Goal: Information Seeking & Learning: Find specific fact

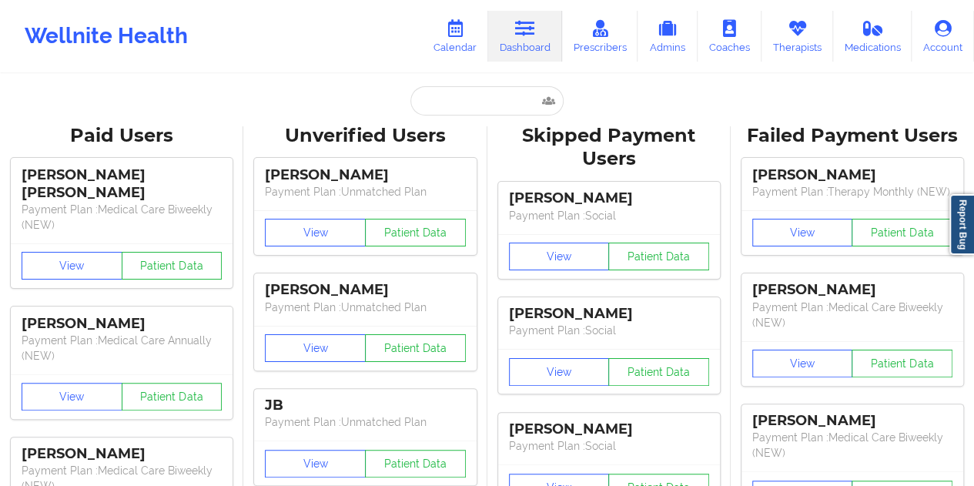
type input "[EMAIL_ADDRESS][DOMAIN_NAME]"
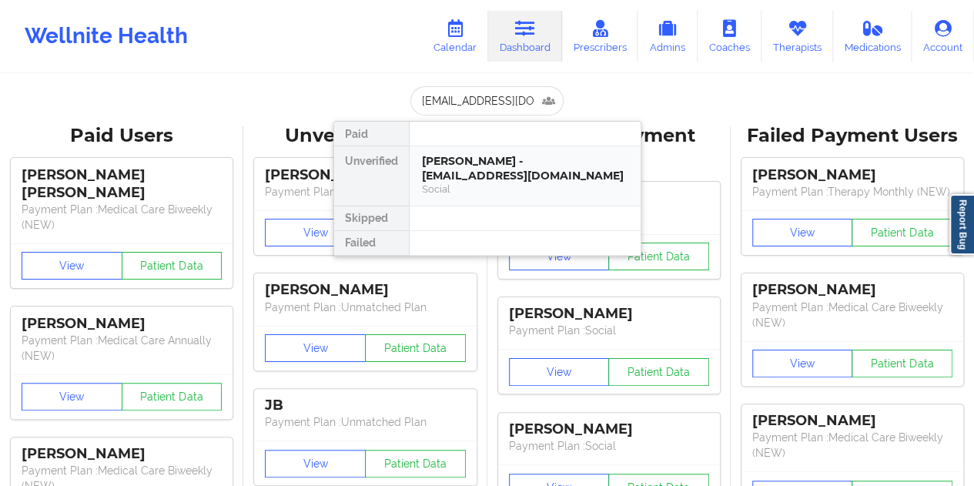
click at [488, 176] on div "[PERSON_NAME] - [EMAIL_ADDRESS][DOMAIN_NAME]" at bounding box center [525, 168] width 206 height 29
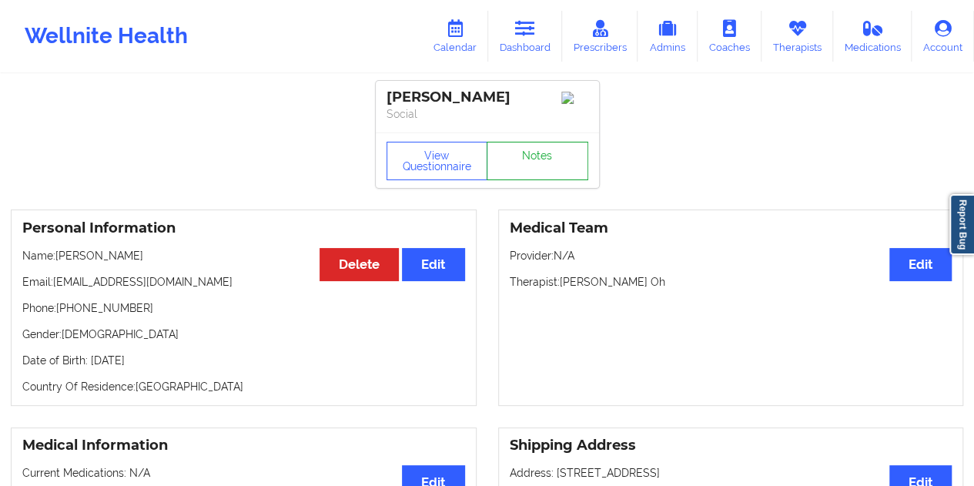
click at [527, 166] on link "Notes" at bounding box center [538, 161] width 102 height 39
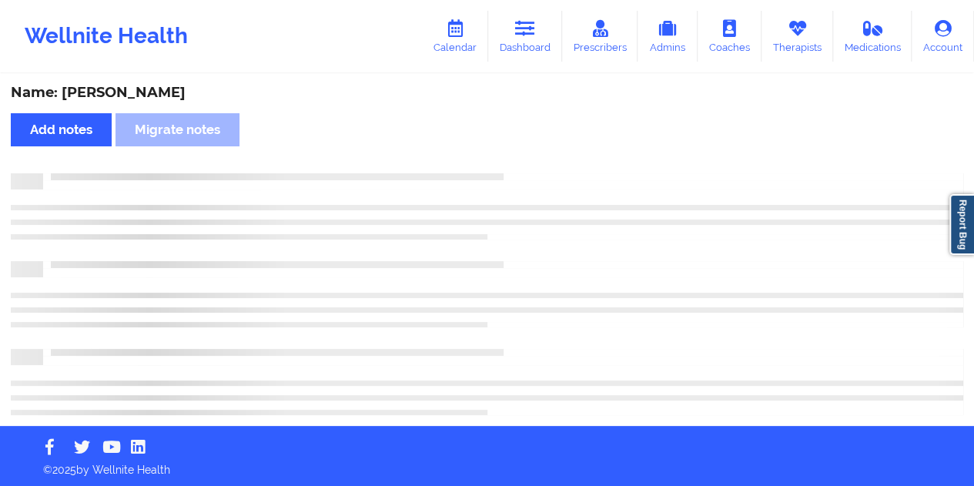
click at [149, 92] on div "Name: [PERSON_NAME]" at bounding box center [487, 93] width 953 height 18
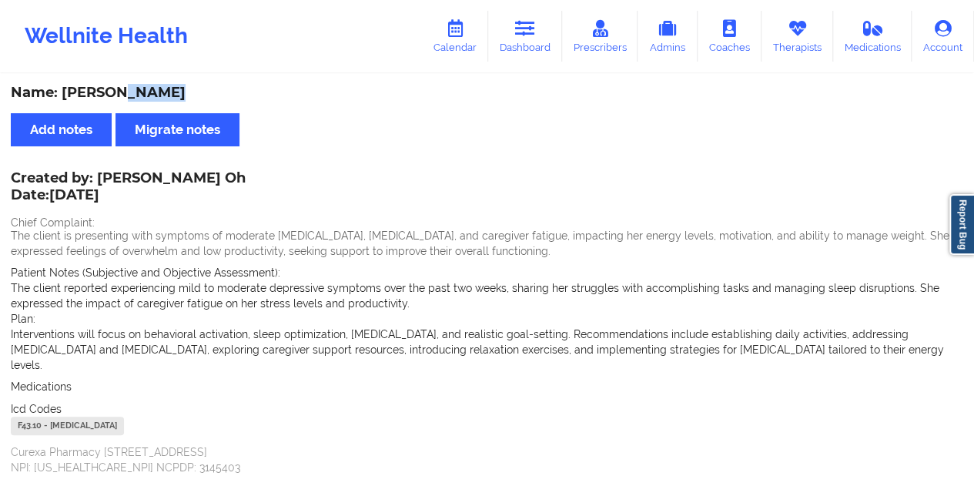
copy div "Arenas"
click at [538, 38] on link "Dashboard" at bounding box center [525, 36] width 74 height 51
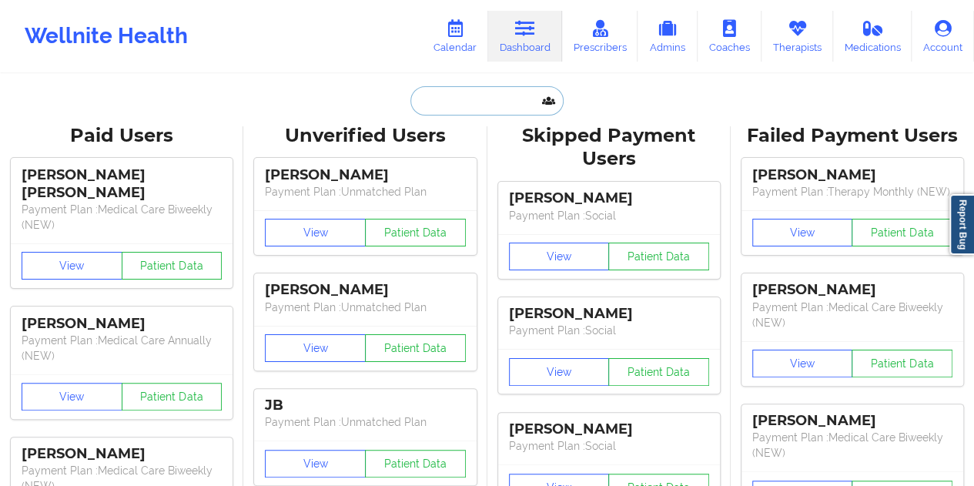
click at [491, 98] on input "text" at bounding box center [487, 100] width 153 height 29
paste input "[EMAIL_ADDRESS][DOMAIN_NAME]"
type input "[EMAIL_ADDRESS][DOMAIN_NAME]"
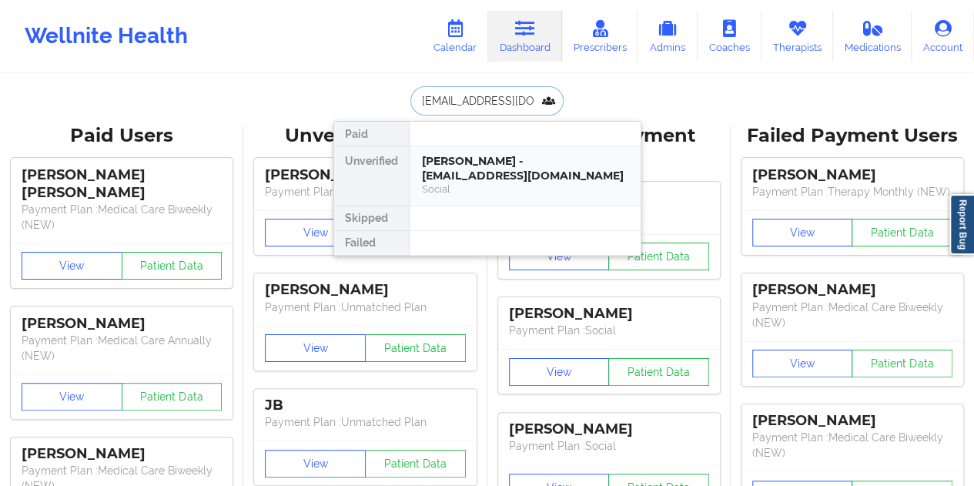
click at [488, 166] on div "[PERSON_NAME] - [EMAIL_ADDRESS][DOMAIN_NAME]" at bounding box center [525, 168] width 206 height 29
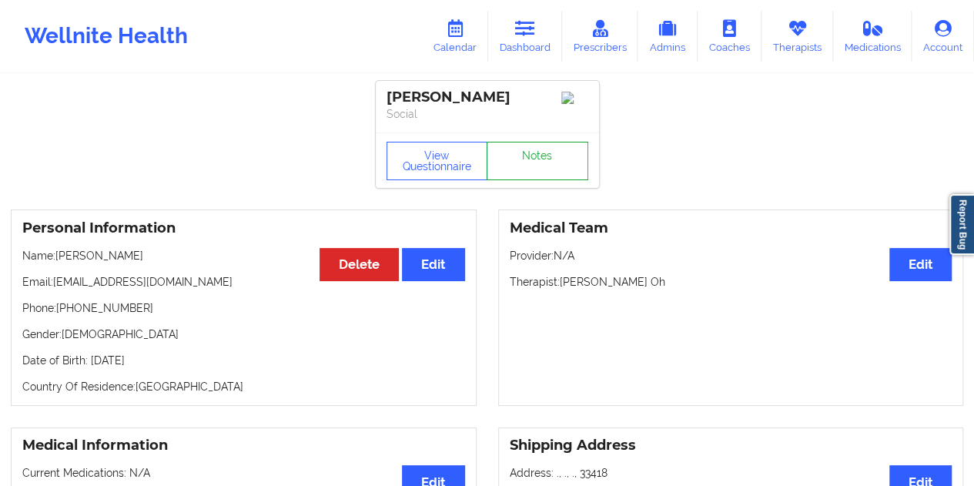
click at [527, 152] on link "Notes" at bounding box center [538, 161] width 102 height 39
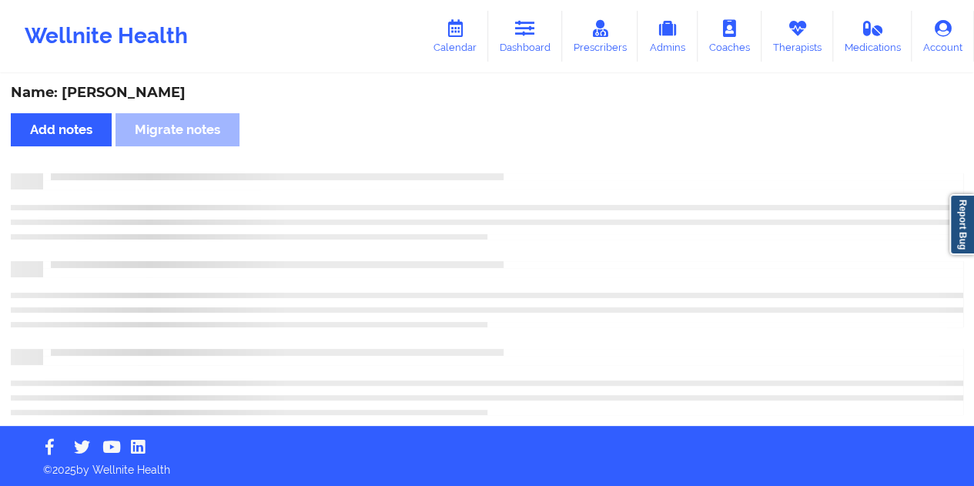
click at [125, 90] on div "Name: [PERSON_NAME]" at bounding box center [487, 93] width 953 height 18
drag, startPoint x: 125, startPoint y: 90, endPoint x: 134, endPoint y: 90, distance: 9.2
click at [126, 90] on div "Name: [PERSON_NAME]" at bounding box center [487, 93] width 953 height 18
copy div "Abukhalil"
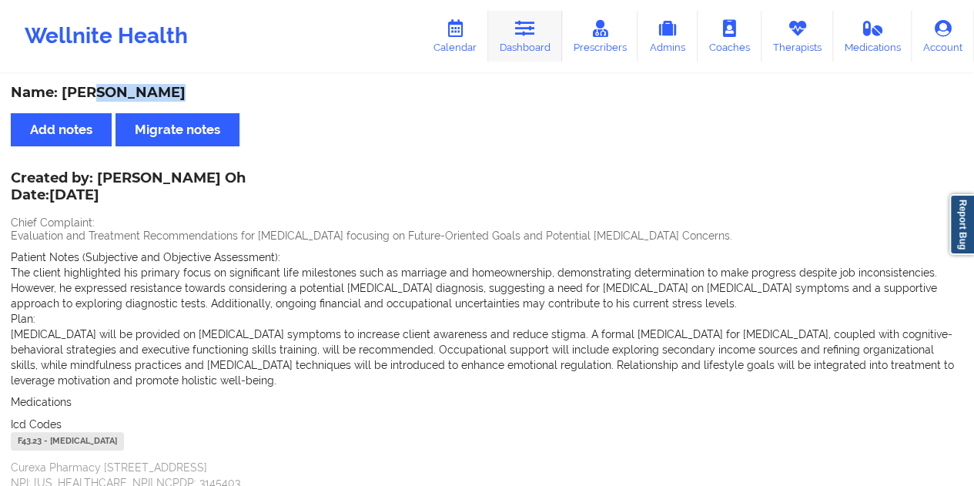
click at [548, 24] on link "Dashboard" at bounding box center [525, 36] width 74 height 51
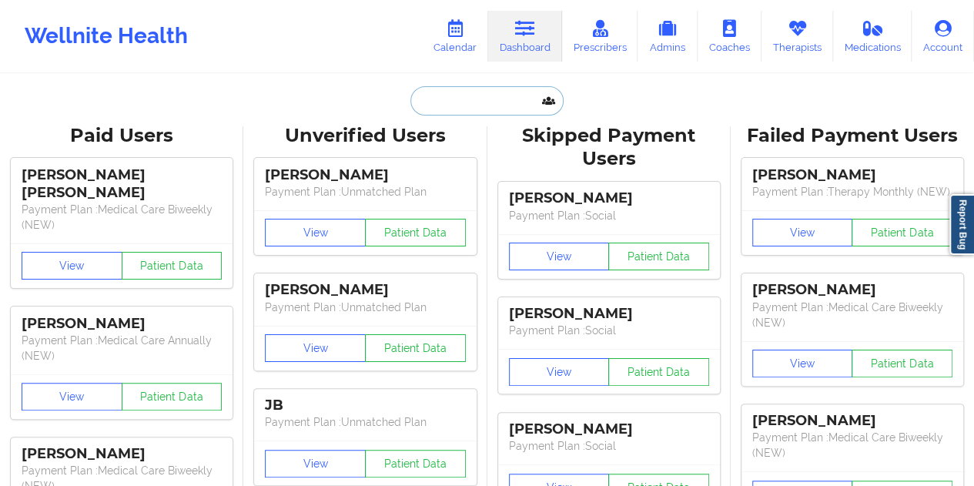
click at [465, 98] on input "text" at bounding box center [487, 100] width 153 height 29
paste input "[EMAIL_ADDRESS][DOMAIN_NAME]"
type input "[EMAIL_ADDRESS][DOMAIN_NAME]"
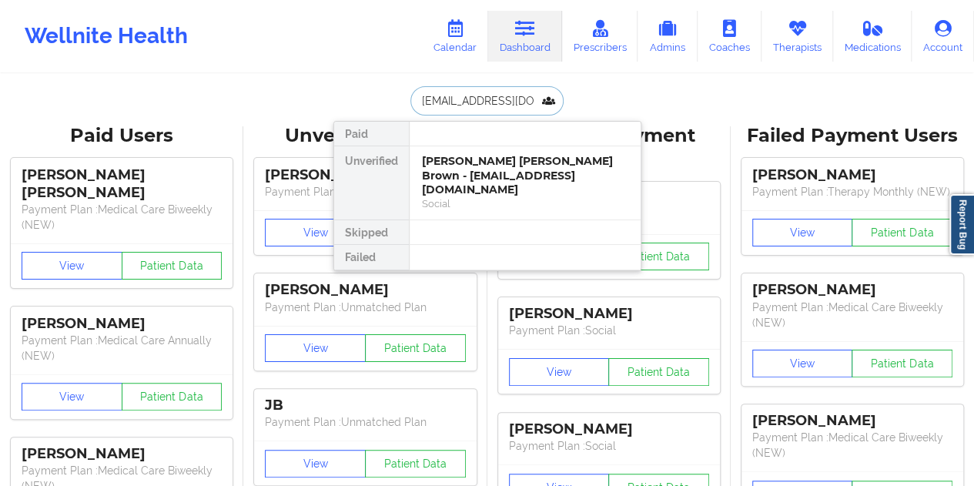
click at [506, 176] on div "[PERSON_NAME] [PERSON_NAME] Brown - [EMAIL_ADDRESS][DOMAIN_NAME]" at bounding box center [525, 175] width 206 height 43
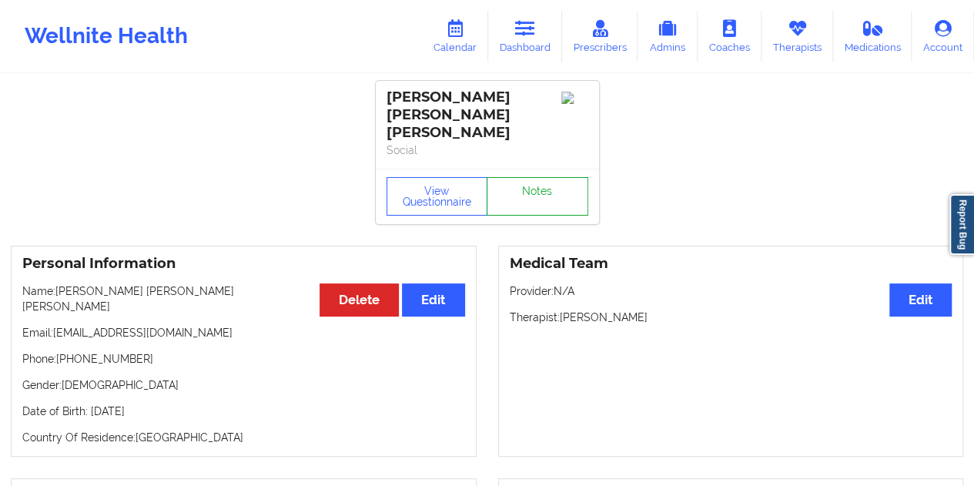
click at [533, 177] on link "Notes" at bounding box center [538, 196] width 102 height 39
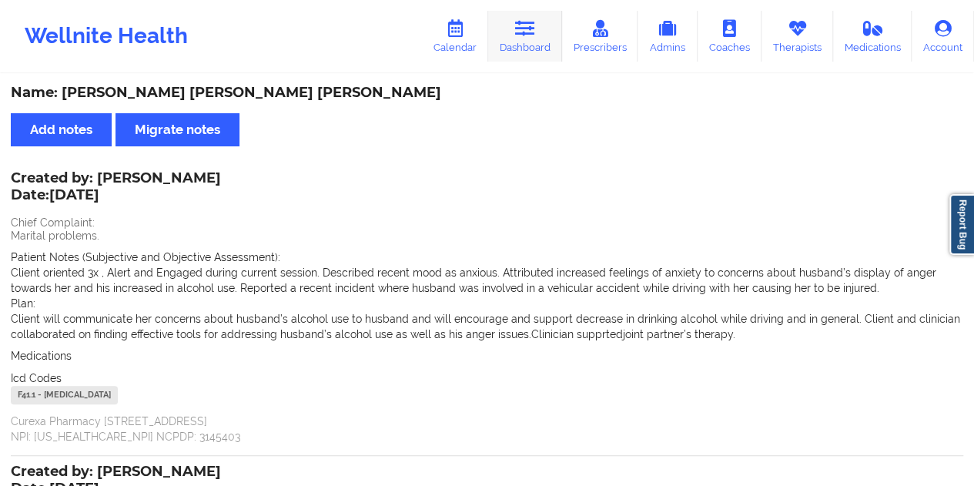
click at [522, 41] on link "Dashboard" at bounding box center [525, 36] width 74 height 51
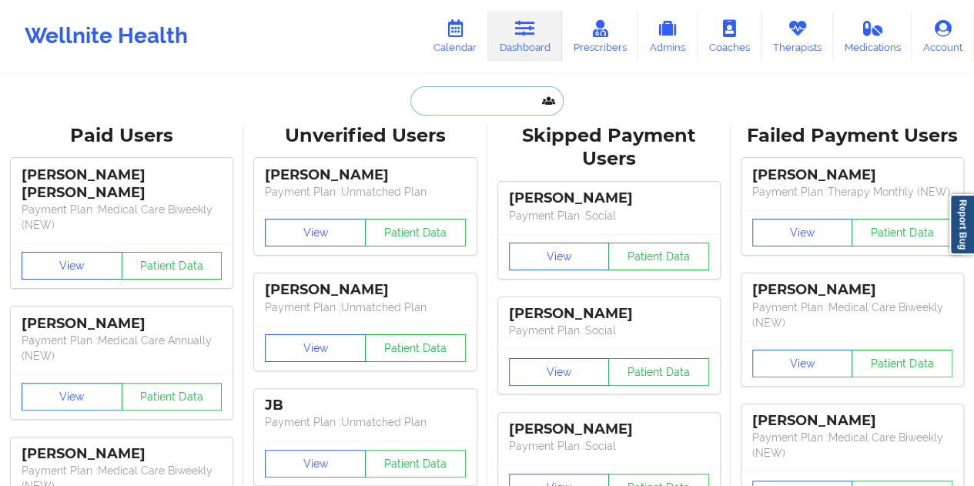
click at [457, 99] on input "text" at bounding box center [487, 100] width 153 height 29
paste input "[PERSON_NAME][EMAIL_ADDRESS][DOMAIN_NAME]"
type input "[PERSON_NAME][EMAIL_ADDRESS][DOMAIN_NAME]"
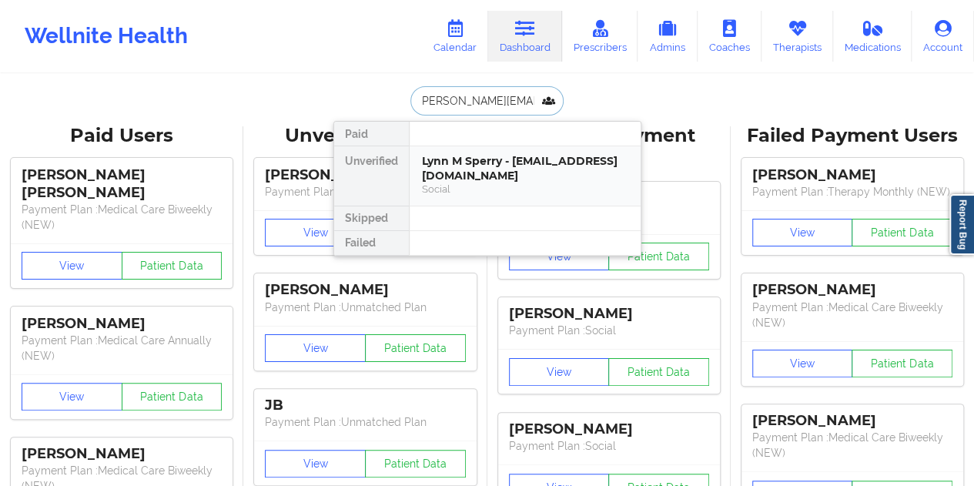
click at [518, 176] on div "Lynn M Sperry - [EMAIL_ADDRESS][DOMAIN_NAME]" at bounding box center [525, 168] width 206 height 29
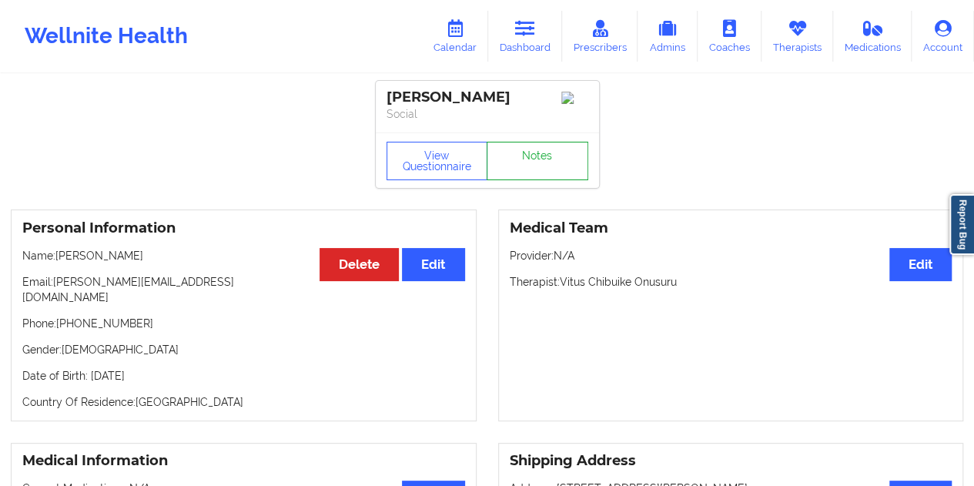
click at [544, 158] on link "Notes" at bounding box center [538, 161] width 102 height 39
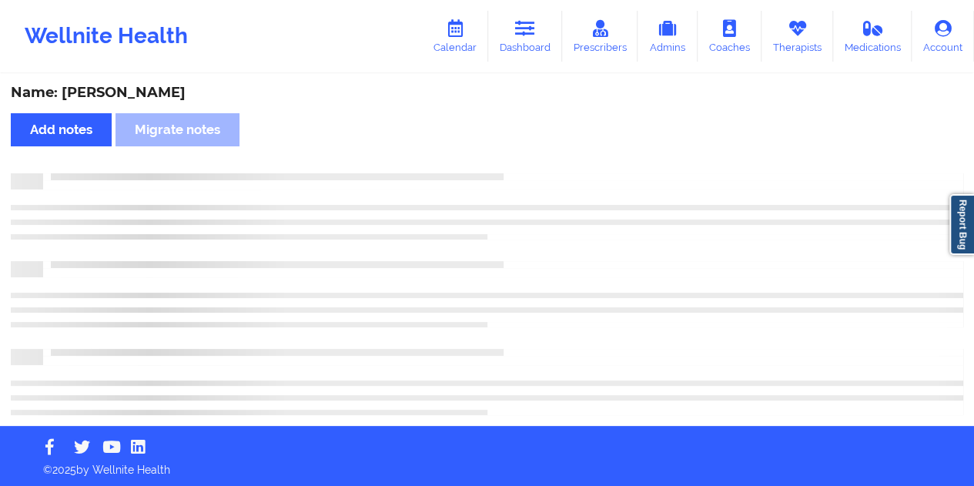
click at [142, 94] on div "Name: [PERSON_NAME]" at bounding box center [487, 93] width 953 height 18
click at [143, 92] on div "Name: [PERSON_NAME]" at bounding box center [487, 93] width 953 height 18
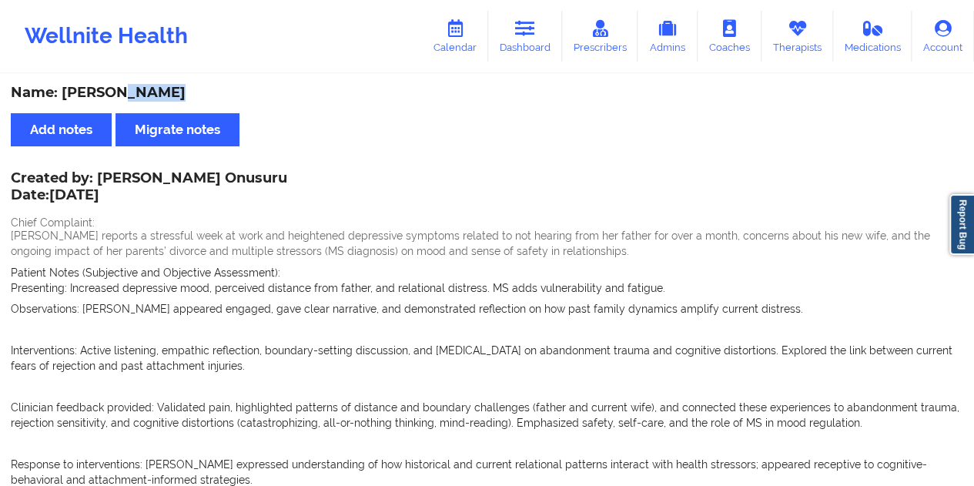
copy div "Sperry"
click at [532, 45] on link "Dashboard" at bounding box center [525, 36] width 74 height 51
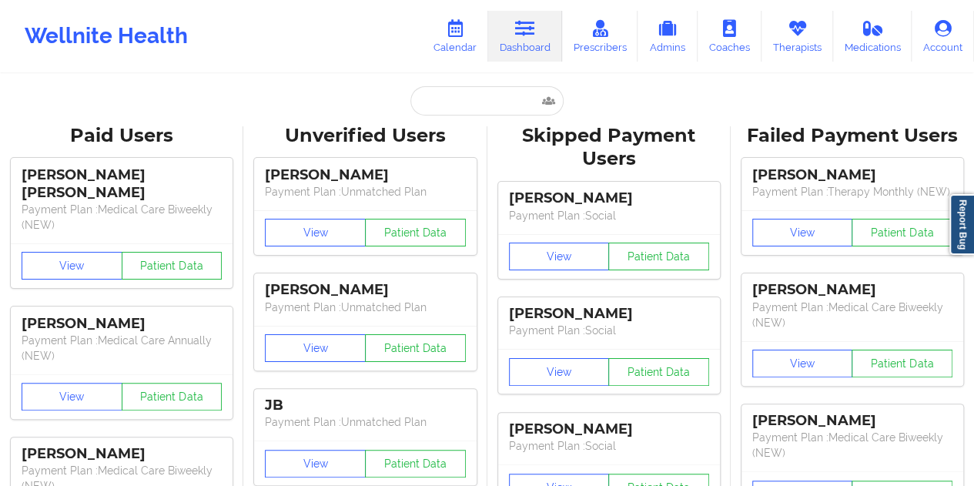
click at [484, 98] on input "text" at bounding box center [487, 100] width 153 height 29
paste input "[EMAIL_ADDRESS][DOMAIN_NAME]"
type input "[EMAIL_ADDRESS][DOMAIN_NAME]"
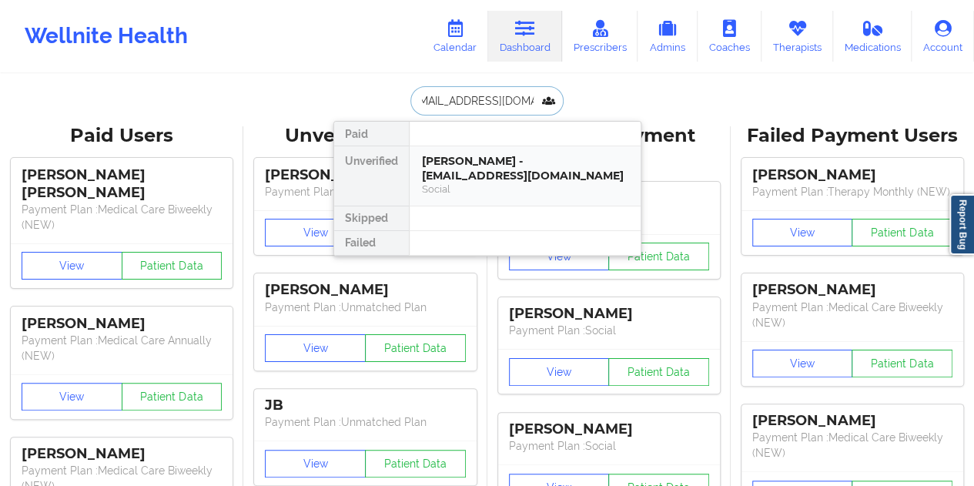
click at [524, 188] on div "Social" at bounding box center [525, 189] width 206 height 13
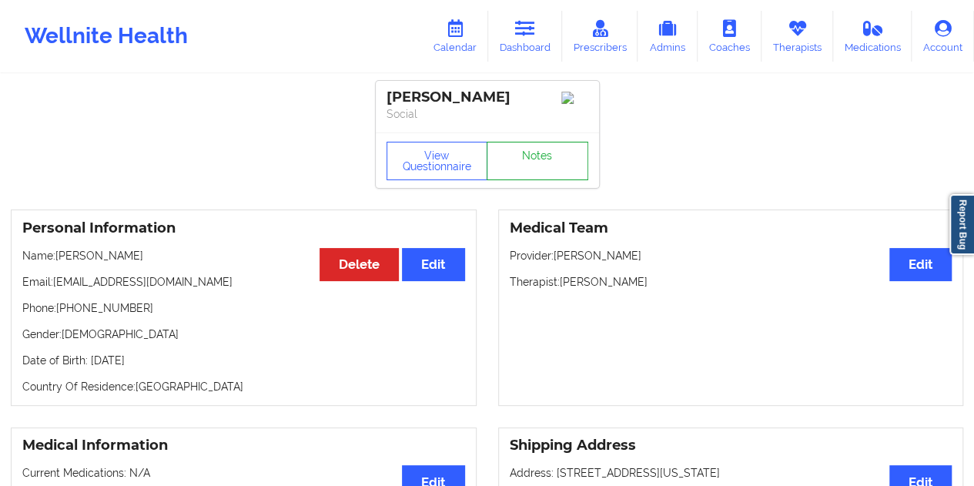
click at [532, 167] on link "Notes" at bounding box center [538, 161] width 102 height 39
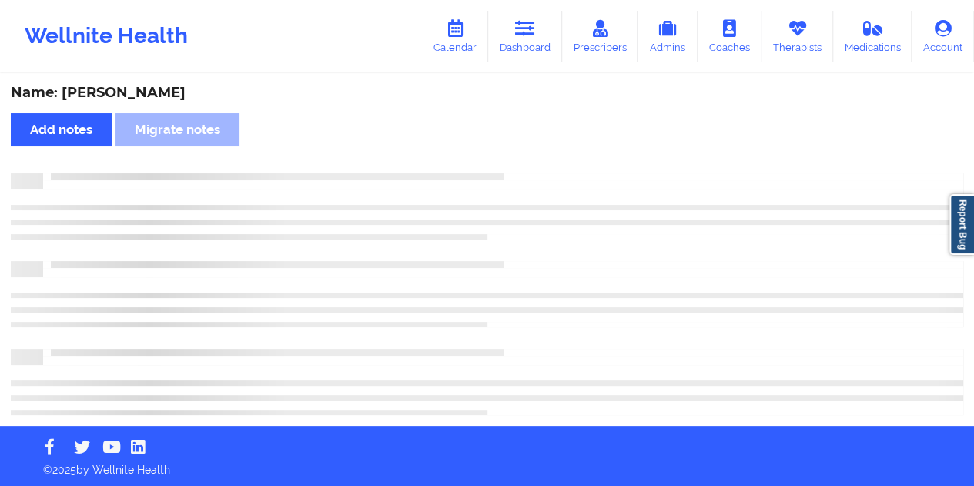
click at [154, 95] on div "Name: [PERSON_NAME]" at bounding box center [487, 93] width 953 height 18
click at [154, 94] on div "Name: [PERSON_NAME]" at bounding box center [487, 93] width 953 height 18
click at [154, 93] on div "Name: [PERSON_NAME]" at bounding box center [487, 93] width 953 height 18
copy div "[PERSON_NAME]"
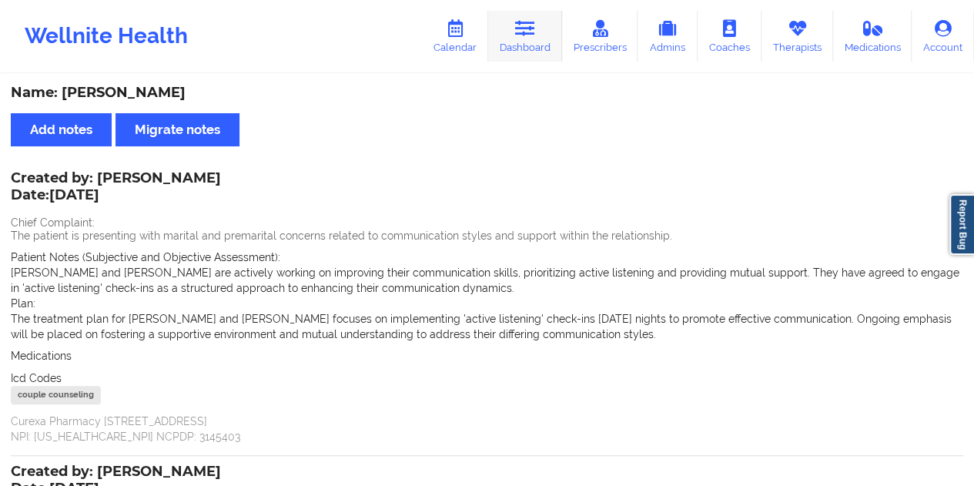
click at [532, 32] on icon at bounding box center [525, 28] width 20 height 17
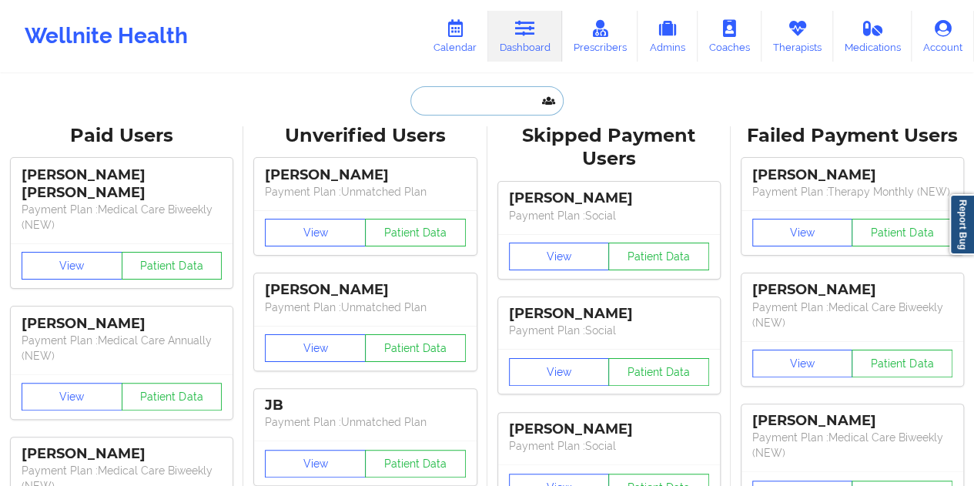
click at [521, 105] on input "text" at bounding box center [487, 100] width 153 height 29
paste input "[EMAIL_ADDRESS][DOMAIN_NAME]"
type input "[EMAIL_ADDRESS][DOMAIN_NAME]"
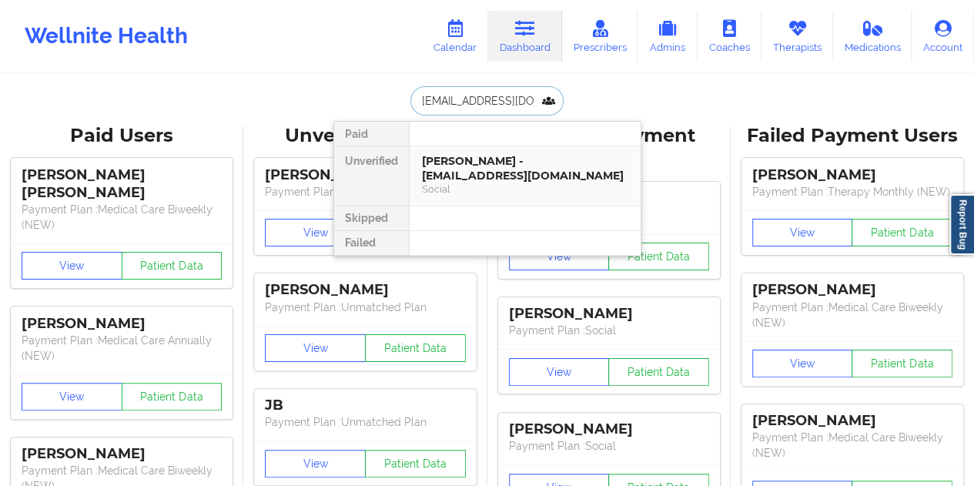
click at [495, 176] on div "[PERSON_NAME] - [EMAIL_ADDRESS][DOMAIN_NAME]" at bounding box center [525, 168] width 206 height 29
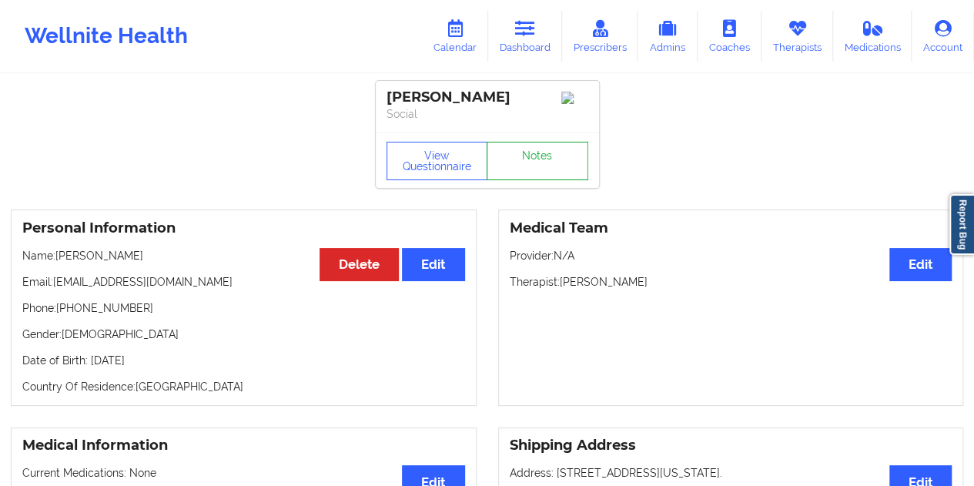
click at [532, 153] on link "Notes" at bounding box center [538, 161] width 102 height 39
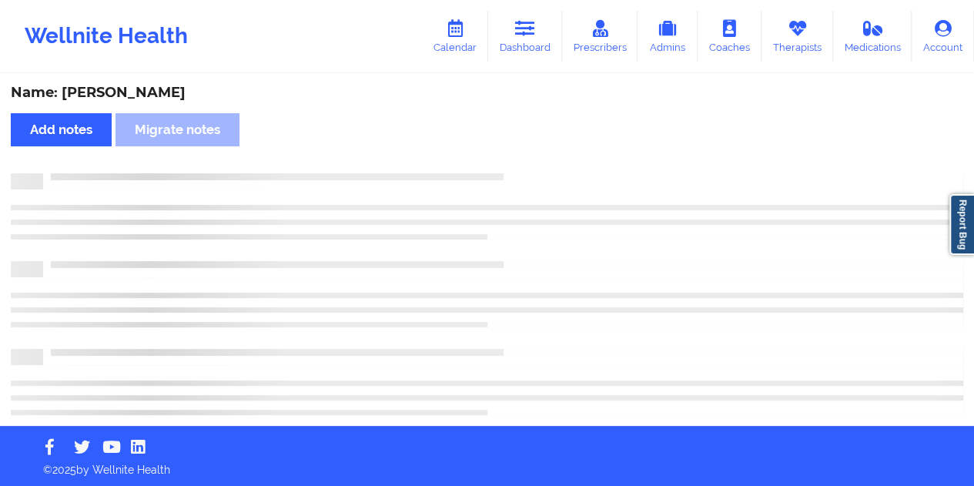
click at [173, 96] on div "Name: [PERSON_NAME]" at bounding box center [487, 93] width 953 height 18
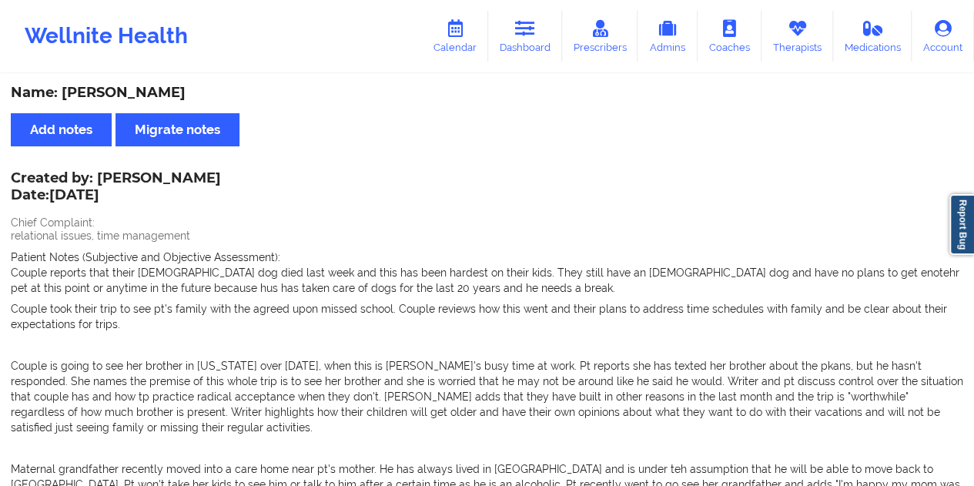
copy div "[PERSON_NAME]"
drag, startPoint x: 536, startPoint y: 56, endPoint x: 535, endPoint y: 69, distance: 12.4
click at [536, 56] on link "Dashboard" at bounding box center [525, 36] width 74 height 51
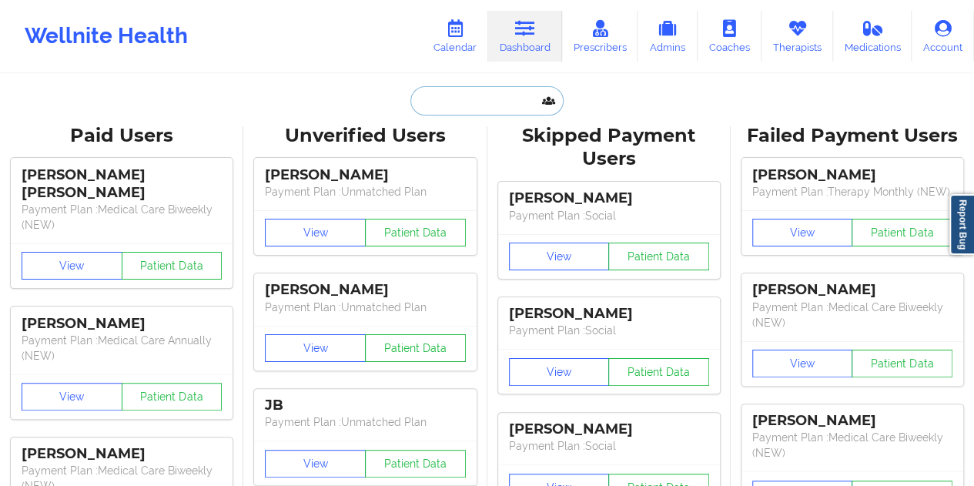
click at [418, 103] on input "text" at bounding box center [487, 100] width 153 height 29
paste input "[EMAIL_ADDRESS][DOMAIN_NAME]"
type input "[EMAIL_ADDRESS][DOMAIN_NAME]"
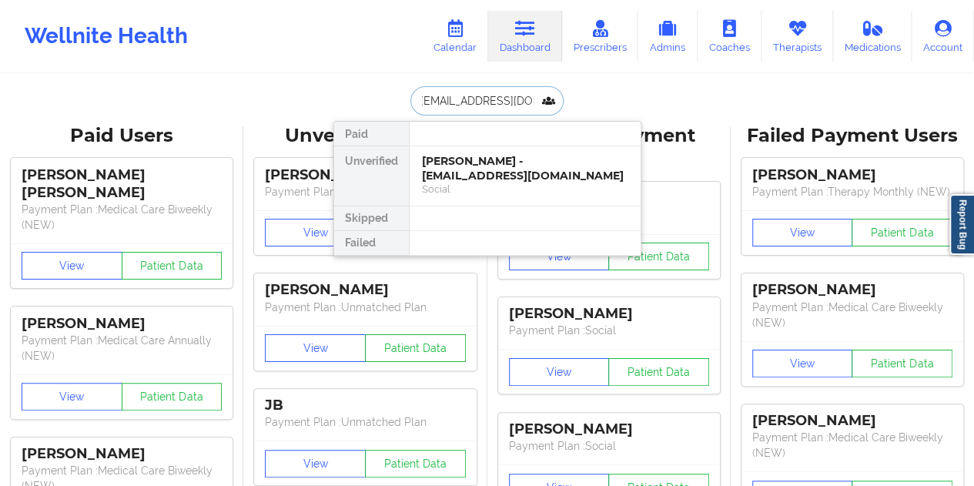
click at [502, 180] on div "[PERSON_NAME] - [EMAIL_ADDRESS][DOMAIN_NAME]" at bounding box center [525, 168] width 206 height 29
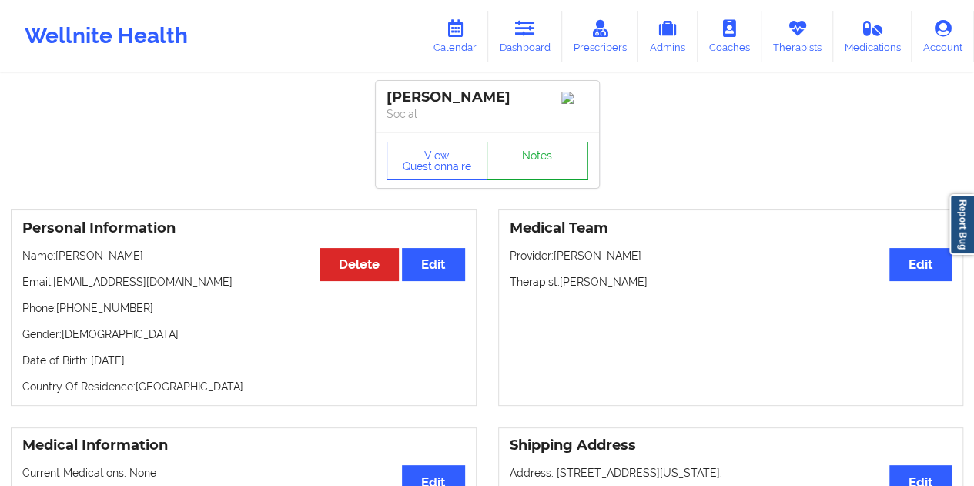
click at [548, 169] on link "Notes" at bounding box center [538, 161] width 102 height 39
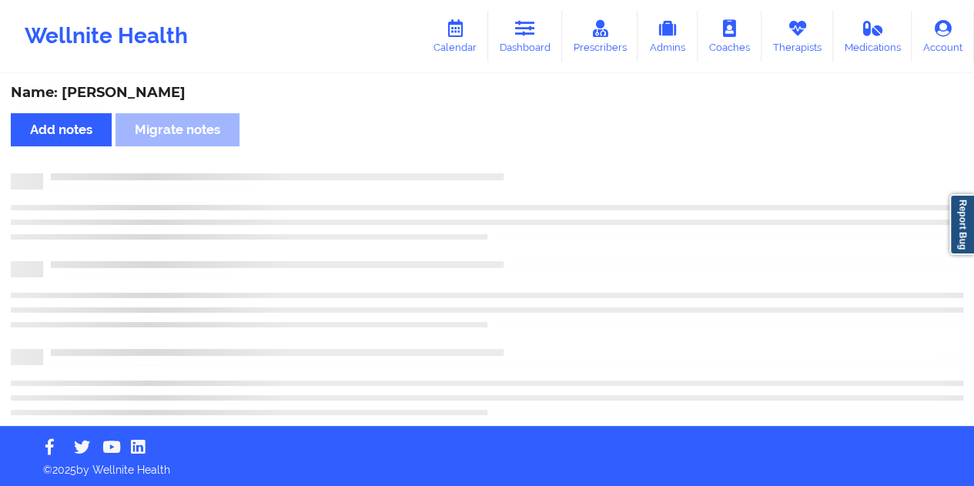
click at [136, 95] on div "Name: [PERSON_NAME]" at bounding box center [487, 93] width 953 height 18
click at [135, 95] on div "Name: [PERSON_NAME]" at bounding box center [487, 93] width 953 height 18
copy div "[PERSON_NAME]"
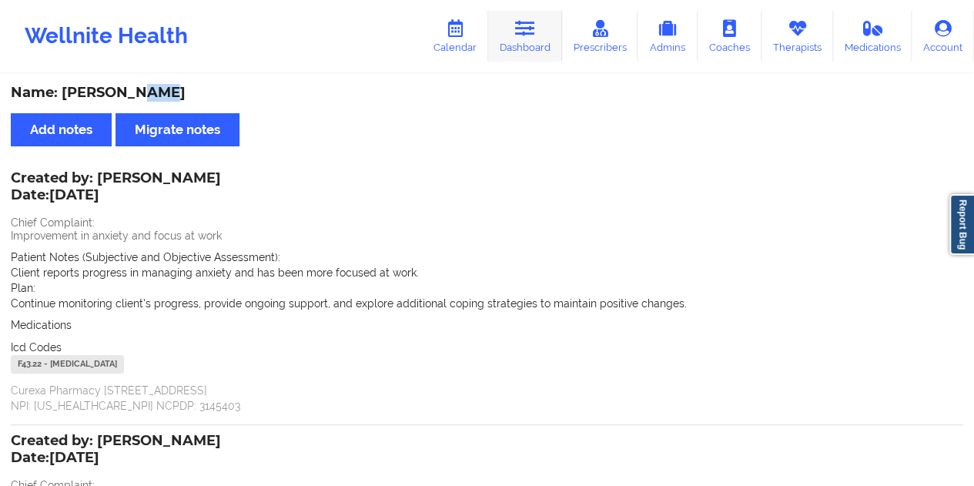
click at [550, 43] on link "Dashboard" at bounding box center [525, 36] width 74 height 51
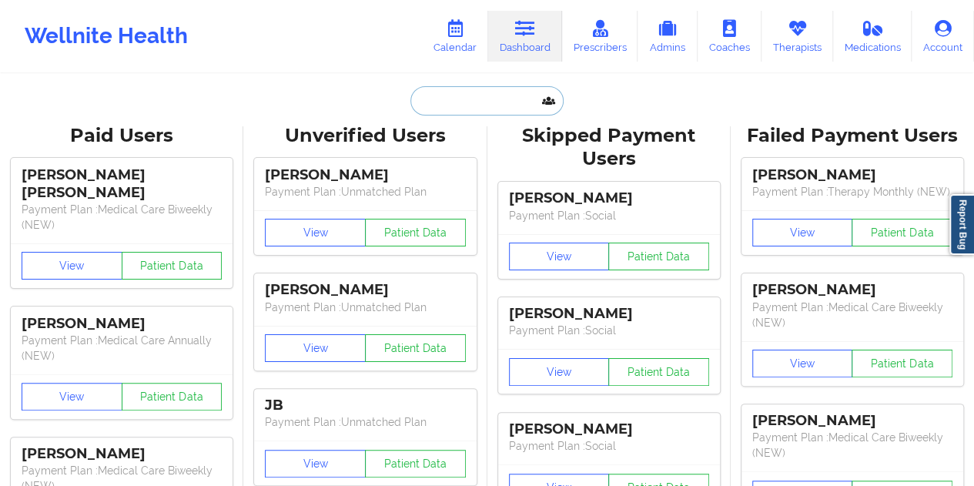
click at [476, 113] on input "text" at bounding box center [487, 100] width 153 height 29
paste input "[EMAIL_ADDRESS][DOMAIN_NAME]"
type input "[EMAIL_ADDRESS][DOMAIN_NAME]"
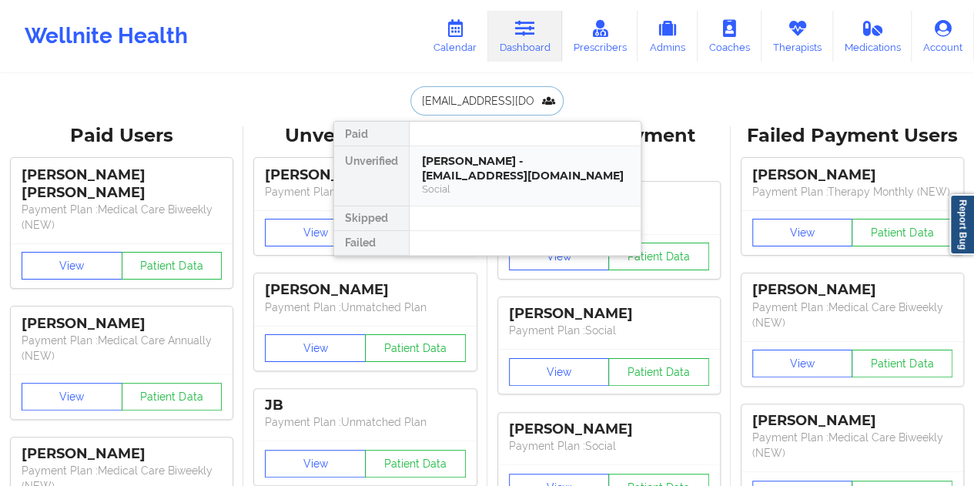
click at [496, 174] on div "[PERSON_NAME] - [EMAIL_ADDRESS][DOMAIN_NAME]" at bounding box center [525, 168] width 206 height 29
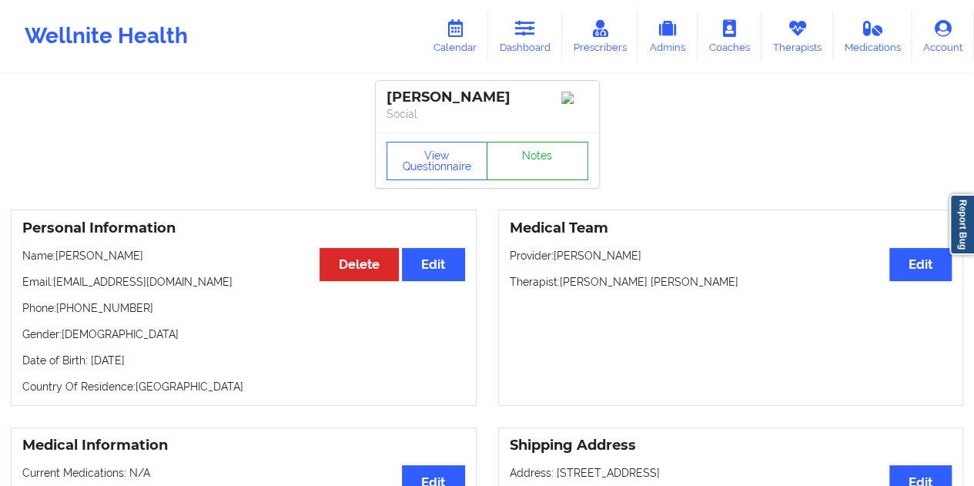
click at [522, 161] on link "Notes" at bounding box center [538, 161] width 102 height 39
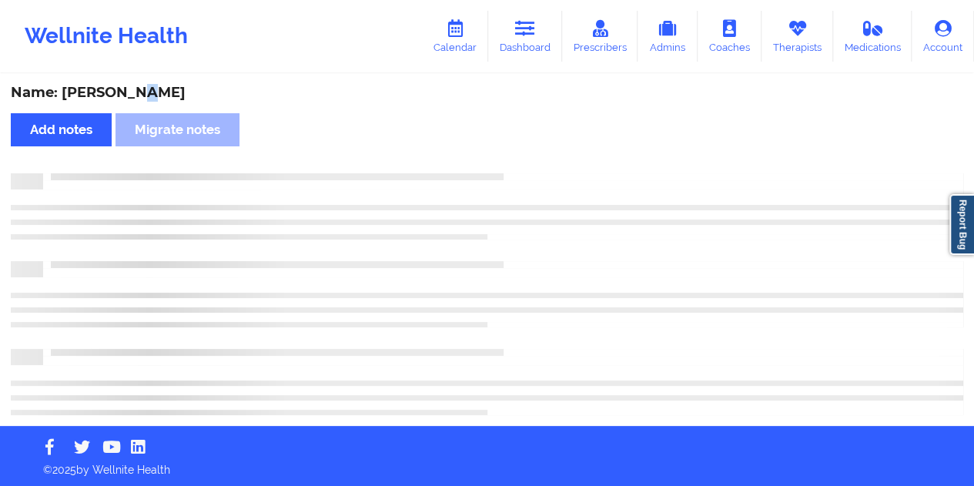
click at [138, 96] on div "Name: [PERSON_NAME]" at bounding box center [487, 93] width 953 height 18
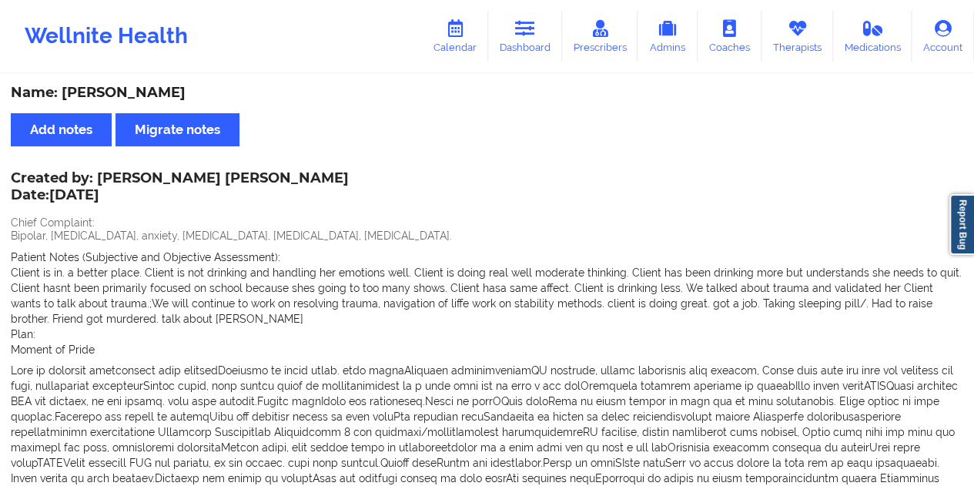
click at [126, 85] on div "Name: [PERSON_NAME]" at bounding box center [487, 93] width 953 height 18
copy div "[PERSON_NAME]"
click at [549, 56] on link "Dashboard" at bounding box center [525, 36] width 74 height 51
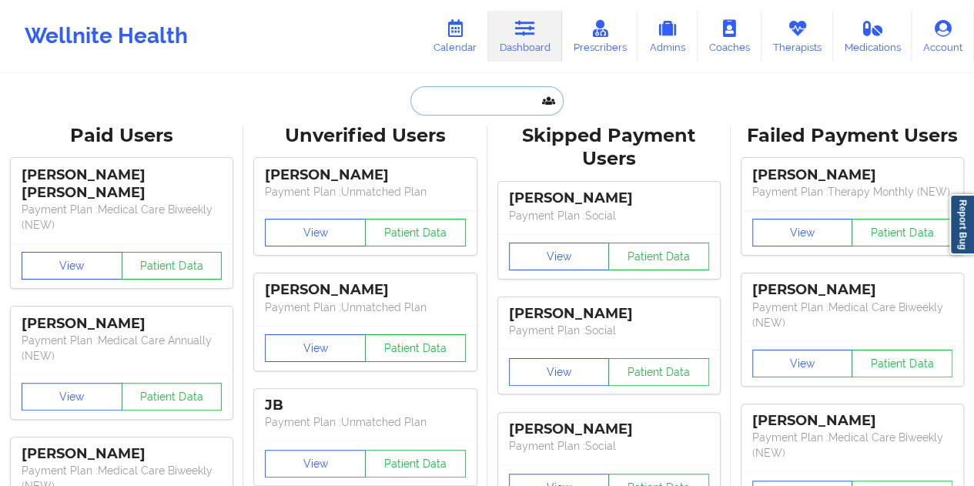
click at [484, 97] on input "text" at bounding box center [487, 100] width 153 height 29
paste input "[PERSON_NAME][EMAIL_ADDRESS][PERSON_NAME][DOMAIN_NAME]"
type input "[PERSON_NAME][EMAIL_ADDRESS][PERSON_NAME][DOMAIN_NAME]"
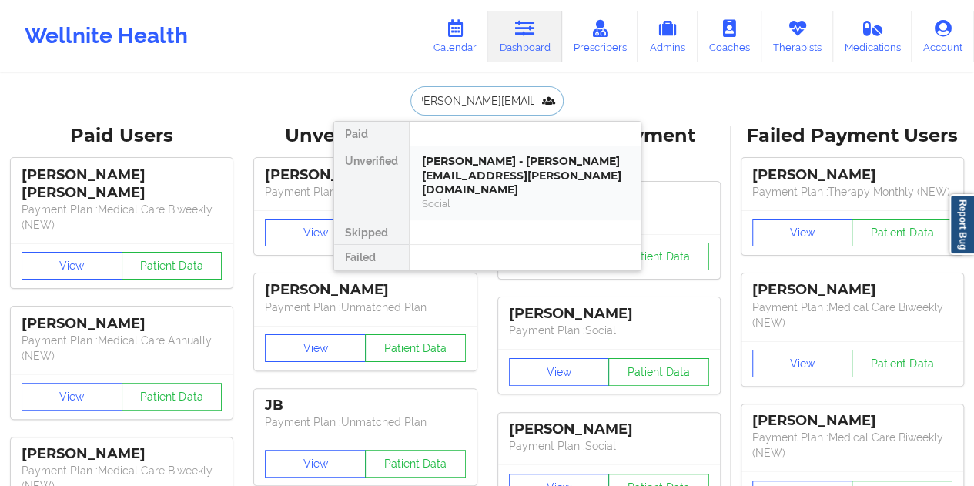
click at [475, 171] on div "[PERSON_NAME] - [PERSON_NAME][EMAIL_ADDRESS][PERSON_NAME][DOMAIN_NAME]" at bounding box center [525, 175] width 206 height 43
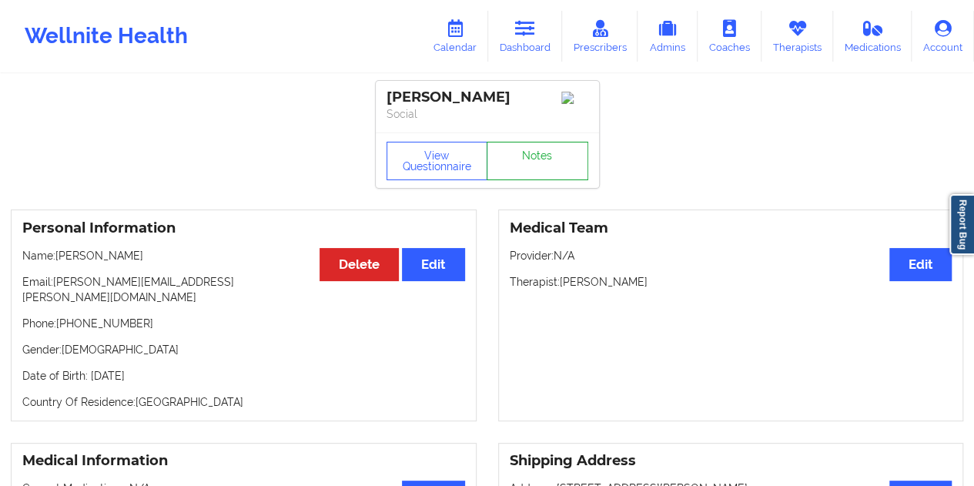
click at [544, 167] on link "Notes" at bounding box center [538, 161] width 102 height 39
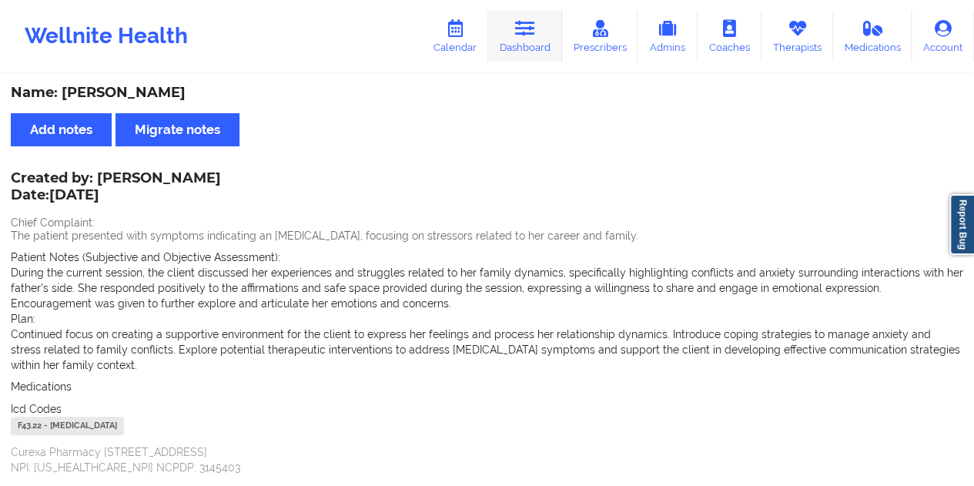
click at [541, 48] on link "Dashboard" at bounding box center [525, 36] width 74 height 51
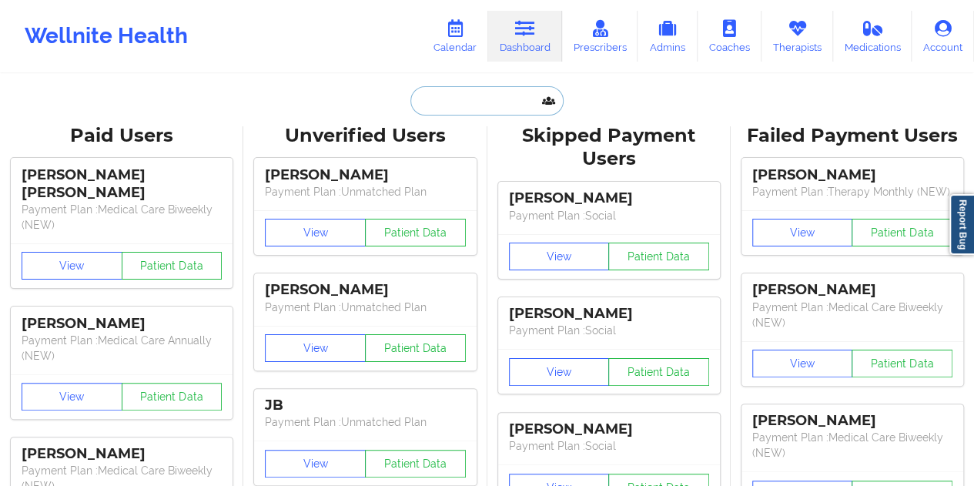
click at [455, 93] on input "text" at bounding box center [487, 100] width 153 height 29
paste input "[PERSON_NAME][EMAIL_ADDRESS][DOMAIN_NAME]"
type input "[PERSON_NAME][EMAIL_ADDRESS][DOMAIN_NAME]"
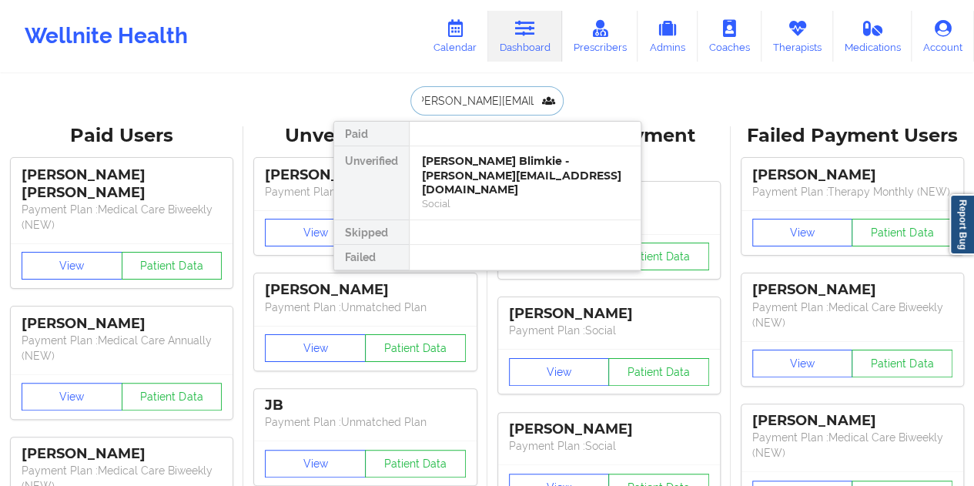
click at [479, 175] on div "[PERSON_NAME] Blimkie - [PERSON_NAME][EMAIL_ADDRESS][DOMAIN_NAME]" at bounding box center [525, 175] width 206 height 43
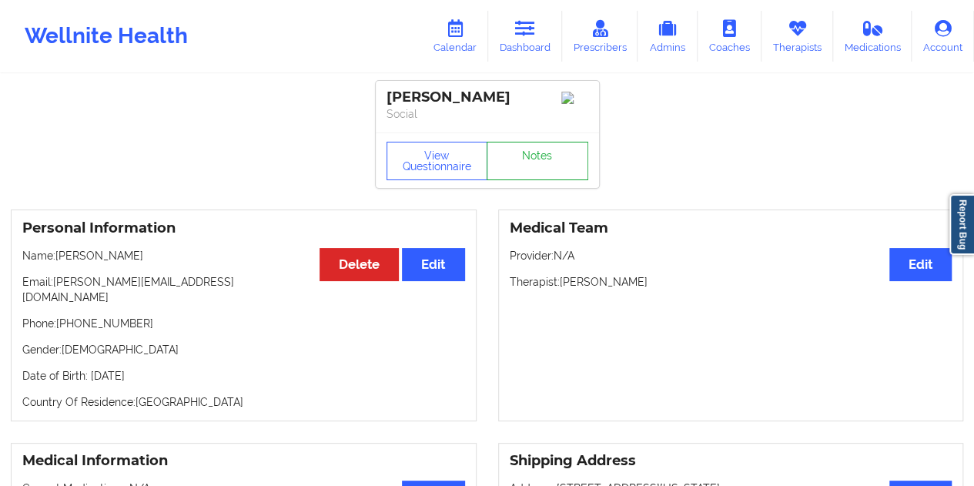
click at [538, 161] on link "Notes" at bounding box center [538, 161] width 102 height 39
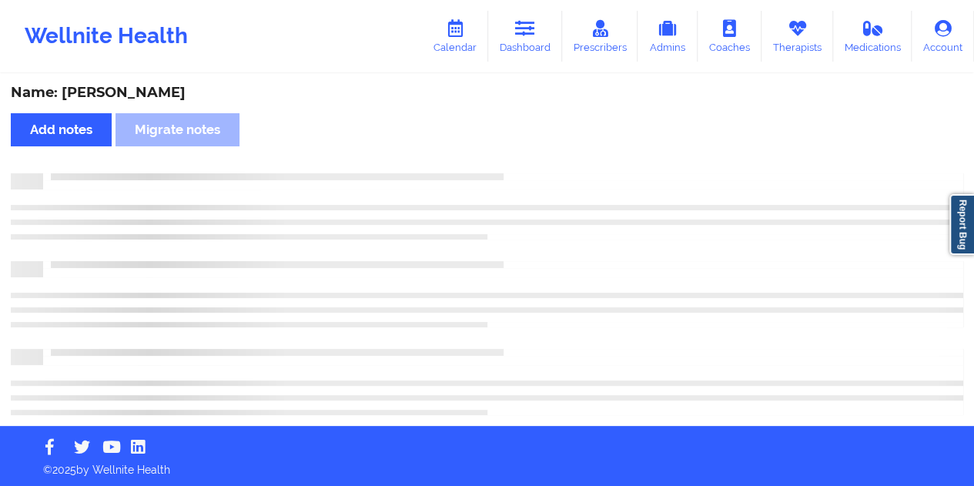
click at [156, 99] on div "Name: [PERSON_NAME]" at bounding box center [487, 93] width 953 height 18
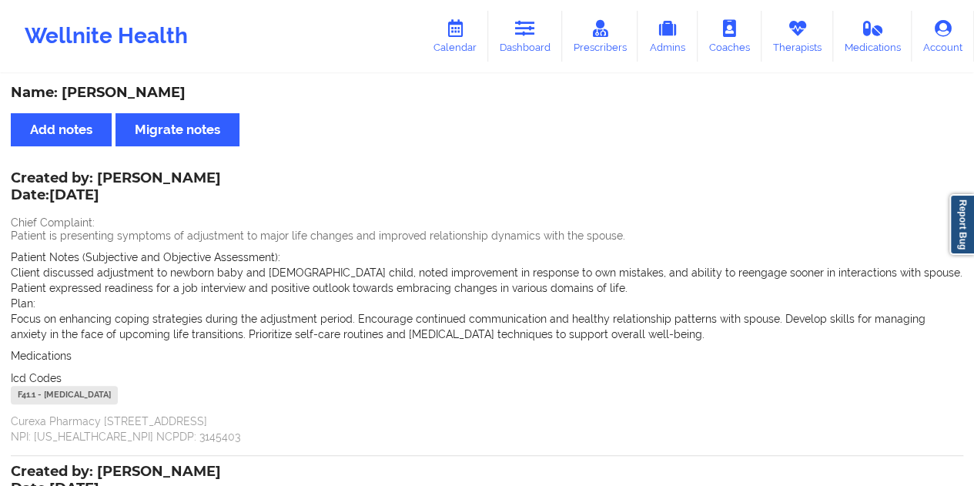
copy div "Blimkie"
click at [532, 49] on link "Dashboard" at bounding box center [525, 36] width 74 height 51
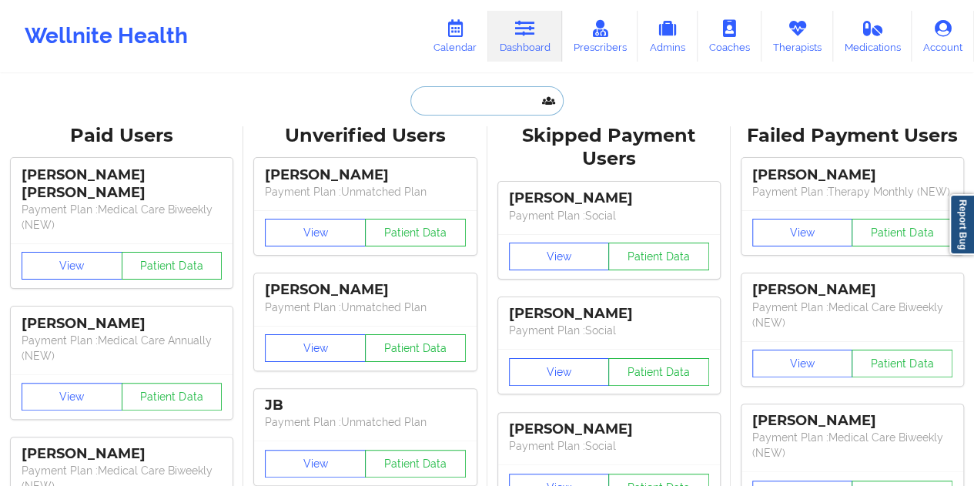
click at [466, 107] on input "text" at bounding box center [487, 100] width 153 height 29
paste input "[EMAIL_ADDRESS][DOMAIN_NAME]"
type input "[EMAIL_ADDRESS][DOMAIN_NAME]"
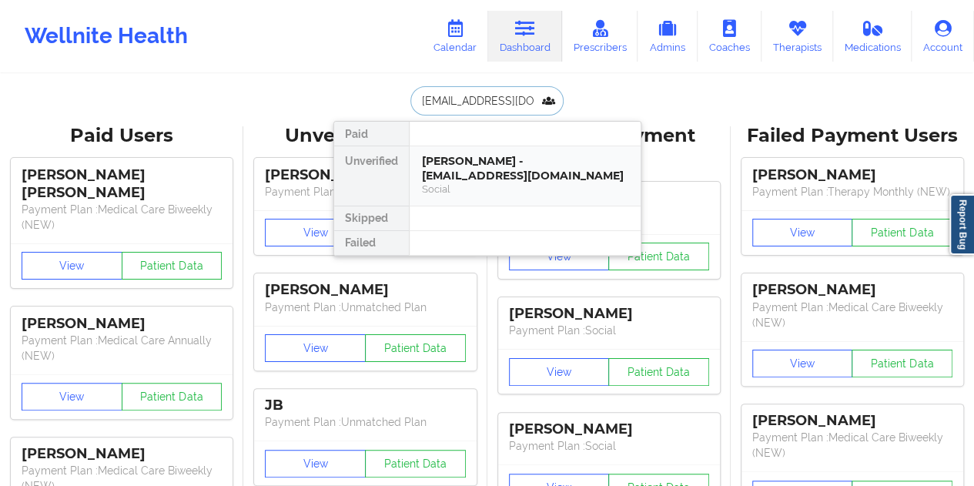
click at [485, 183] on div "Social" at bounding box center [525, 189] width 206 height 13
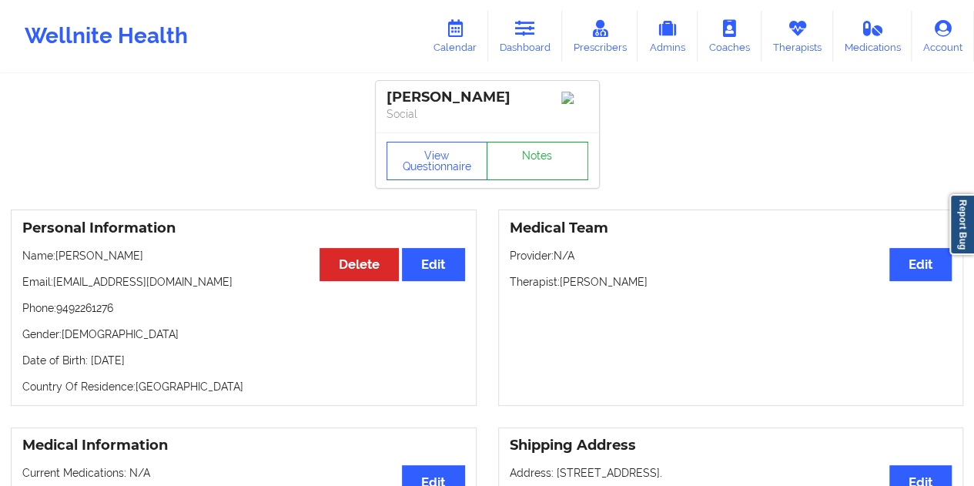
click at [515, 163] on link "Notes" at bounding box center [538, 161] width 102 height 39
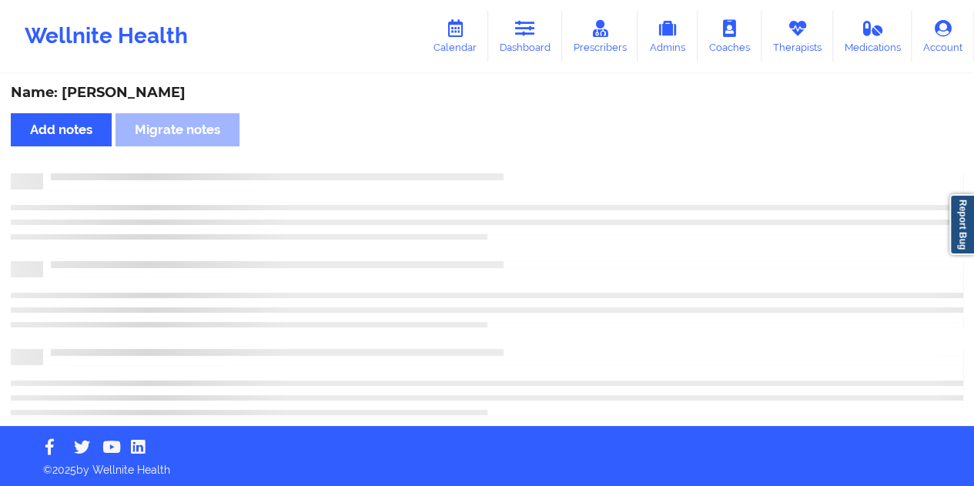
click at [119, 95] on div "Name: [PERSON_NAME]" at bounding box center [487, 93] width 953 height 18
click at [120, 95] on div "Name: [PERSON_NAME]" at bounding box center [487, 93] width 953 height 18
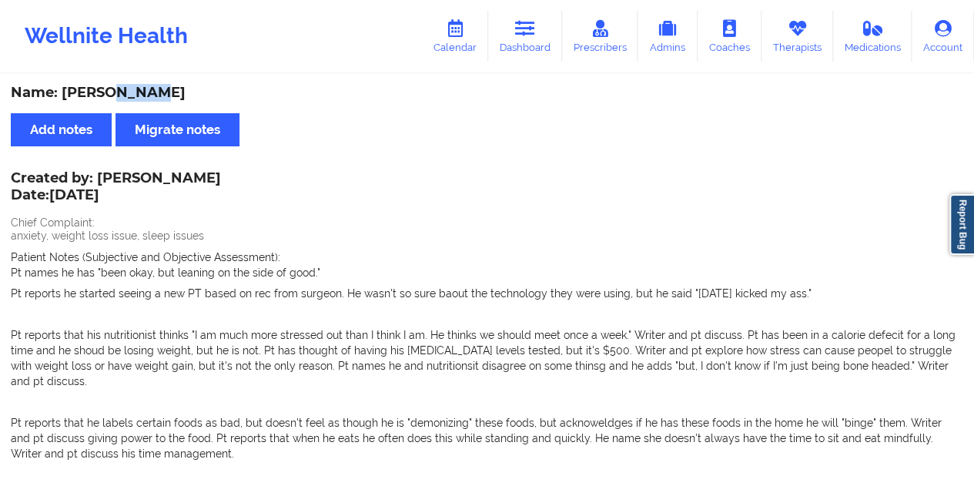
copy div "[PERSON_NAME]"
click at [533, 39] on link "Dashboard" at bounding box center [525, 36] width 74 height 51
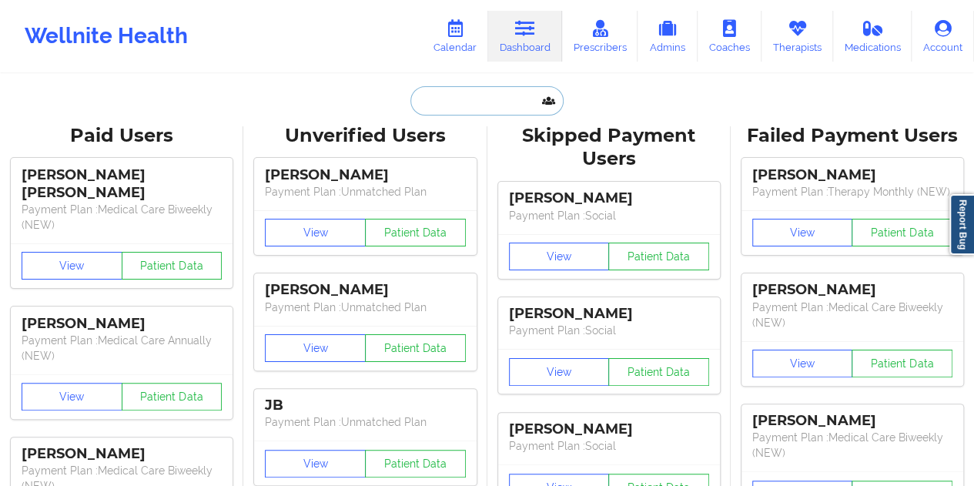
click at [471, 92] on input "text" at bounding box center [487, 100] width 153 height 29
paste input "[EMAIL_ADDRESS][DOMAIN_NAME]"
type input "[EMAIL_ADDRESS][DOMAIN_NAME]"
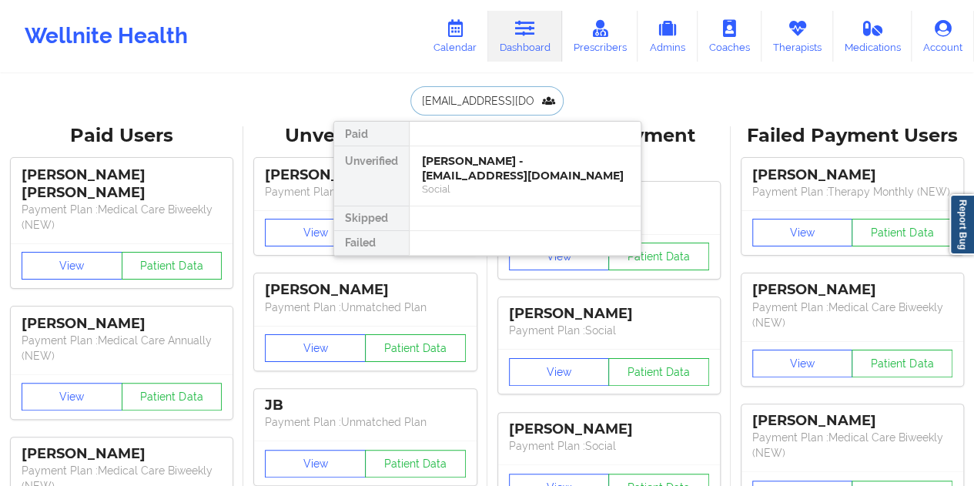
click at [501, 172] on div "[PERSON_NAME] - [EMAIL_ADDRESS][DOMAIN_NAME]" at bounding box center [525, 168] width 206 height 29
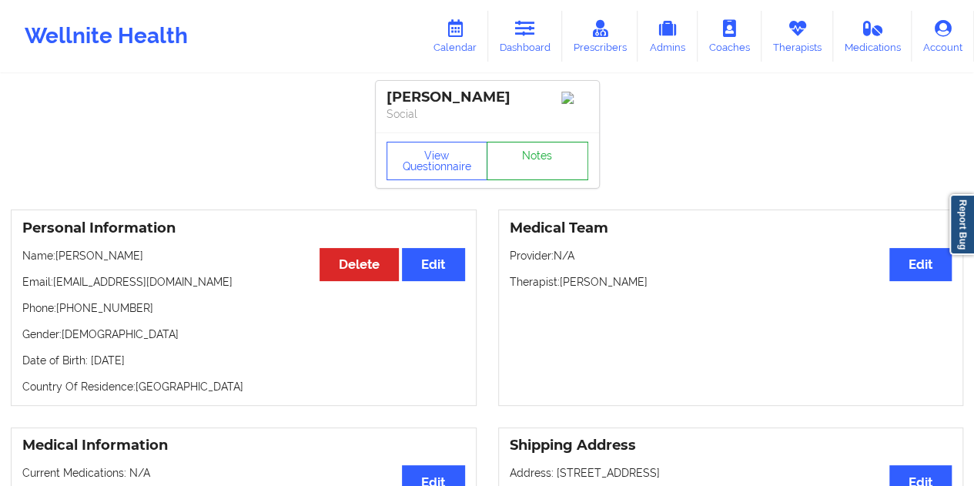
click at [542, 169] on link "Notes" at bounding box center [538, 161] width 102 height 39
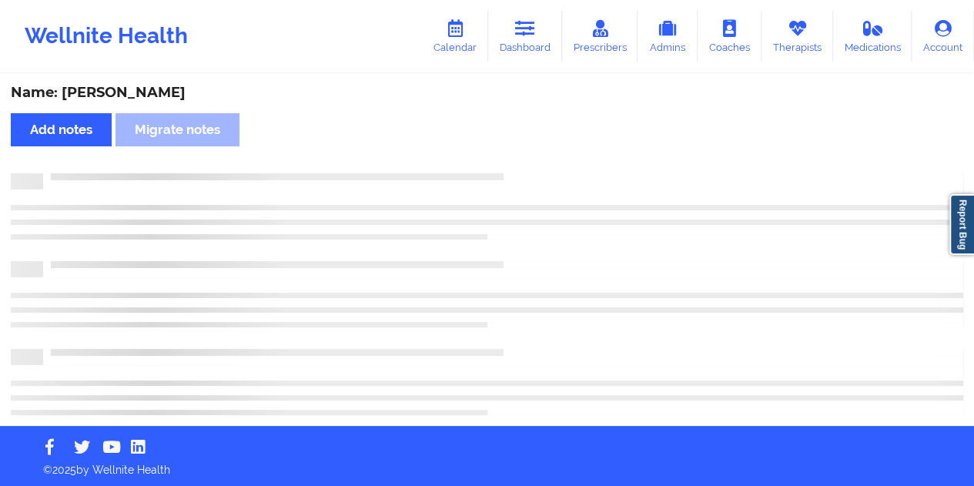
click at [151, 93] on div "Name: [PERSON_NAME]" at bounding box center [487, 93] width 953 height 18
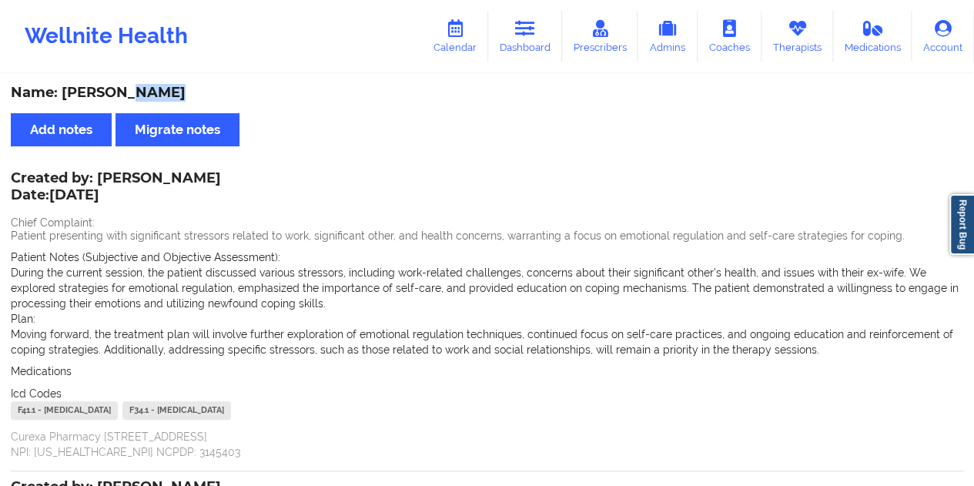
click at [151, 95] on div "Name: [PERSON_NAME]" at bounding box center [487, 93] width 953 height 18
copy div "[PERSON_NAME]"
click at [527, 27] on icon at bounding box center [525, 28] width 20 height 17
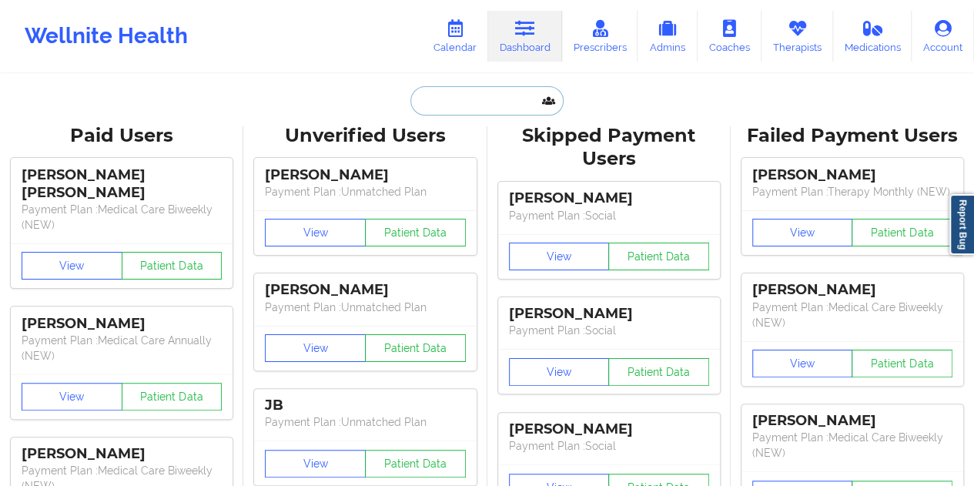
click at [469, 92] on input "text" at bounding box center [487, 100] width 153 height 29
paste input "[EMAIL_ADDRESS][DOMAIN_NAME]"
type input "[EMAIL_ADDRESS][DOMAIN_NAME]"
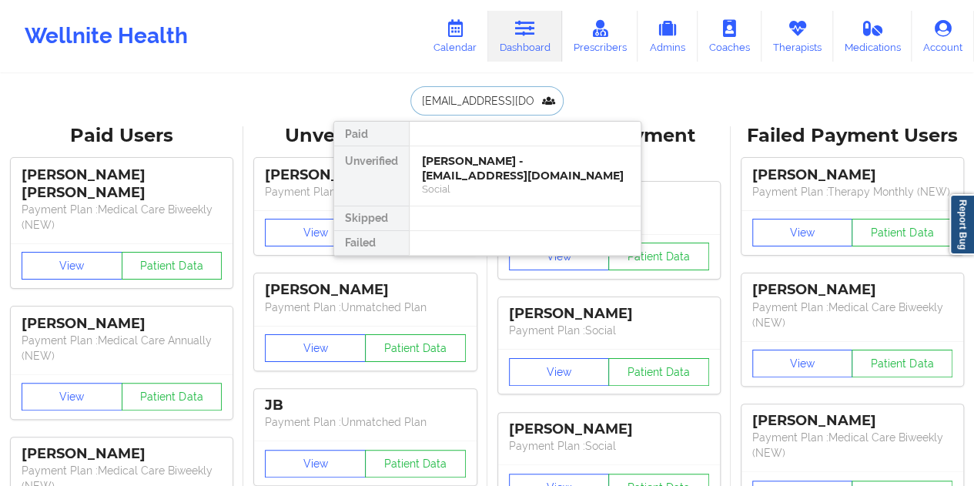
scroll to position [0, 8]
click at [501, 176] on div "[PERSON_NAME] - [EMAIL_ADDRESS][DOMAIN_NAME]" at bounding box center [525, 168] width 206 height 29
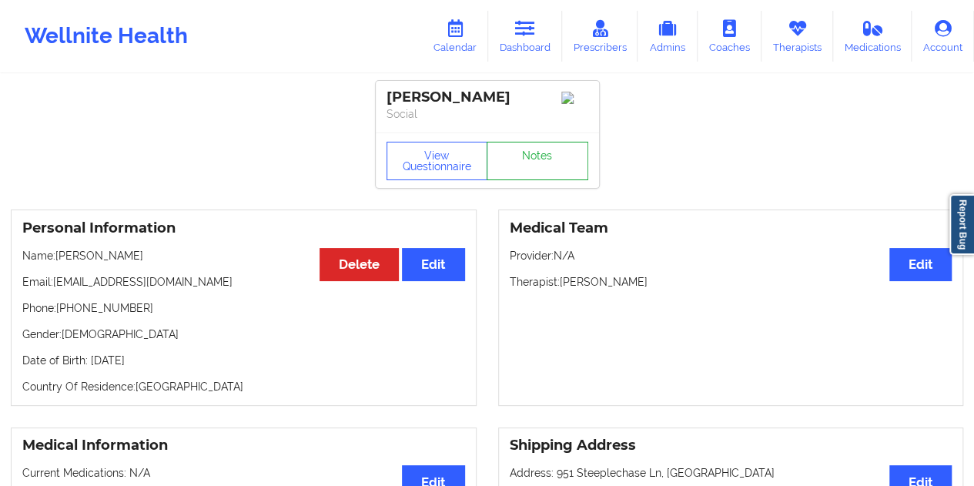
click at [533, 168] on link "Notes" at bounding box center [538, 161] width 102 height 39
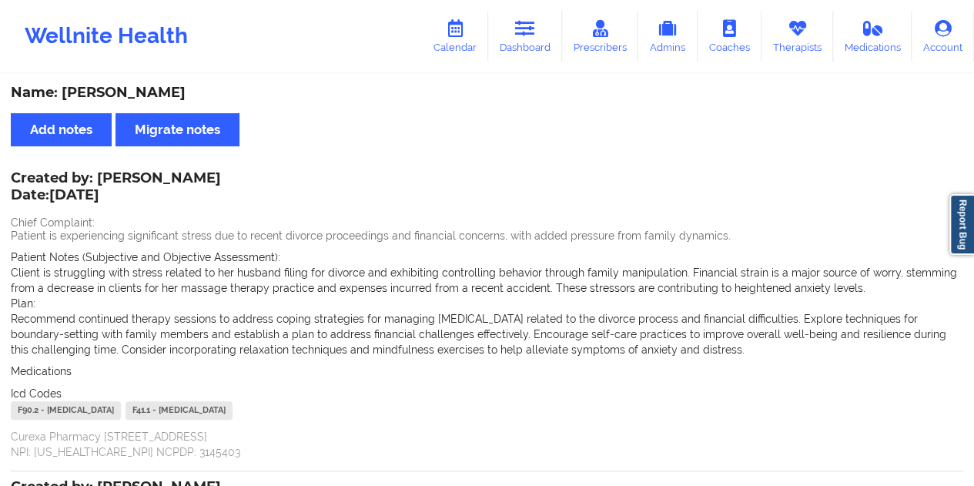
click at [139, 95] on div "Name: [PERSON_NAME]" at bounding box center [487, 93] width 953 height 18
drag, startPoint x: 225, startPoint y: 178, endPoint x: 99, endPoint y: 174, distance: 126.4
click at [99, 174] on div "Created by: [PERSON_NAME] Date: [DATE]" at bounding box center [116, 187] width 210 height 35
click at [541, 47] on link "Dashboard" at bounding box center [525, 36] width 74 height 51
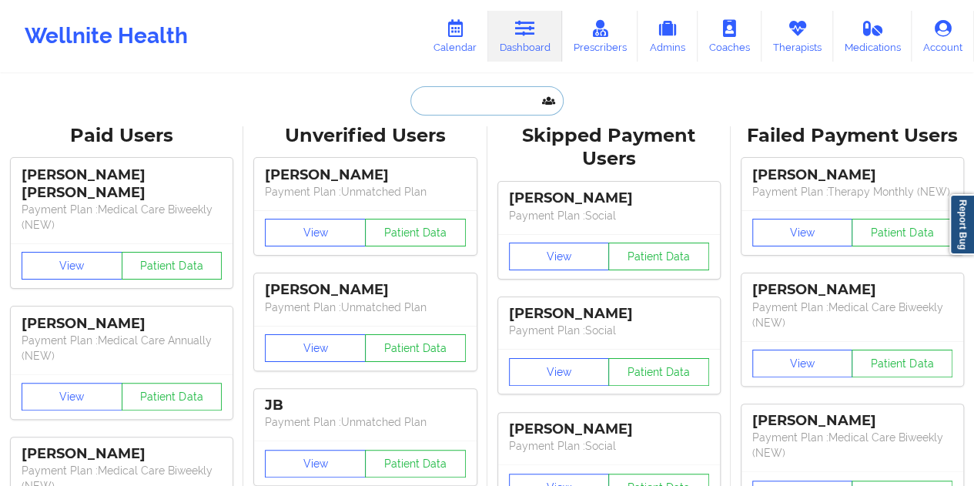
click at [470, 109] on input "text" at bounding box center [487, 100] width 153 height 29
paste input "[EMAIL_ADDRESS][DOMAIN_NAME]"
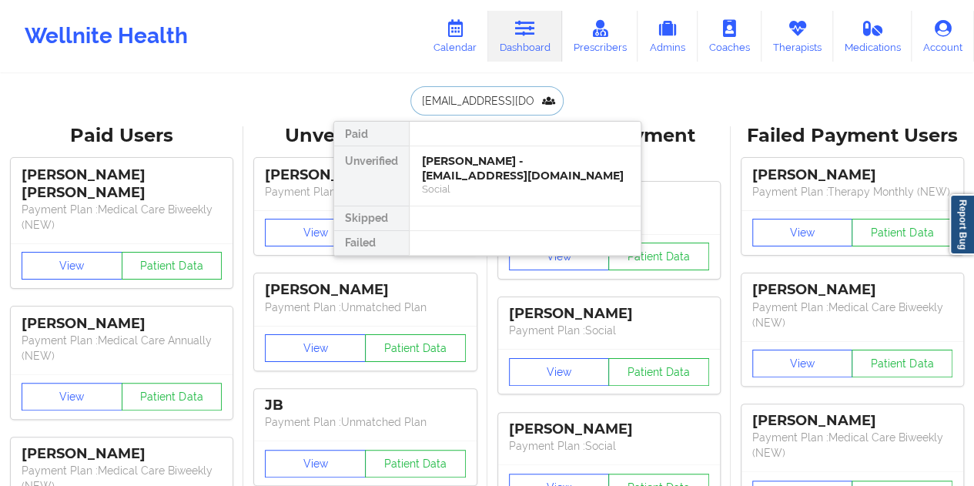
type input "[EMAIL_ADDRESS][DOMAIN_NAME]"
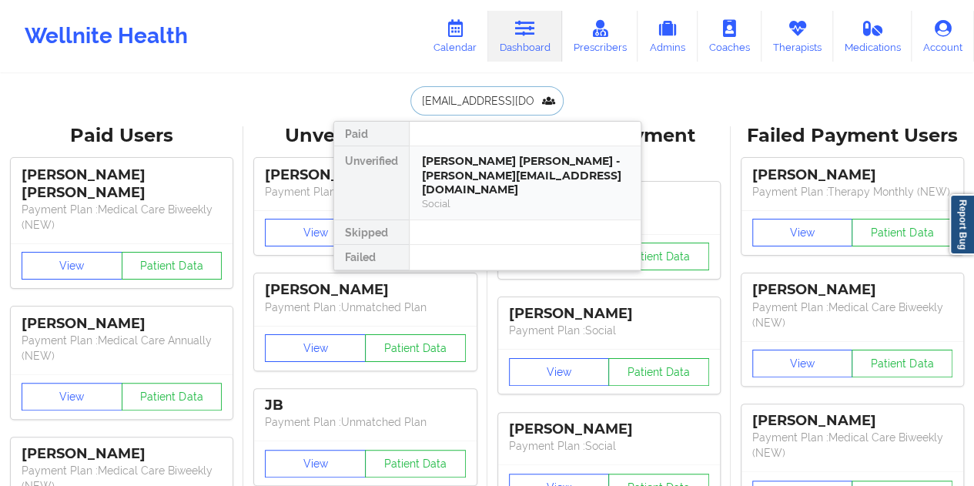
click at [479, 197] on div "Social" at bounding box center [525, 203] width 206 height 13
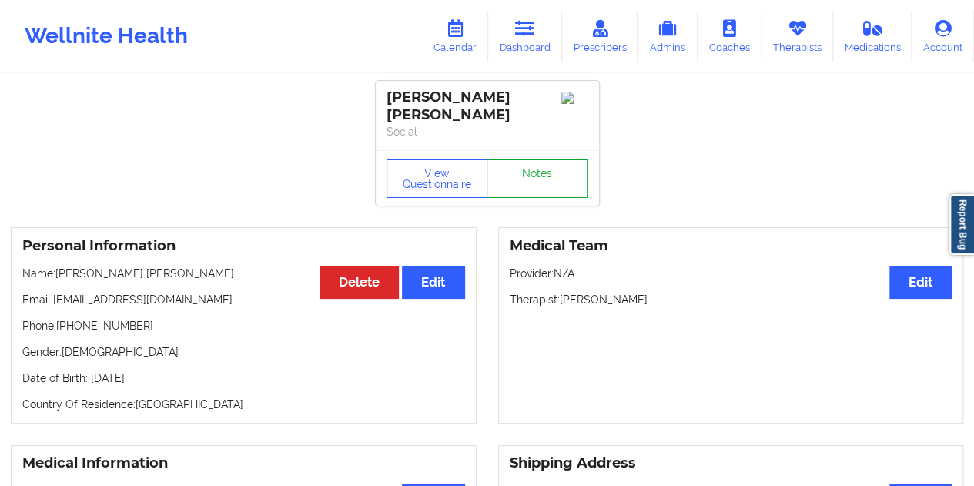
click at [533, 160] on link "Notes" at bounding box center [538, 178] width 102 height 39
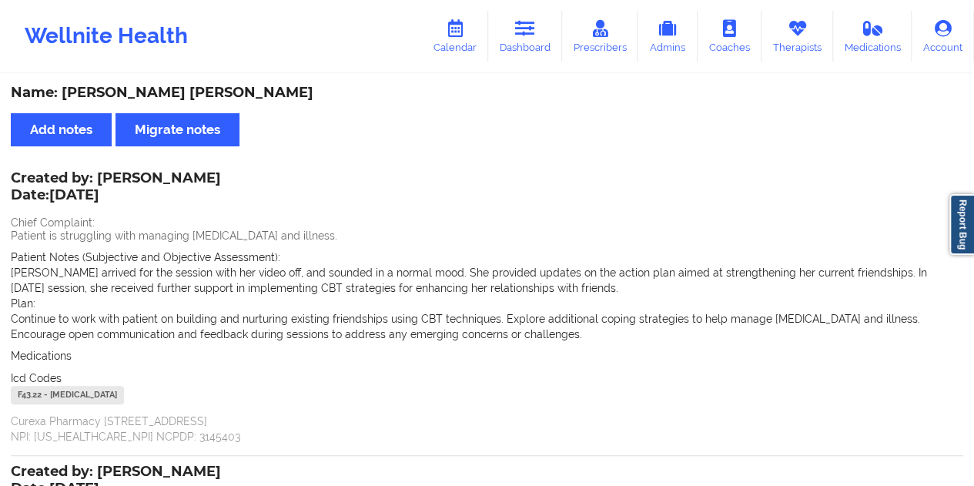
drag, startPoint x: 213, startPoint y: 181, endPoint x: 100, endPoint y: 173, distance: 113.5
click at [100, 173] on div "Created by: [PERSON_NAME] Date: [DATE] Chief Complaint: Patient is struggling w…" at bounding box center [487, 308] width 953 height 271
click at [126, 176] on div "Created by: [PERSON_NAME] Date: [DATE]" at bounding box center [116, 187] width 210 height 35
drag, startPoint x: 100, startPoint y: 173, endPoint x: 211, endPoint y: 175, distance: 110.9
click at [211, 175] on div "Created by: [PERSON_NAME] Date: [DATE] Chief Complaint: Patient is struggling w…" at bounding box center [487, 308] width 953 height 271
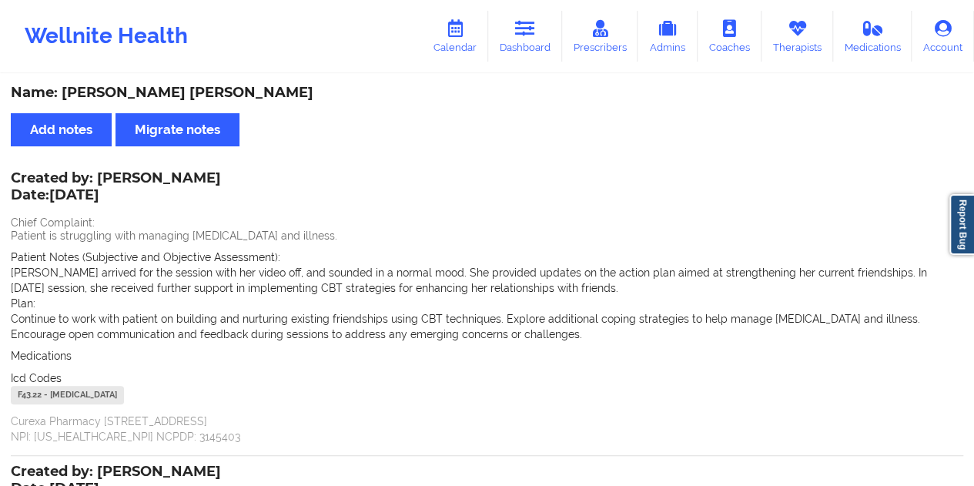
click at [211, 175] on div "Created by: [PERSON_NAME] Date: [DATE] Chief Complaint: Patient is struggling w…" at bounding box center [487, 308] width 953 height 271
drag, startPoint x: 100, startPoint y: 176, endPoint x: 209, endPoint y: 176, distance: 108.6
click at [209, 176] on div "Created by: [PERSON_NAME] Date: [DATE]" at bounding box center [116, 187] width 210 height 35
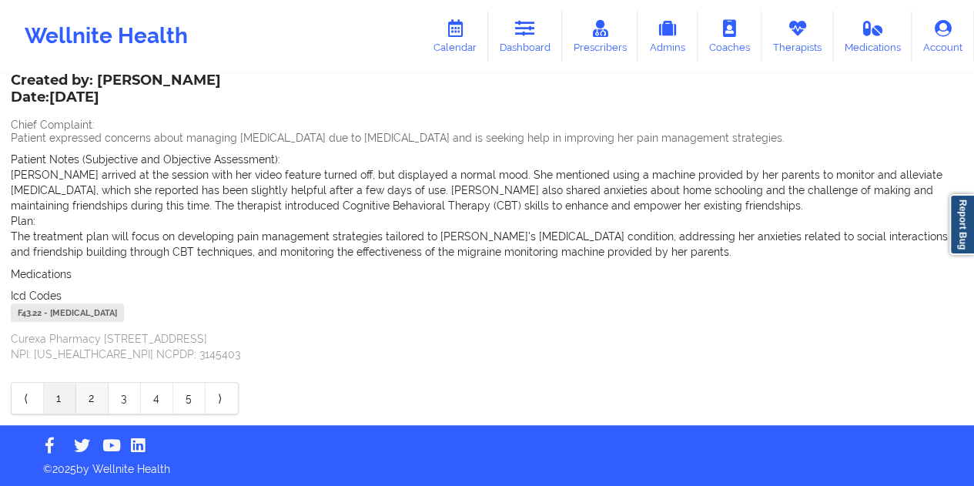
click at [94, 401] on link "2" at bounding box center [92, 398] width 32 height 31
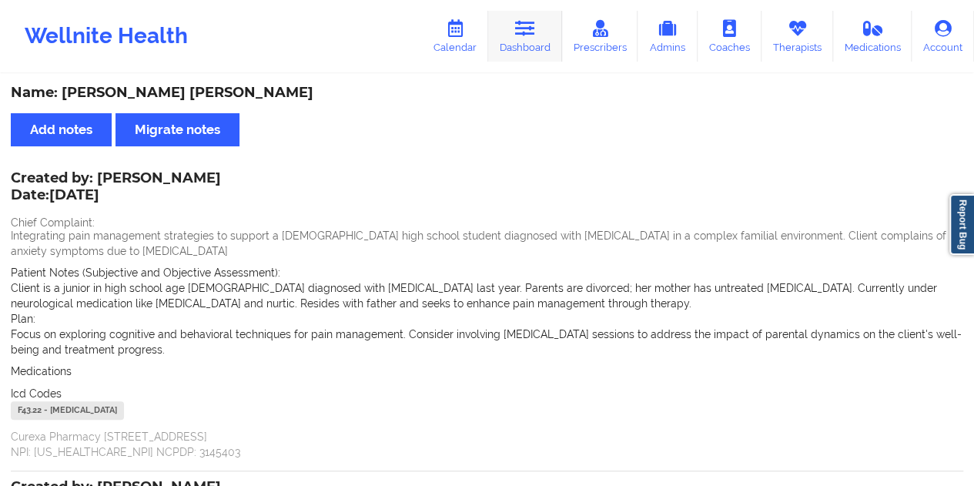
click at [525, 42] on link "Dashboard" at bounding box center [525, 36] width 74 height 51
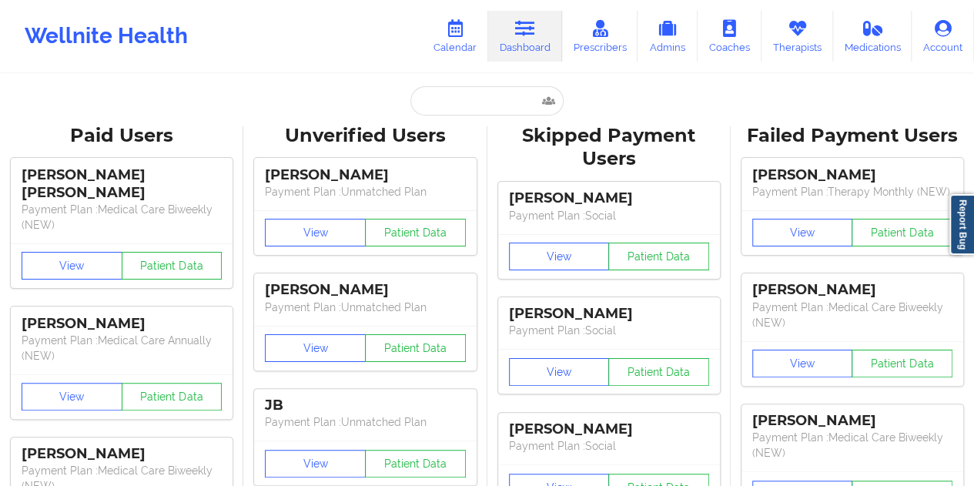
drag, startPoint x: 496, startPoint y: 73, endPoint x: 496, endPoint y: 98, distance: 24.7
click at [491, 98] on input "text" at bounding box center [487, 100] width 153 height 29
paste input "[EMAIL_ADDRESS][DOMAIN_NAME]"
type input "[EMAIL_ADDRESS][DOMAIN_NAME]"
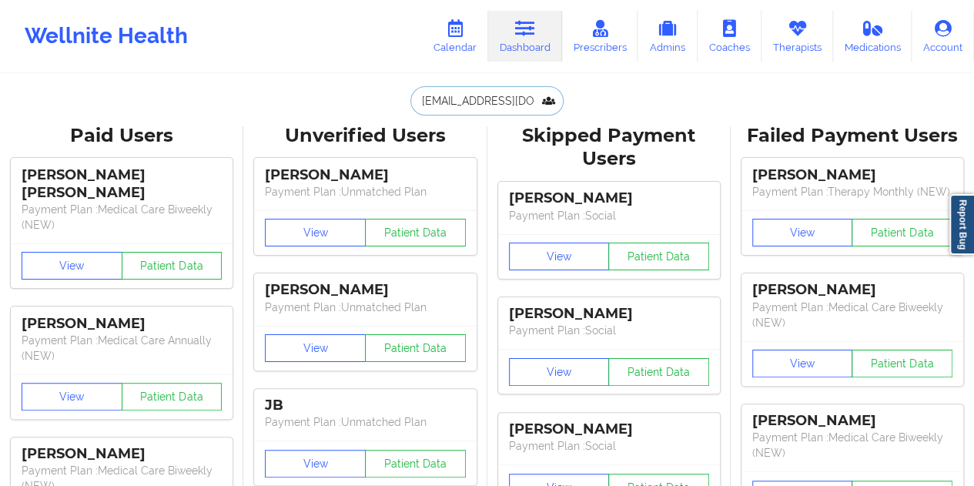
scroll to position [0, 17]
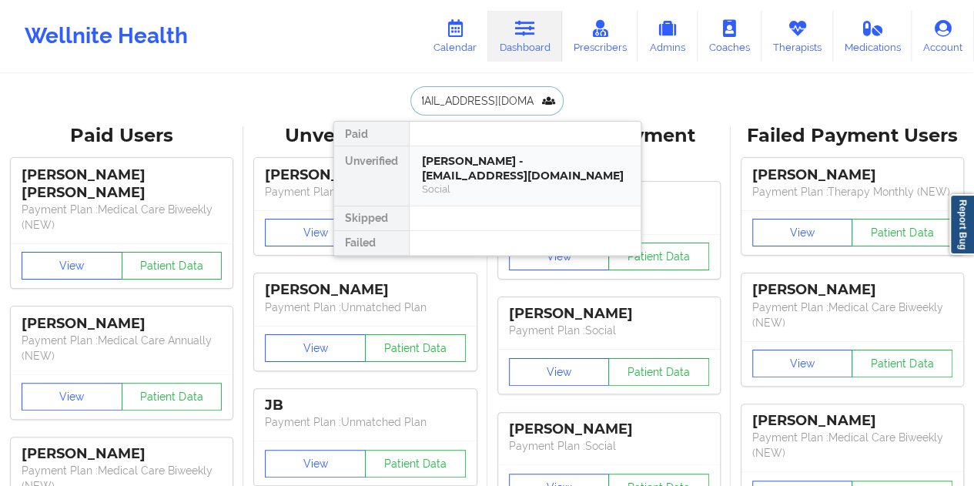
click at [522, 183] on div "Social" at bounding box center [525, 189] width 206 height 13
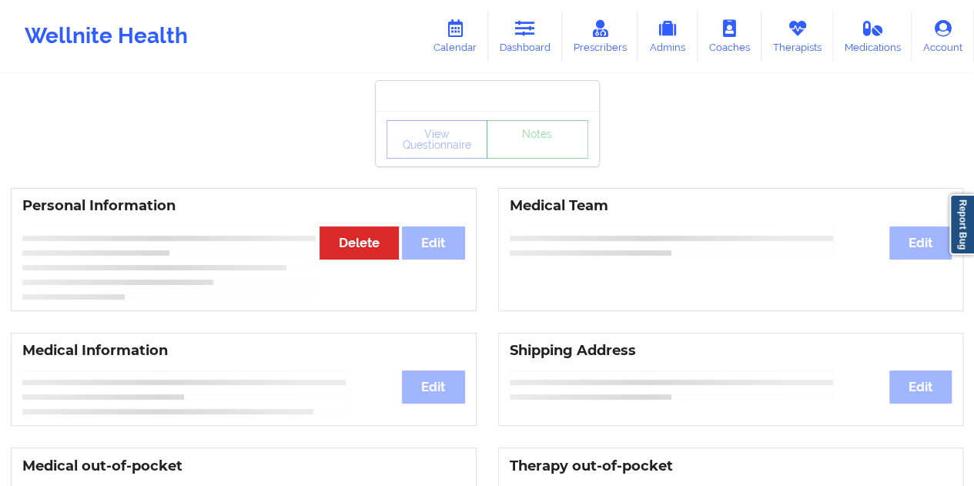
click at [552, 159] on link "Notes" at bounding box center [538, 139] width 102 height 39
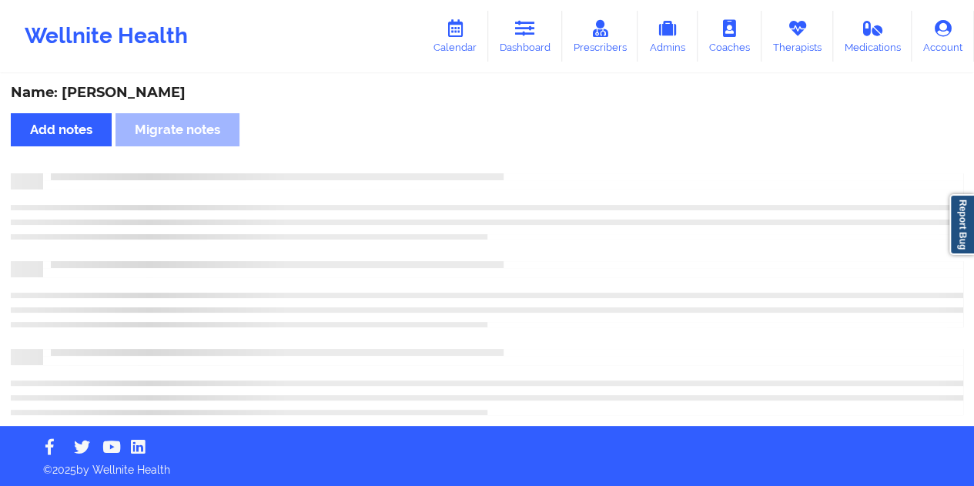
click at [142, 93] on div "Name: [PERSON_NAME]" at bounding box center [487, 93] width 953 height 18
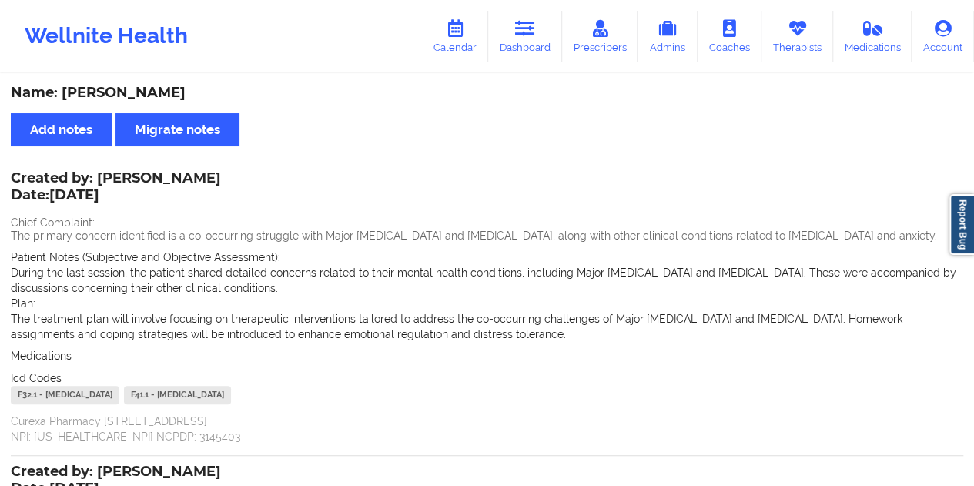
drag, startPoint x: 238, startPoint y: 179, endPoint x: 101, endPoint y: 173, distance: 137.2
click at [98, 172] on div "Created by: [PERSON_NAME] Date: [DATE]" at bounding box center [116, 187] width 210 height 35
click at [532, 32] on icon at bounding box center [525, 28] width 20 height 17
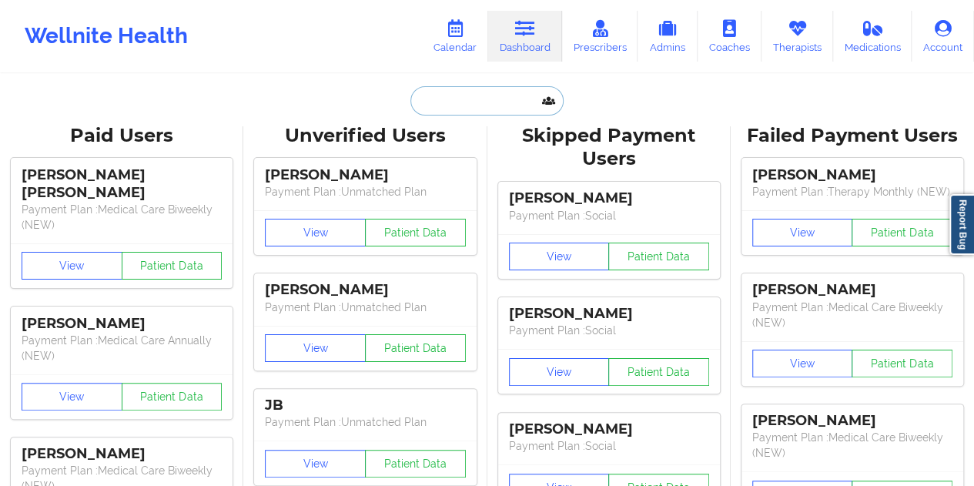
click at [465, 99] on input "text" at bounding box center [487, 100] width 153 height 29
paste input "[EMAIL_ADDRESS][DOMAIN_NAME]"
type input "[EMAIL_ADDRESS][DOMAIN_NAME]"
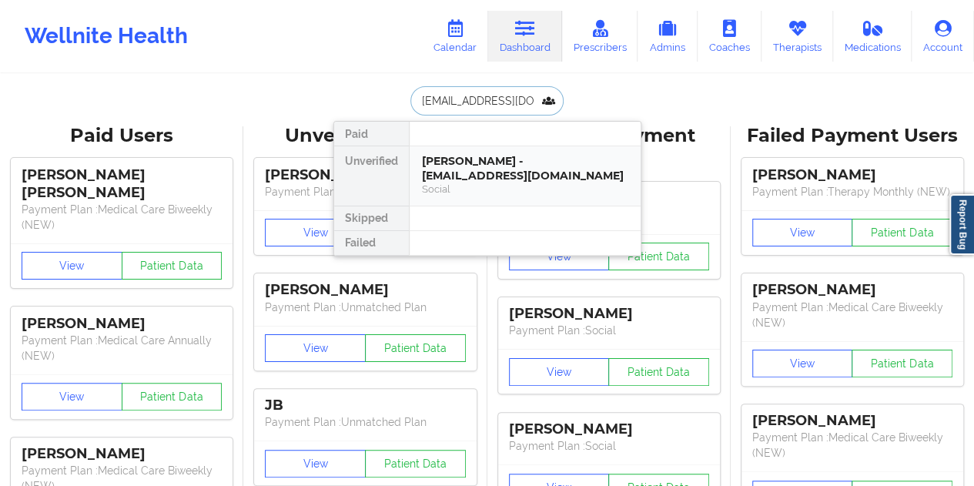
click at [495, 187] on div "Social" at bounding box center [525, 189] width 206 height 13
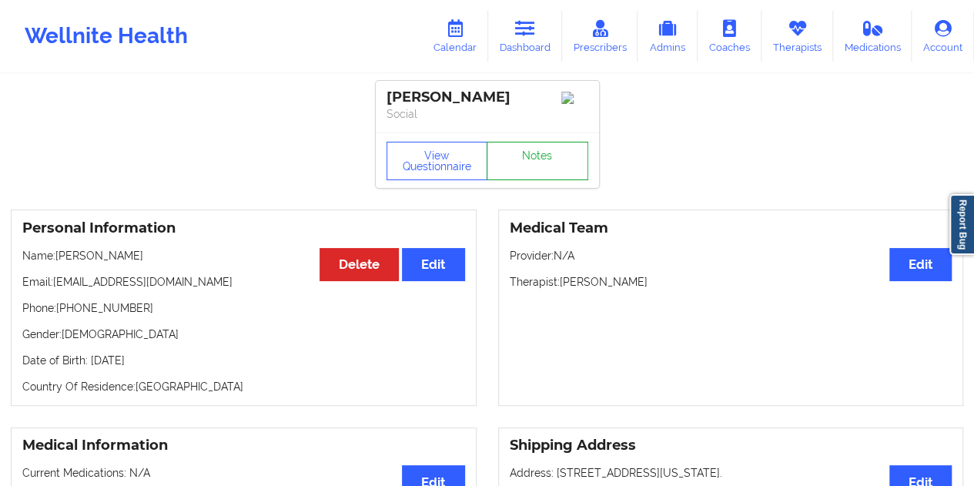
click at [522, 170] on link "Notes" at bounding box center [538, 161] width 102 height 39
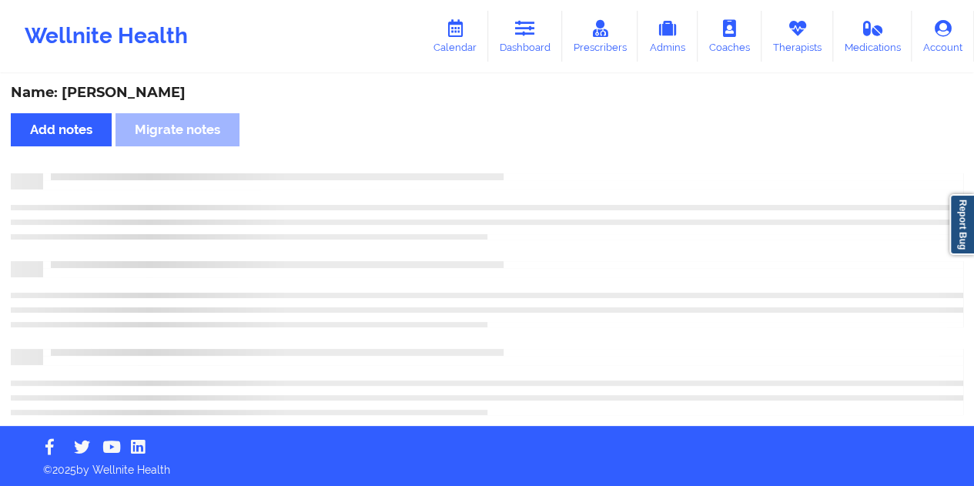
click at [176, 84] on div "Name: [PERSON_NAME]" at bounding box center [487, 93] width 953 height 18
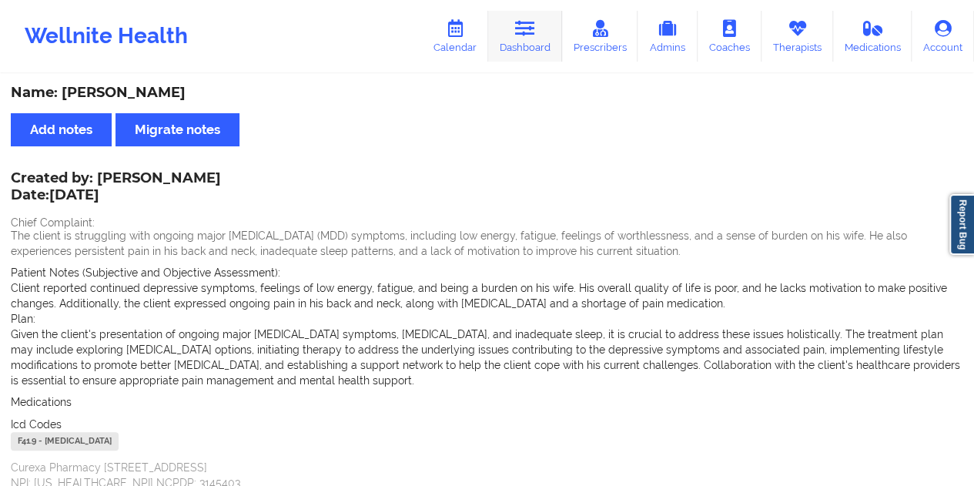
drag, startPoint x: 538, startPoint y: 27, endPoint x: 522, endPoint y: 59, distance: 35.8
click at [535, 27] on icon at bounding box center [525, 28] width 20 height 17
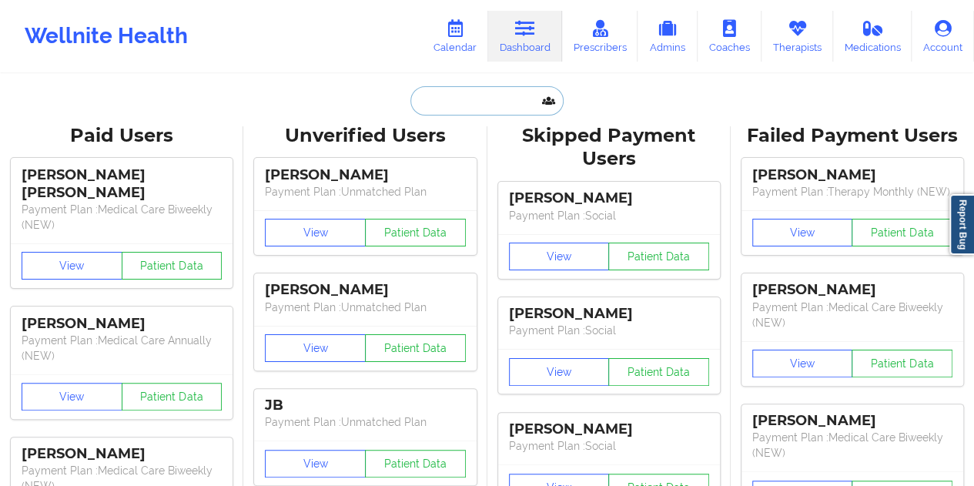
click at [451, 108] on input "text" at bounding box center [487, 100] width 153 height 29
paste input "[EMAIL_ADDRESS][DOMAIN_NAME]"
type input "[EMAIL_ADDRESS][DOMAIN_NAME]"
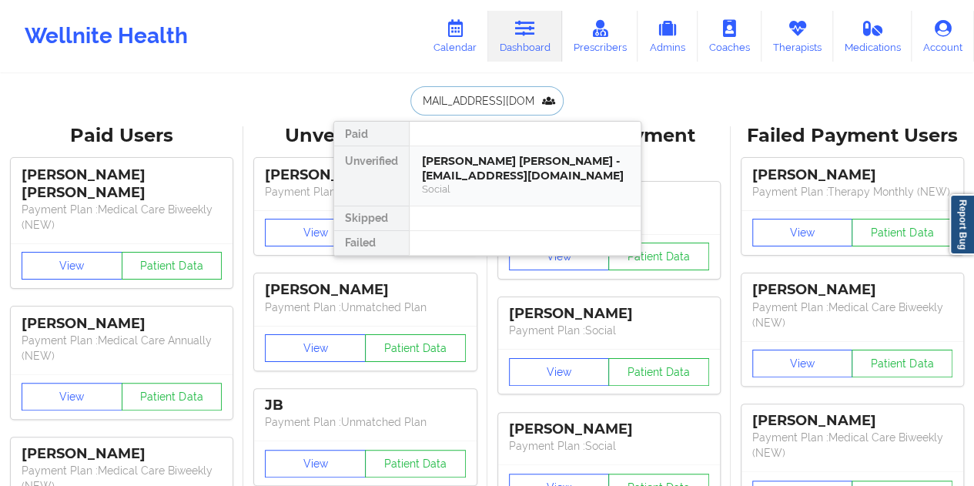
click at [504, 162] on div "[PERSON_NAME] [PERSON_NAME] - [EMAIL_ADDRESS][DOMAIN_NAME]" at bounding box center [525, 168] width 206 height 29
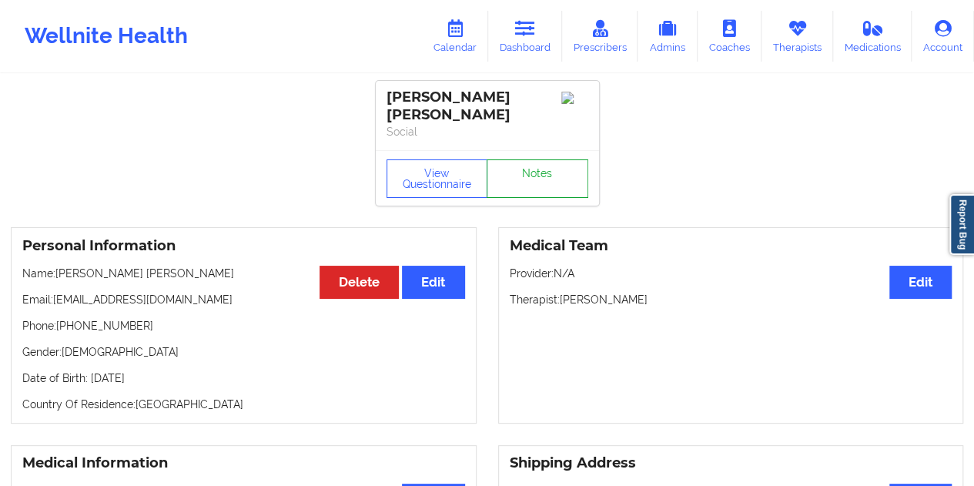
click at [552, 160] on link "Notes" at bounding box center [538, 178] width 102 height 39
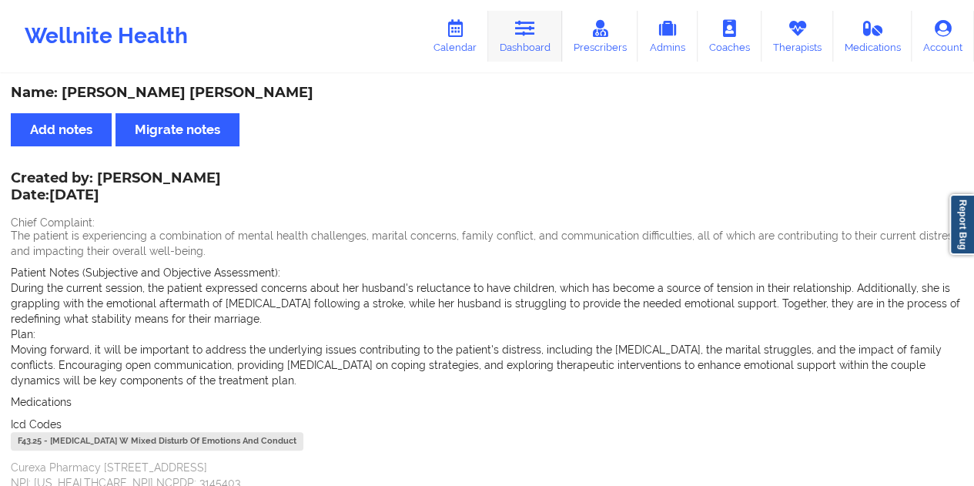
click at [532, 30] on icon at bounding box center [525, 28] width 20 height 17
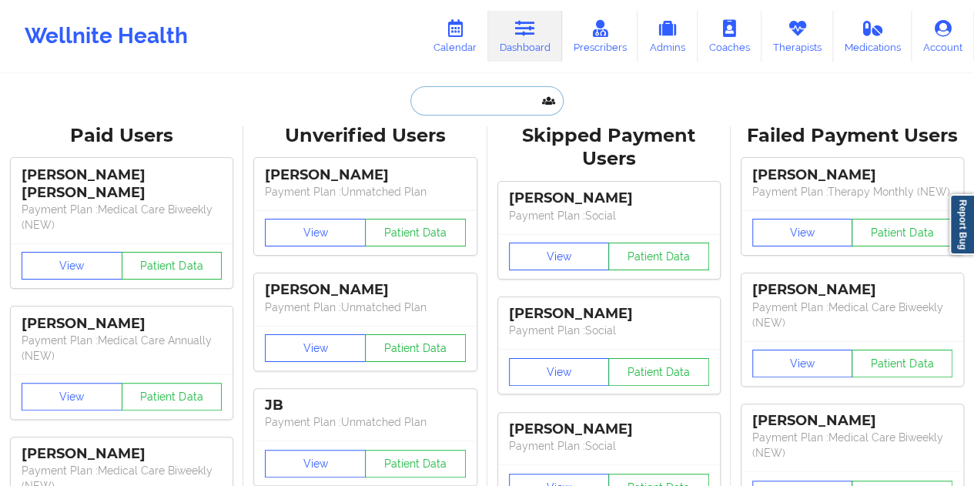
click at [465, 109] on input "text" at bounding box center [487, 100] width 153 height 29
paste input "[EMAIL_ADDRESS][DOMAIN_NAME]"
type input "[EMAIL_ADDRESS][DOMAIN_NAME]"
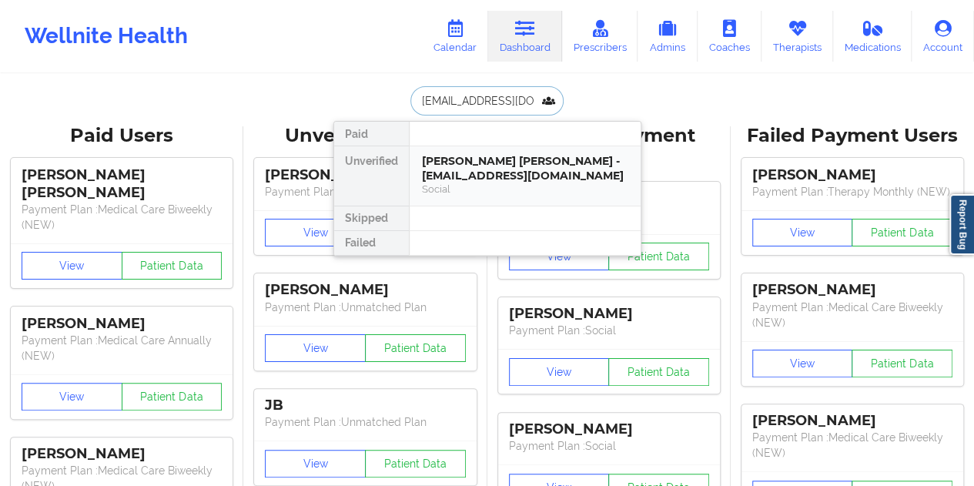
click at [515, 183] on div "Social" at bounding box center [525, 189] width 206 height 13
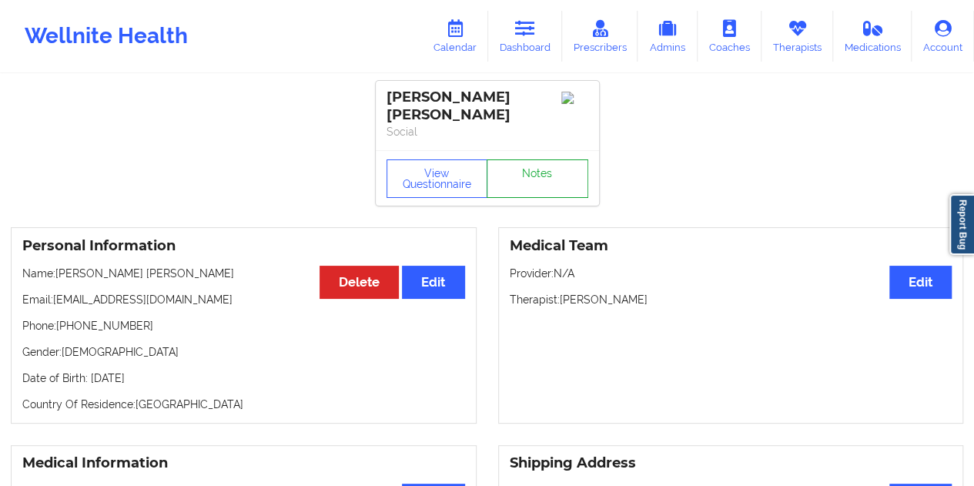
click at [533, 167] on link "Notes" at bounding box center [538, 178] width 102 height 39
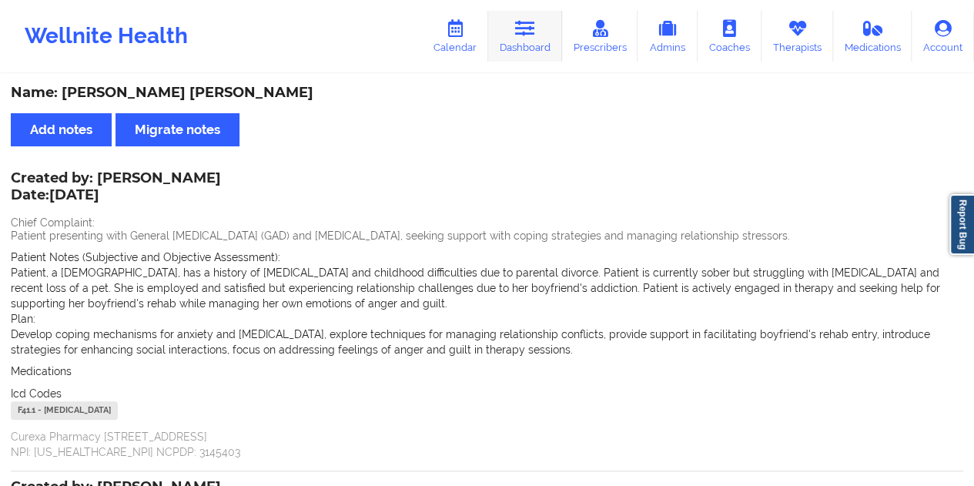
click at [532, 45] on link "Dashboard" at bounding box center [525, 36] width 74 height 51
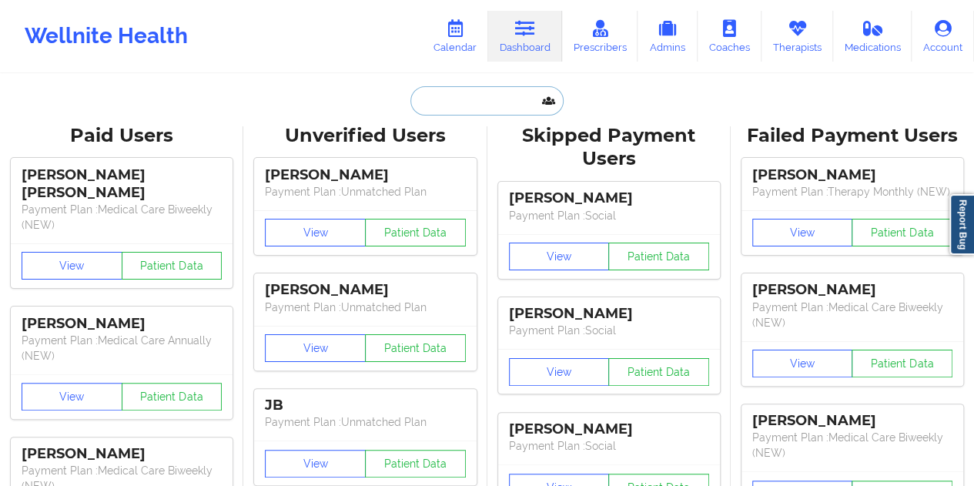
click at [471, 98] on input "text" at bounding box center [487, 100] width 153 height 29
paste input "[EMAIL_ADDRESS][DOMAIN_NAME]"
type input "[EMAIL_ADDRESS][DOMAIN_NAME]"
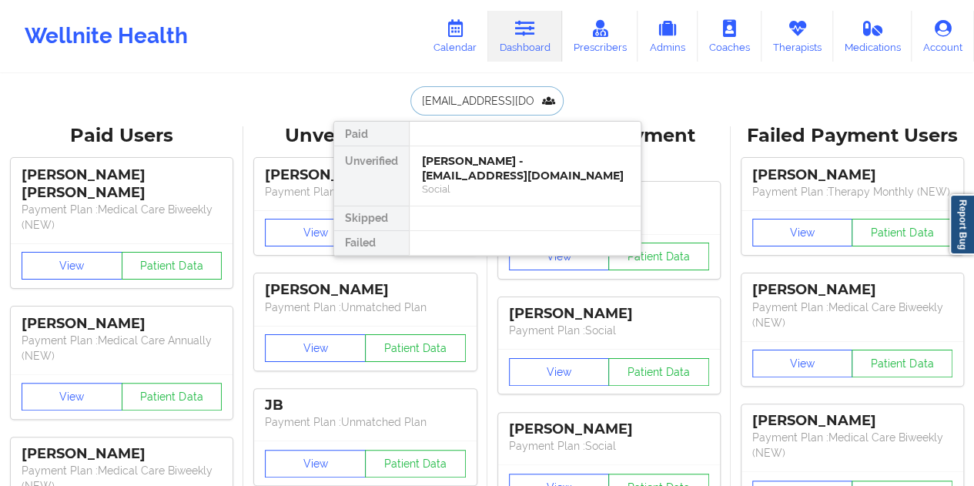
click at [494, 173] on div "[PERSON_NAME] - [EMAIL_ADDRESS][DOMAIN_NAME]" at bounding box center [525, 168] width 206 height 29
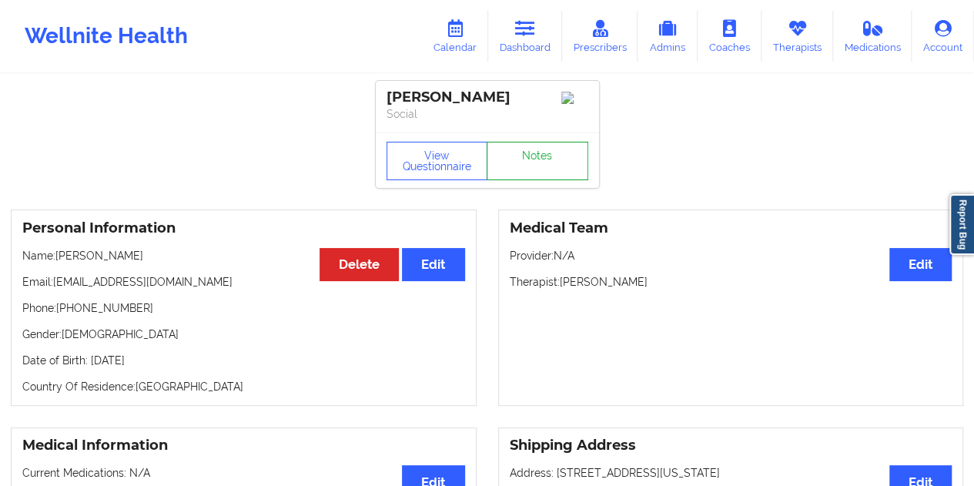
click at [525, 160] on link "Notes" at bounding box center [538, 161] width 102 height 39
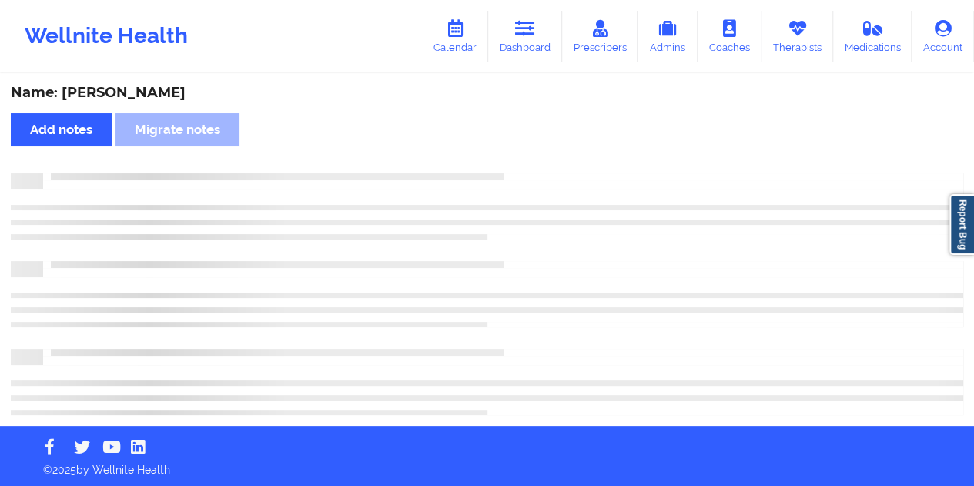
click at [180, 89] on div "Name: [PERSON_NAME]" at bounding box center [487, 93] width 953 height 18
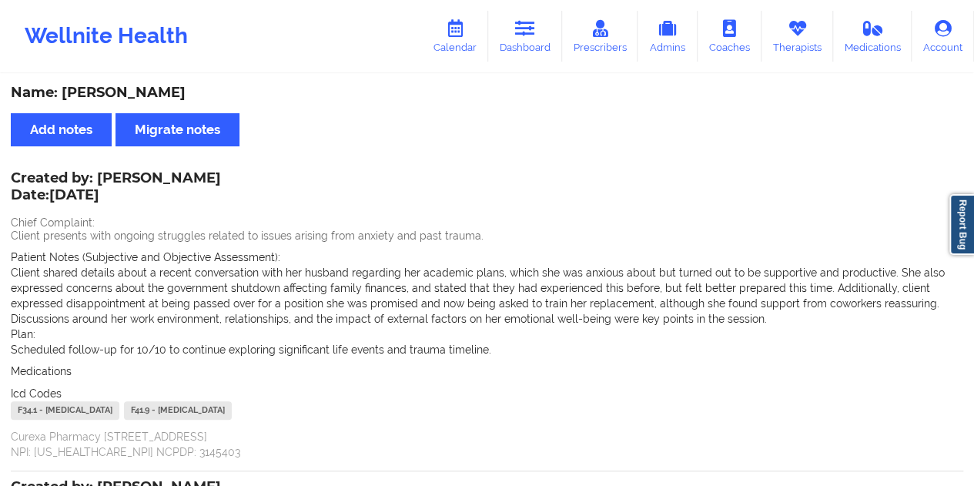
drag, startPoint x: 201, startPoint y: 181, endPoint x: 100, endPoint y: 179, distance: 100.9
click at [100, 179] on div "Created by: [PERSON_NAME] Date: [DATE] Chief Complaint: Client presents with on…" at bounding box center [487, 316] width 953 height 287
click at [99, 177] on div "Created by: [PERSON_NAME] Date: [DATE]" at bounding box center [116, 187] width 210 height 35
click at [103, 178] on div "Created by: [PERSON_NAME] Date: [DATE]" at bounding box center [116, 187] width 210 height 35
drag, startPoint x: 99, startPoint y: 176, endPoint x: 199, endPoint y: 176, distance: 99.4
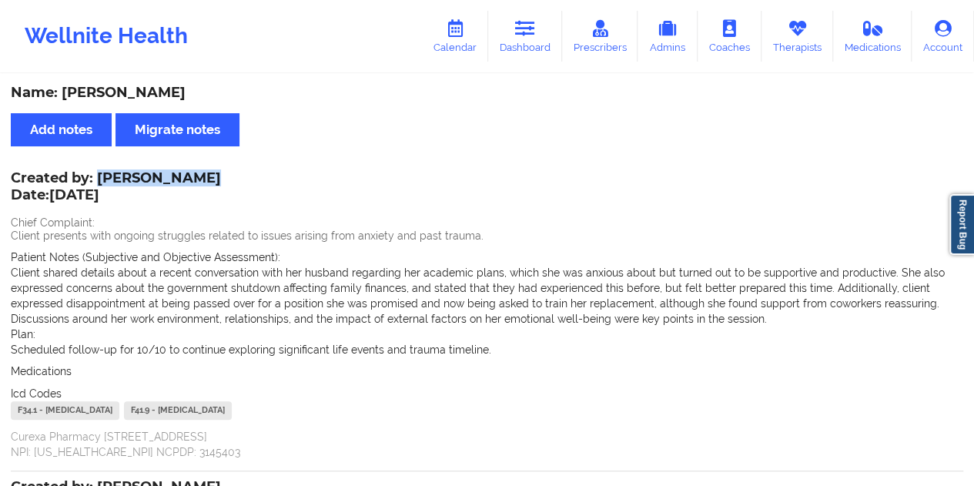
click at [199, 176] on div "Created by: [PERSON_NAME] Date: [DATE]" at bounding box center [116, 187] width 210 height 35
click at [535, 45] on link "Dashboard" at bounding box center [525, 36] width 74 height 51
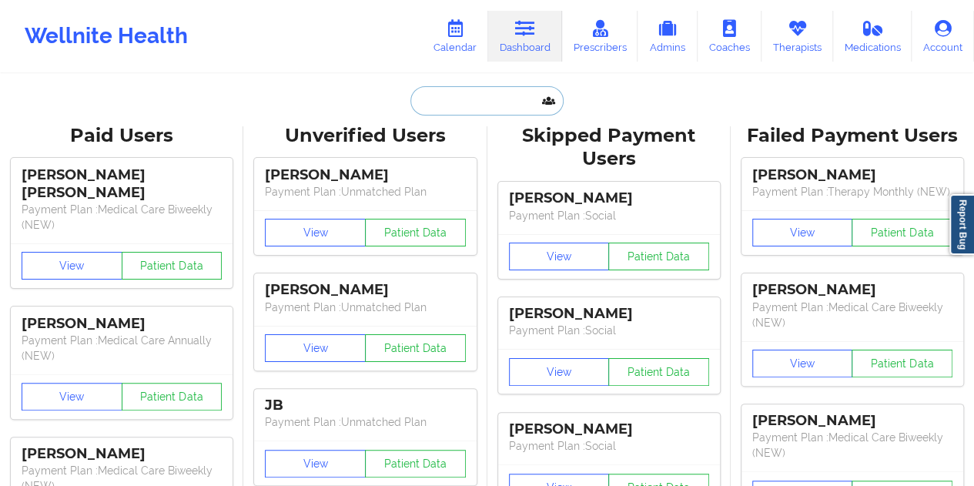
click at [459, 110] on input "text" at bounding box center [487, 100] width 153 height 29
paste input "[EMAIL_ADDRESS][DOMAIN_NAME]"
type input "[EMAIL_ADDRESS][DOMAIN_NAME]"
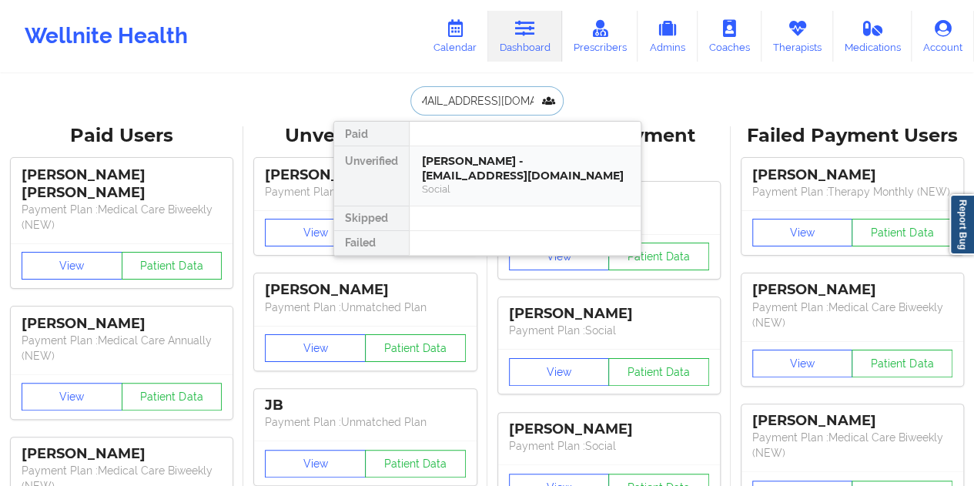
click at [493, 172] on div "[PERSON_NAME] - [EMAIL_ADDRESS][DOMAIN_NAME]" at bounding box center [525, 168] width 206 height 29
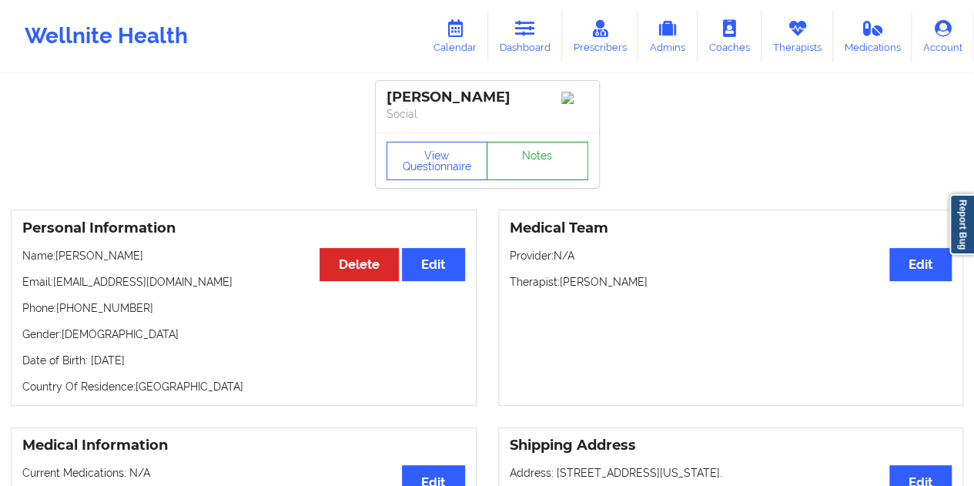
click at [538, 153] on link "Notes" at bounding box center [538, 161] width 102 height 39
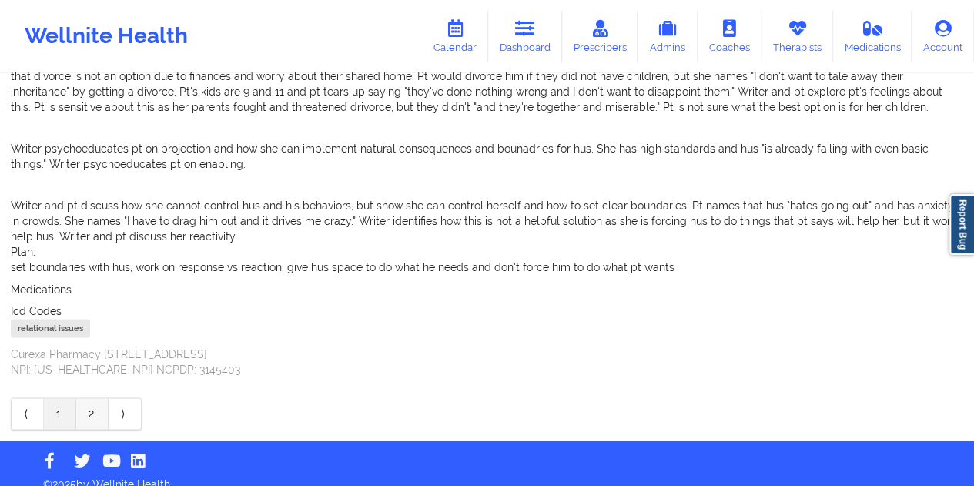
click at [95, 401] on link "2" at bounding box center [92, 413] width 32 height 31
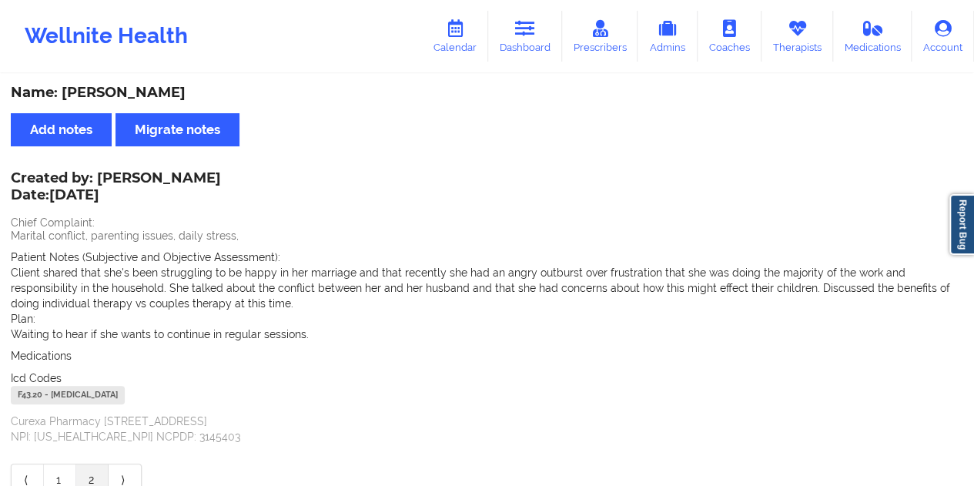
scroll to position [83, 0]
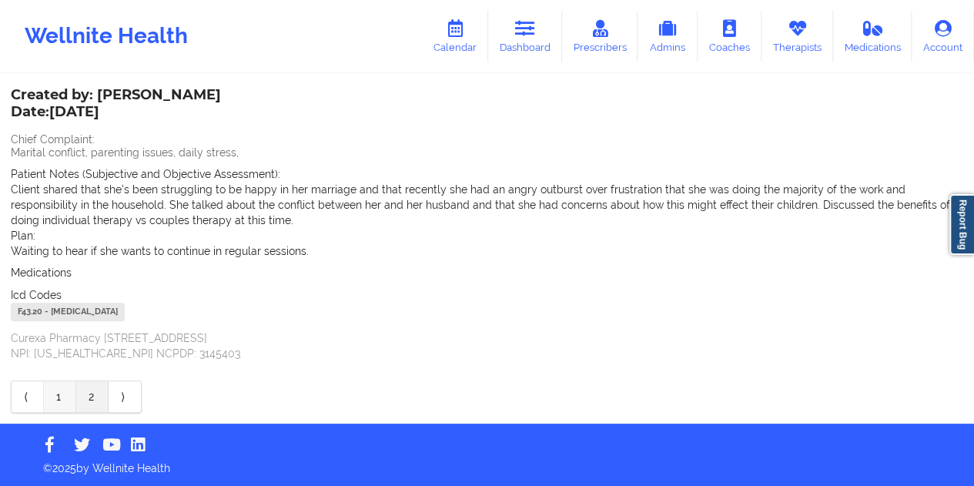
click at [64, 392] on link "1" at bounding box center [60, 396] width 32 height 31
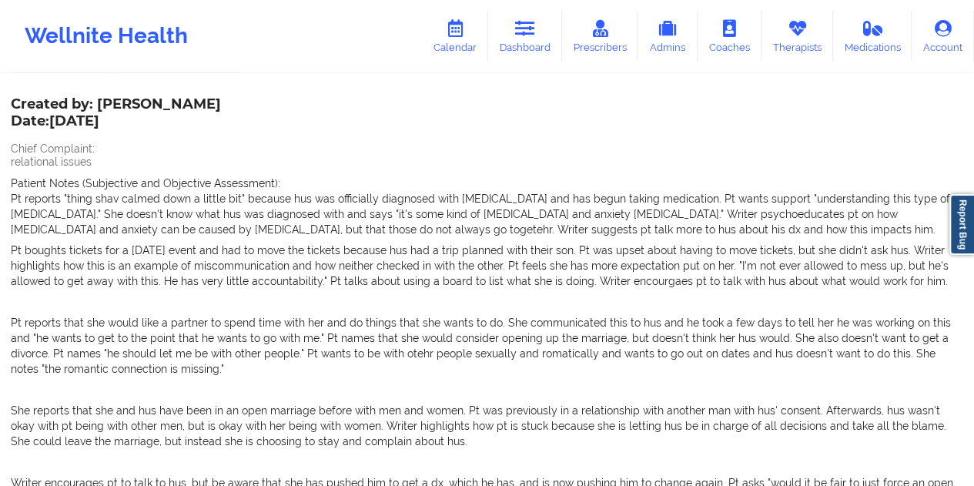
scroll to position [0, 0]
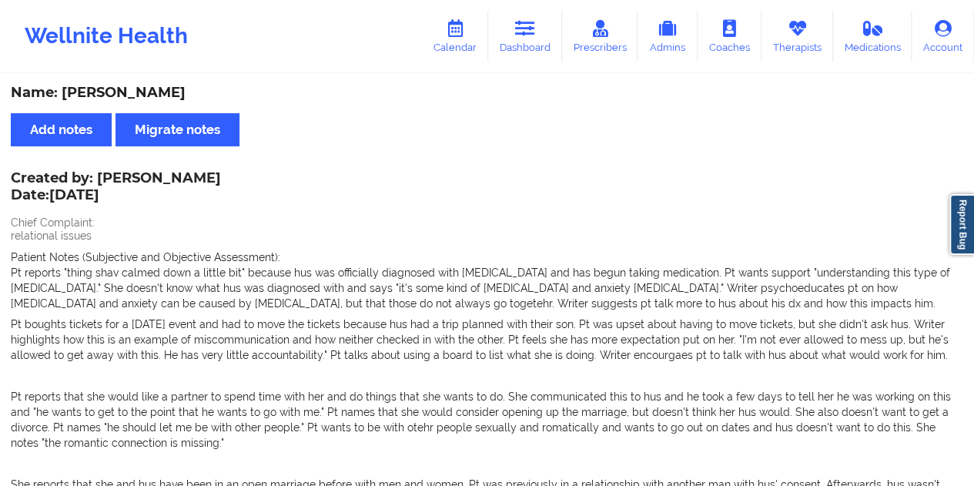
drag, startPoint x: 200, startPoint y: 173, endPoint x: 142, endPoint y: 175, distance: 58.6
click at [142, 175] on div "Created by: [PERSON_NAME] Date: [DATE] Chief Complaint: relational issues Patie…" at bounding box center [487, 484] width 953 height 623
drag, startPoint x: 100, startPoint y: 176, endPoint x: 196, endPoint y: 178, distance: 95.5
click at [196, 178] on div "Created by: [PERSON_NAME] Date: [DATE]" at bounding box center [116, 187] width 210 height 35
click at [541, 43] on link "Dashboard" at bounding box center [525, 36] width 74 height 51
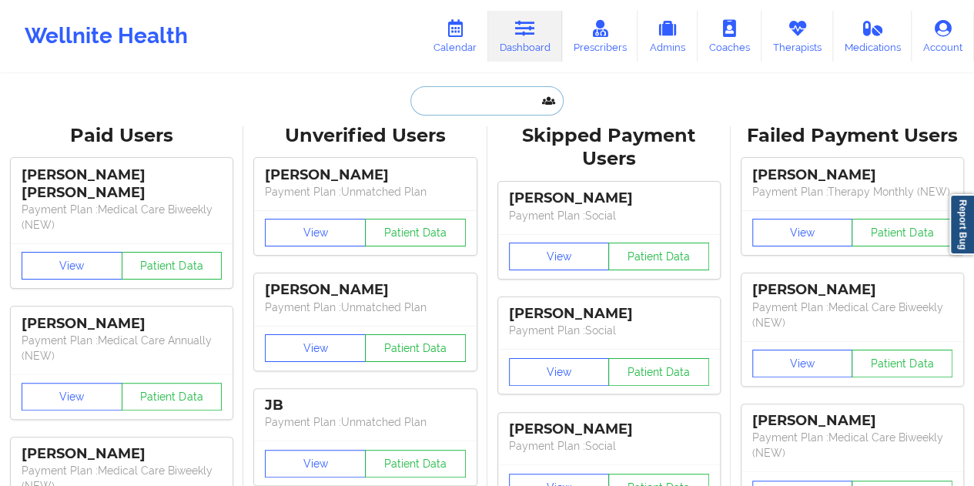
click at [498, 93] on input "text" at bounding box center [487, 100] width 153 height 29
paste input "[EMAIL_ADDRESS][DOMAIN_NAME]"
type input "[EMAIL_ADDRESS][DOMAIN_NAME]"
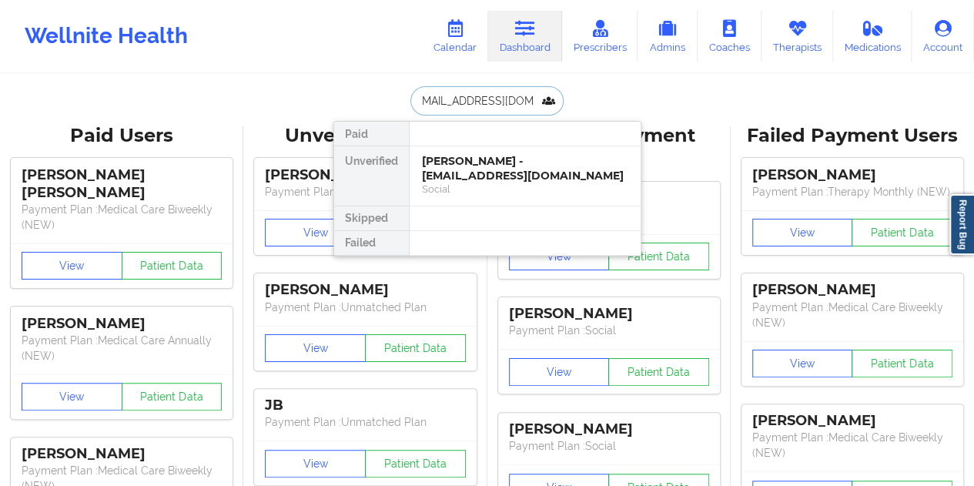
click at [495, 177] on div "[PERSON_NAME] - [EMAIL_ADDRESS][DOMAIN_NAME]" at bounding box center [525, 168] width 206 height 29
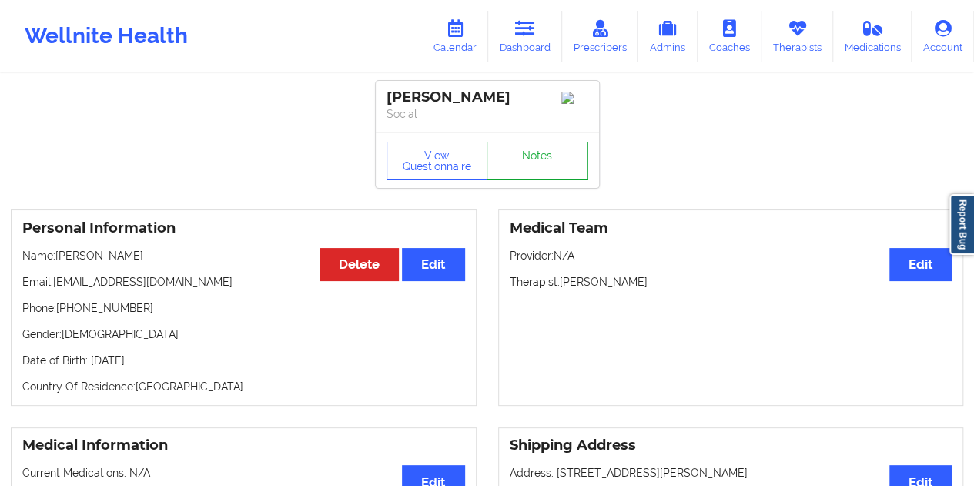
click at [533, 159] on link "Notes" at bounding box center [538, 161] width 102 height 39
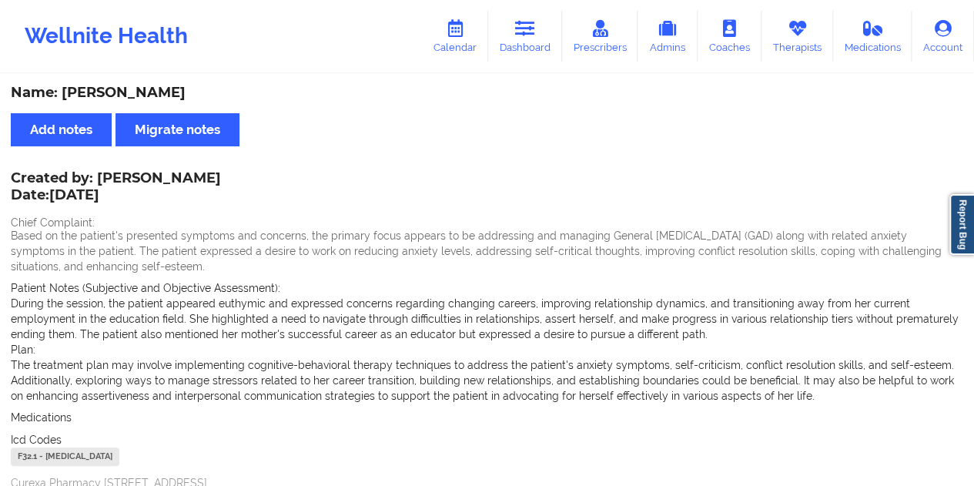
click at [129, 95] on div "Name: [PERSON_NAME]" at bounding box center [487, 93] width 953 height 18
drag, startPoint x: 62, startPoint y: 92, endPoint x: 167, endPoint y: 86, distance: 105.7
click at [167, 86] on div "Name: [PERSON_NAME]" at bounding box center [487, 93] width 953 height 18
click at [535, 32] on icon at bounding box center [525, 28] width 20 height 17
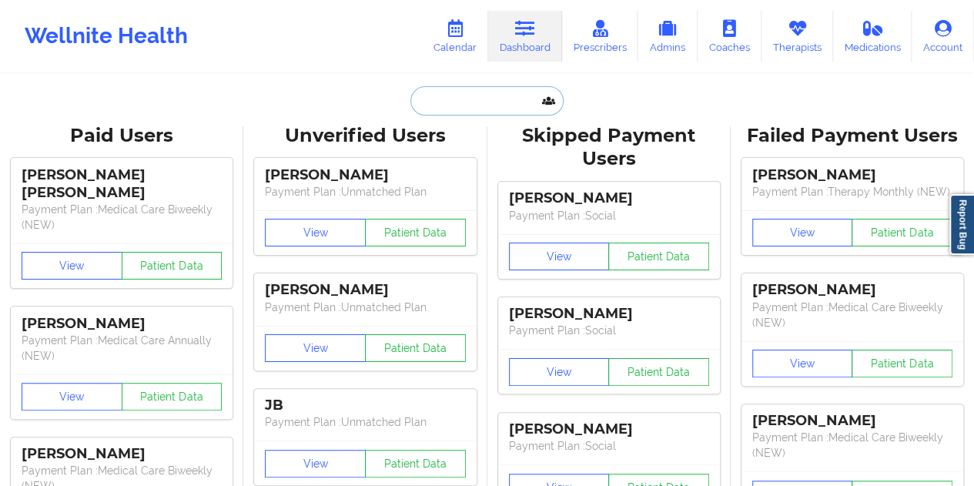
click at [465, 103] on input "text" at bounding box center [487, 100] width 153 height 29
paste input "[EMAIL_ADDRESS][DOMAIN_NAME]"
type input "[EMAIL_ADDRESS][DOMAIN_NAME]"
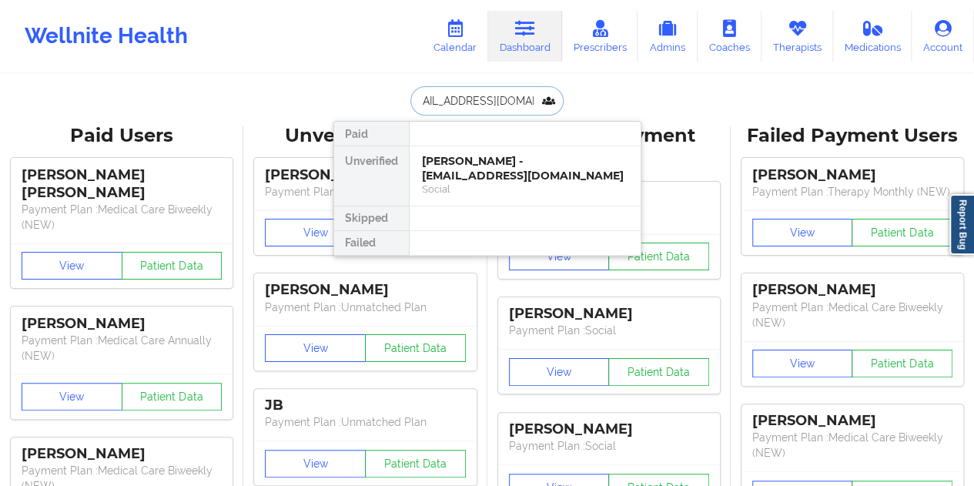
click at [496, 169] on div "[PERSON_NAME] - [EMAIL_ADDRESS][DOMAIN_NAME]" at bounding box center [525, 168] width 206 height 29
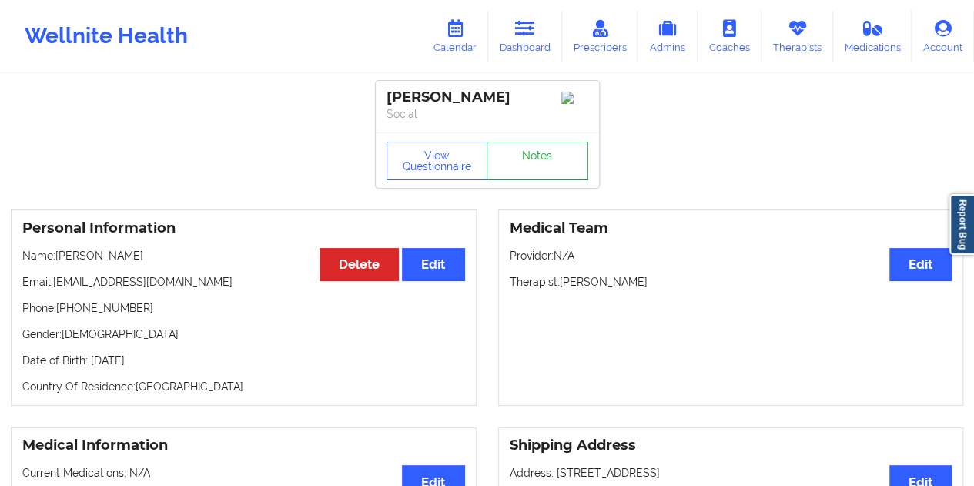
click at [532, 163] on link "Notes" at bounding box center [538, 161] width 102 height 39
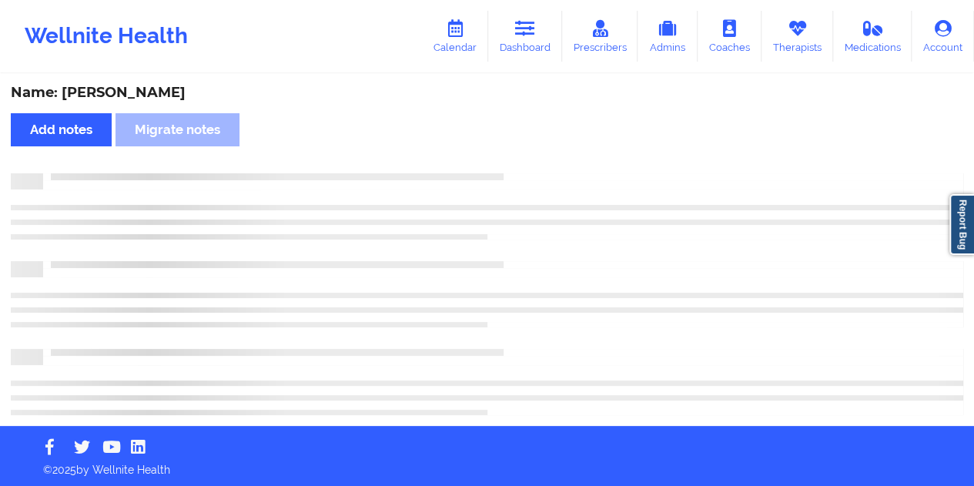
click at [151, 90] on div "Name: [PERSON_NAME]" at bounding box center [487, 93] width 953 height 18
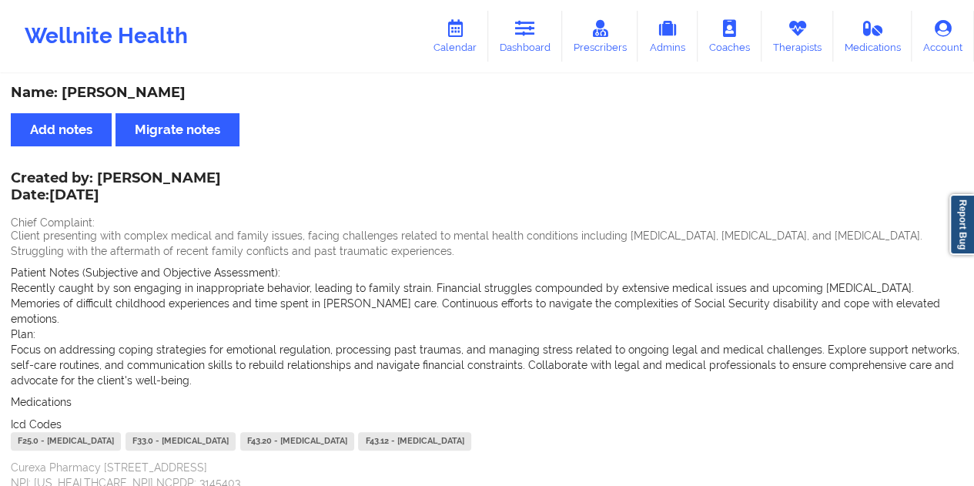
click at [528, 42] on link "Dashboard" at bounding box center [525, 36] width 74 height 51
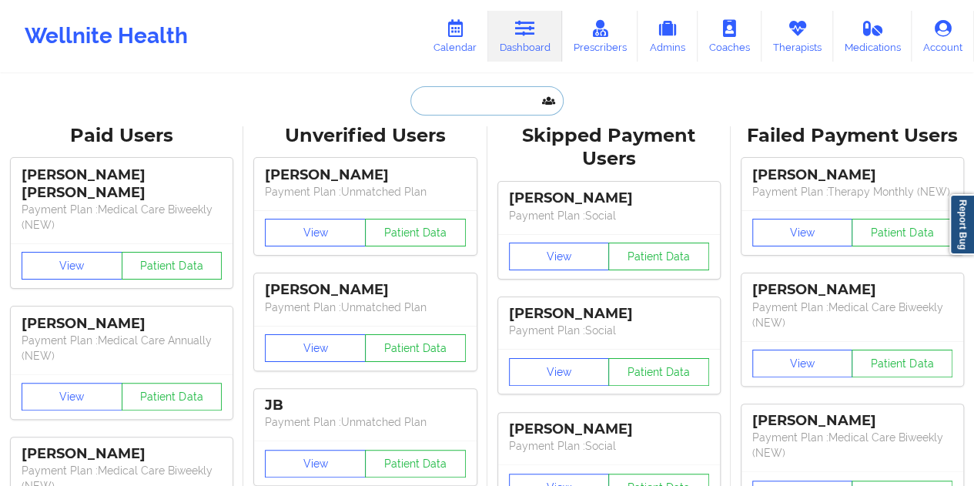
click at [492, 100] on input "text" at bounding box center [487, 100] width 153 height 29
paste input "[EMAIL_ADDRESS][DOMAIN_NAME]"
type input "[EMAIL_ADDRESS][DOMAIN_NAME]"
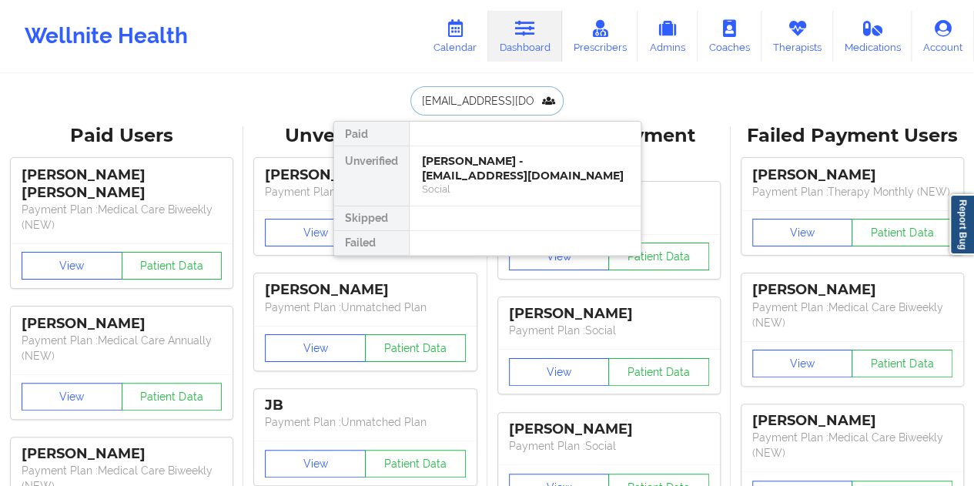
scroll to position [0, 22]
click at [517, 155] on div "[PERSON_NAME] - [EMAIL_ADDRESS][DOMAIN_NAME]" at bounding box center [525, 168] width 206 height 29
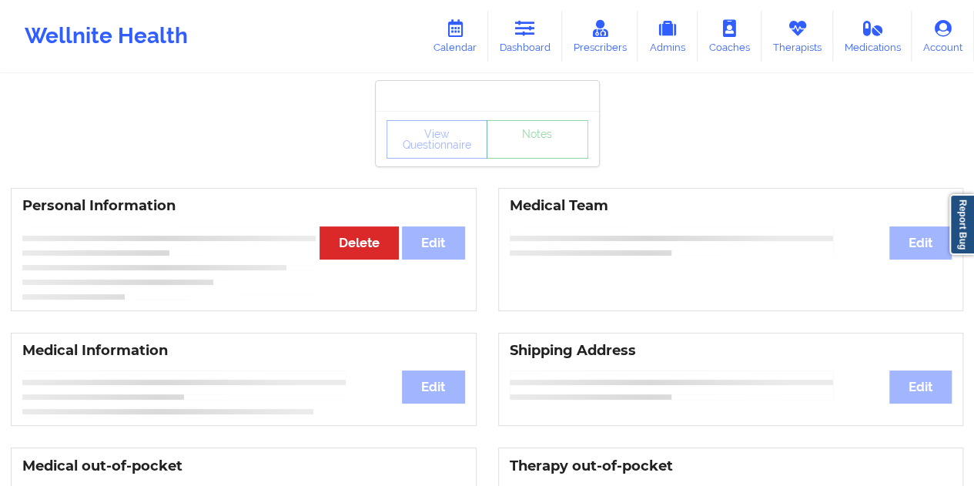
click at [535, 156] on link "Notes" at bounding box center [538, 139] width 102 height 39
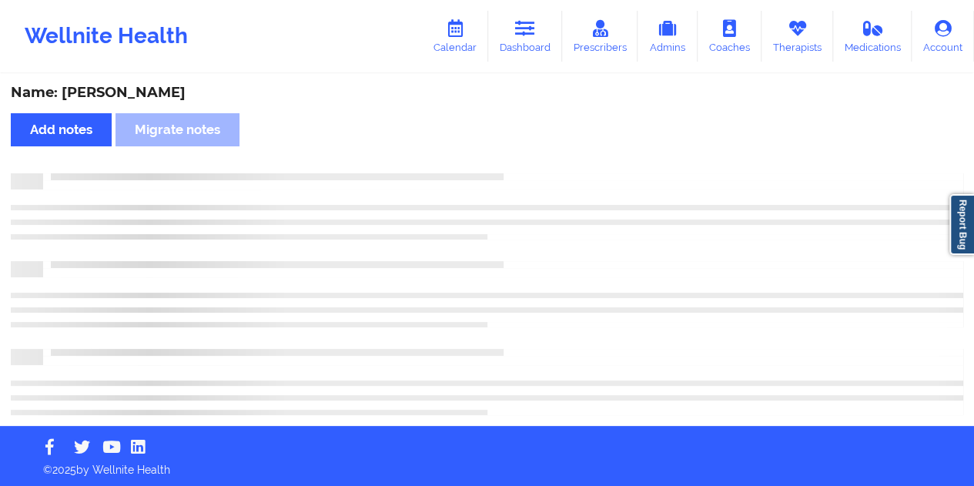
click at [155, 99] on div "Name: [PERSON_NAME]" at bounding box center [487, 93] width 953 height 18
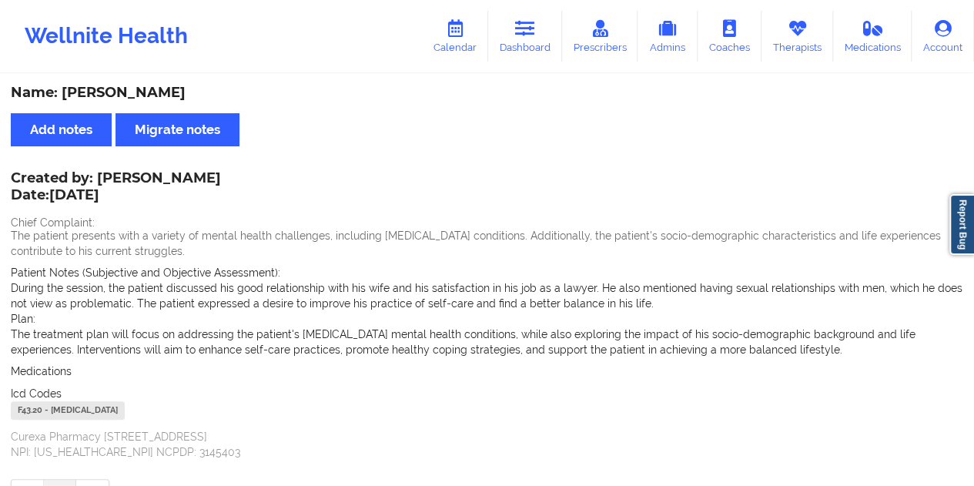
click at [155, 99] on div "Name: [PERSON_NAME]" at bounding box center [487, 93] width 953 height 18
click at [536, 38] on link "Dashboard" at bounding box center [525, 36] width 74 height 51
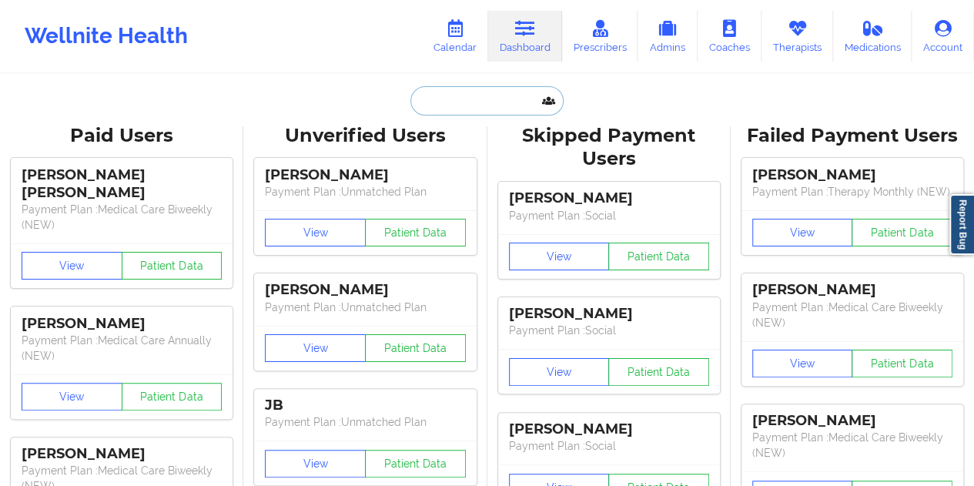
click at [467, 103] on input "text" at bounding box center [487, 100] width 153 height 29
paste input "[DOMAIN_NAME][EMAIL_ADDRESS][DOMAIN_NAME]"
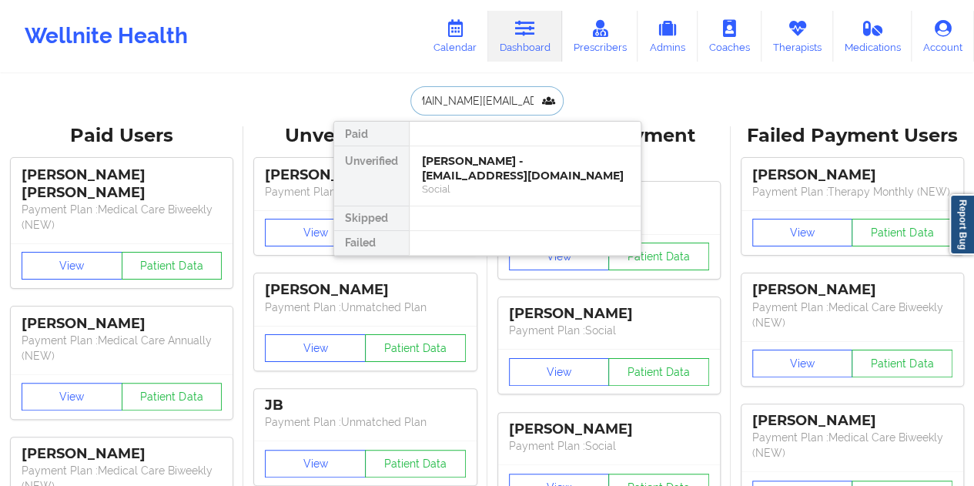
type input "[DOMAIN_NAME][EMAIL_ADDRESS][DOMAIN_NAME]"
click at [519, 173] on div "[PERSON_NAME] - [DOMAIN_NAME][EMAIL_ADDRESS][DOMAIN_NAME]" at bounding box center [525, 168] width 206 height 29
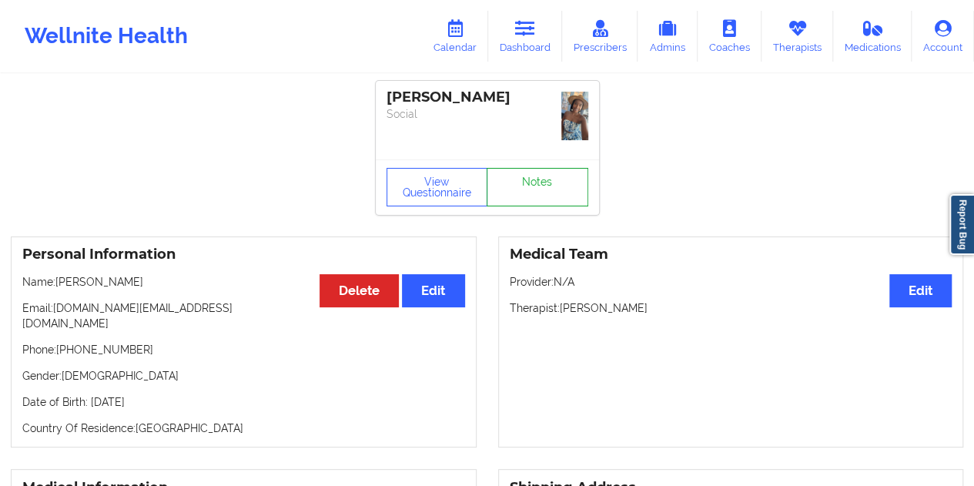
click at [544, 168] on link "Notes" at bounding box center [538, 187] width 102 height 39
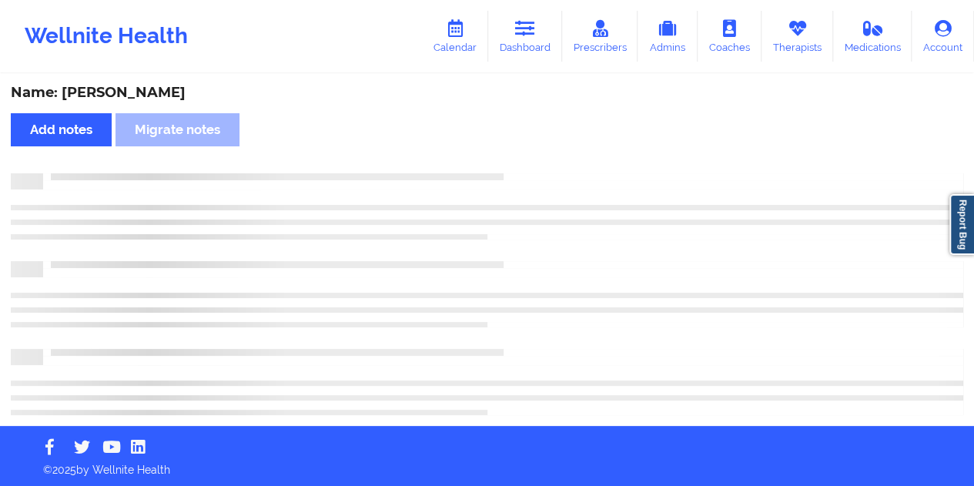
click at [149, 81] on div "Name: [PERSON_NAME] Add notes Migrate notes" at bounding box center [487, 250] width 974 height 351
click at [149, 82] on div "Name: [PERSON_NAME] Add notes Migrate notes" at bounding box center [487, 250] width 974 height 351
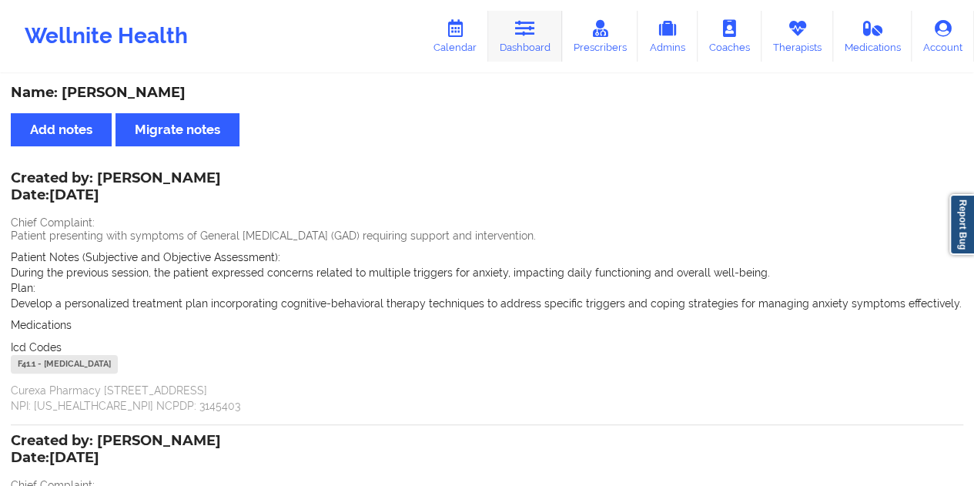
click at [533, 35] on icon at bounding box center [525, 28] width 20 height 17
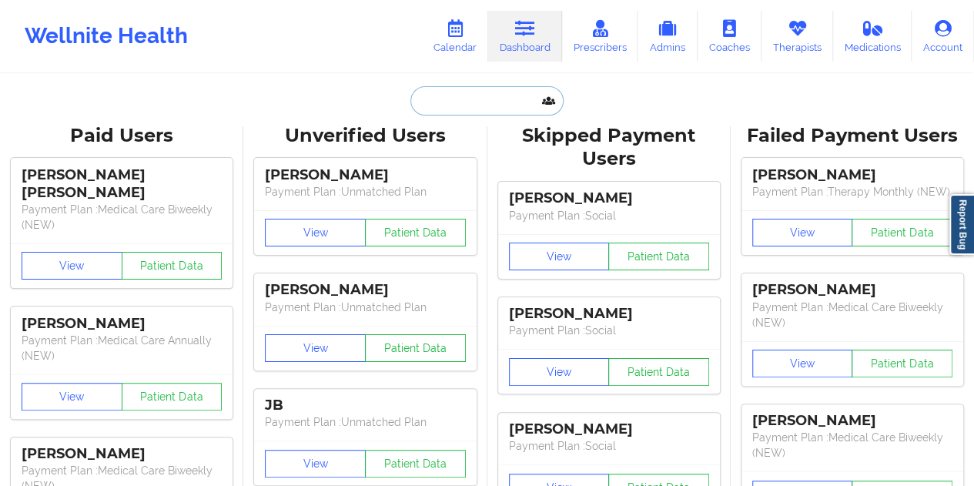
click at [448, 114] on input "text" at bounding box center [487, 100] width 153 height 29
paste input "[EMAIL_ADDRESS][DOMAIN_NAME]"
type input "[EMAIL_ADDRESS][DOMAIN_NAME]"
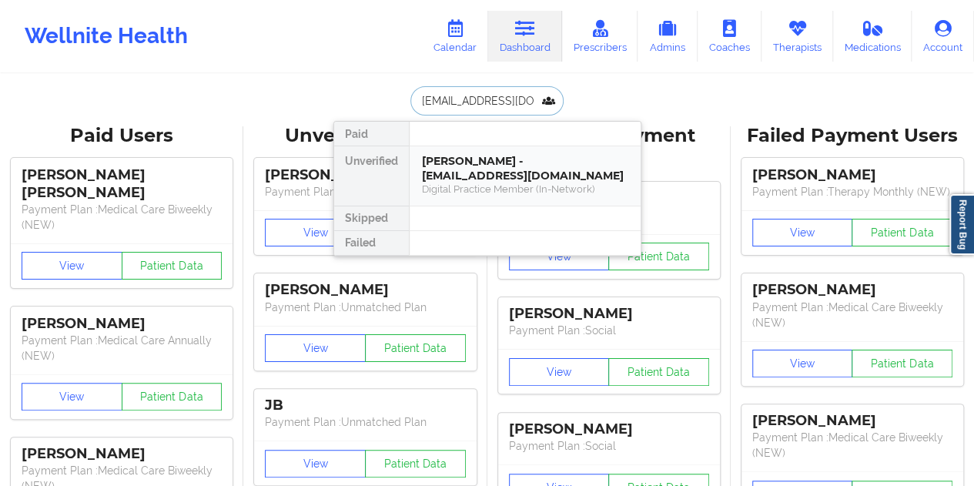
click at [508, 163] on div "[PERSON_NAME] - [EMAIL_ADDRESS][DOMAIN_NAME]" at bounding box center [525, 168] width 206 height 29
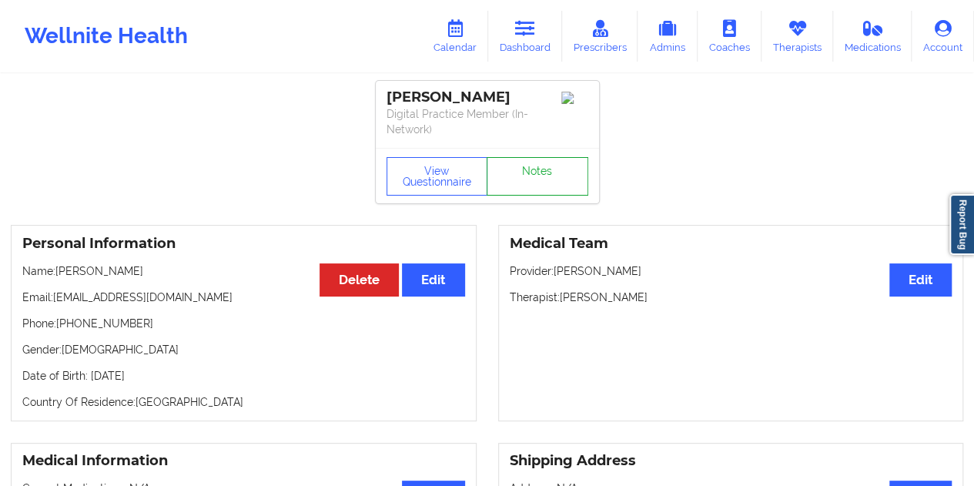
click at [529, 169] on link "Notes" at bounding box center [538, 176] width 102 height 39
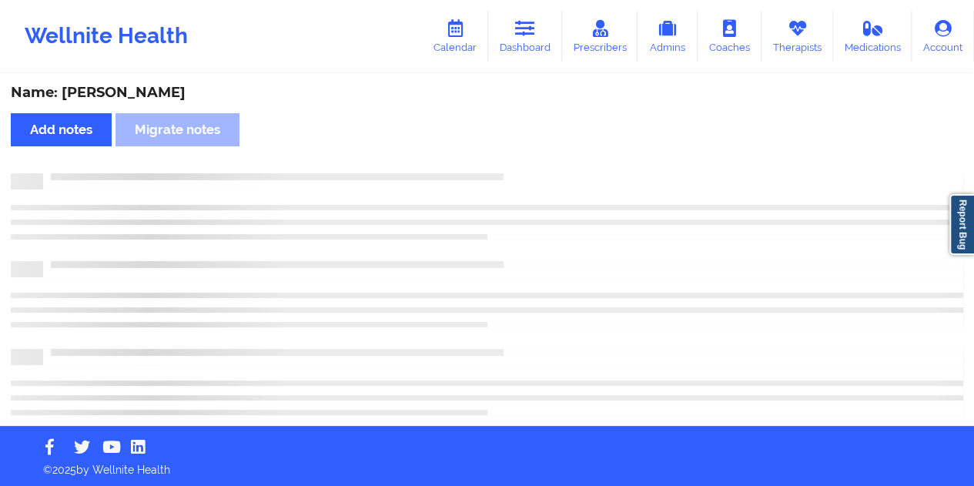
click at [123, 83] on div "Name: [PERSON_NAME] Add notes Migrate notes" at bounding box center [487, 250] width 974 height 351
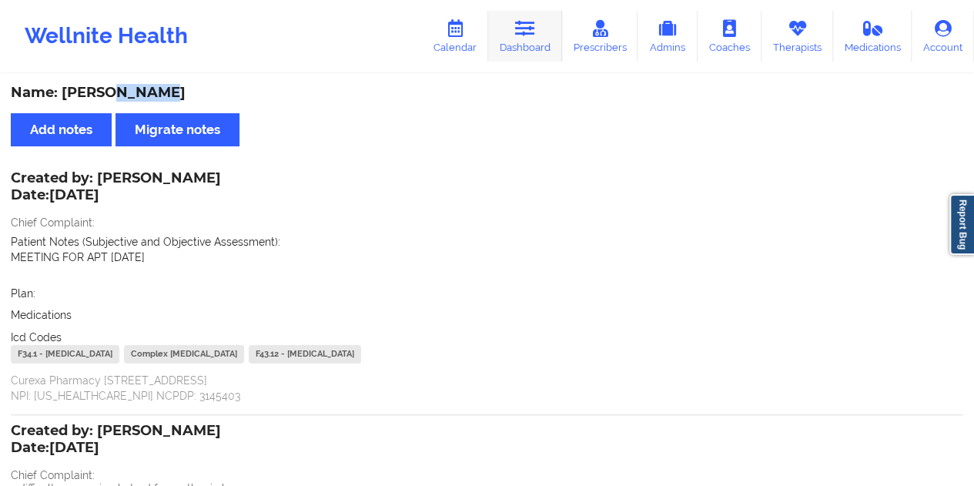
drag, startPoint x: 525, startPoint y: 23, endPoint x: 522, endPoint y: 35, distance: 12.0
click at [525, 24] on icon at bounding box center [525, 28] width 20 height 17
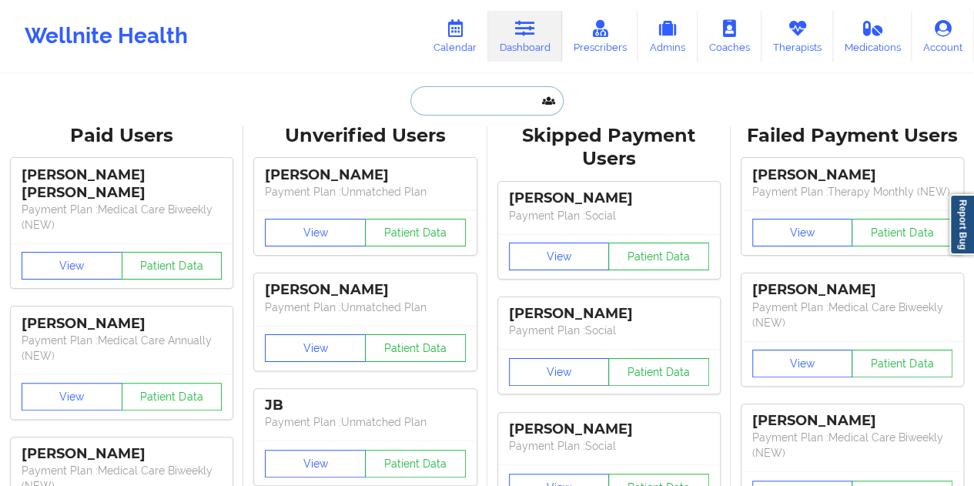
click at [434, 114] on input "text" at bounding box center [487, 100] width 153 height 29
paste input "[EMAIL_ADDRESS][DOMAIN_NAME]"
type input "[EMAIL_ADDRESS][DOMAIN_NAME]"
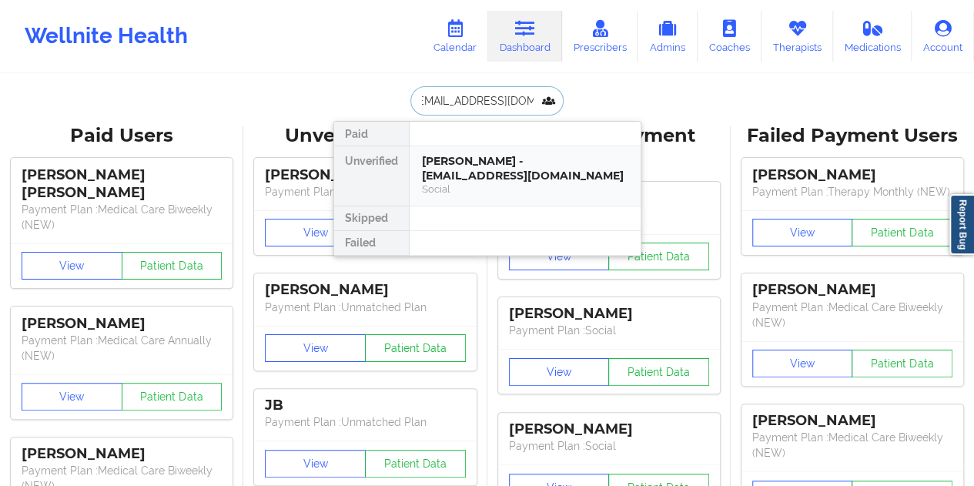
click at [498, 156] on div "[PERSON_NAME] - [EMAIL_ADDRESS][DOMAIN_NAME]" at bounding box center [525, 168] width 206 height 29
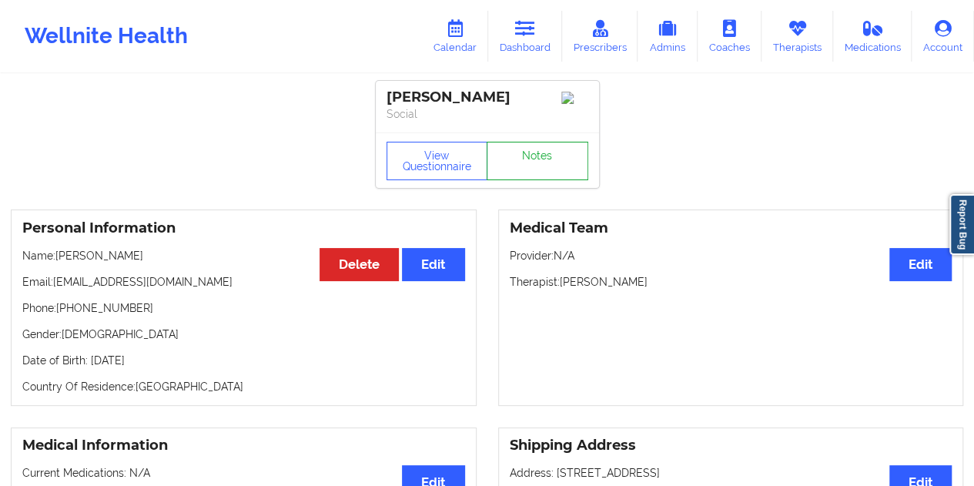
click at [525, 164] on link "Notes" at bounding box center [538, 161] width 102 height 39
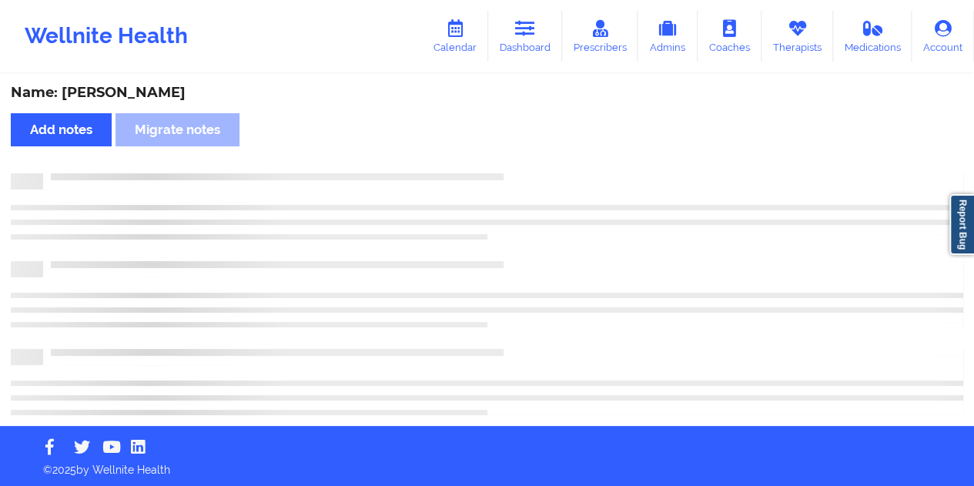
click at [143, 87] on div "Name: [PERSON_NAME]" at bounding box center [487, 93] width 953 height 18
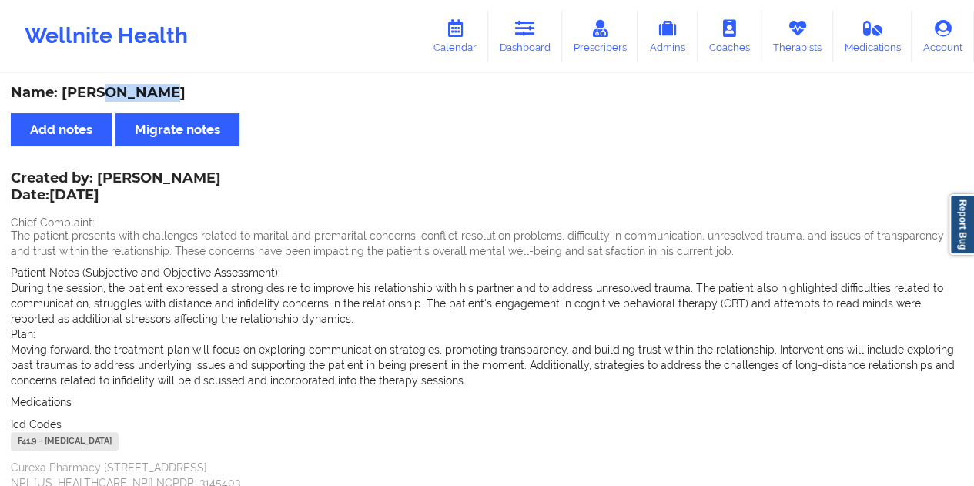
click at [143, 87] on div "Name: [PERSON_NAME]" at bounding box center [487, 93] width 953 height 18
click at [532, 38] on link "Dashboard" at bounding box center [525, 36] width 74 height 51
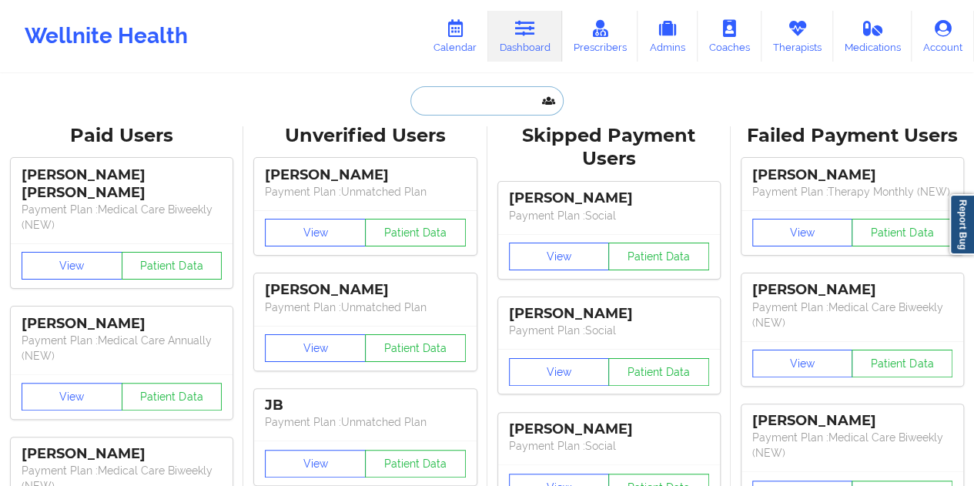
click at [490, 104] on input "text" at bounding box center [487, 100] width 153 height 29
paste input "[EMAIL_ADDRESS][DOMAIN_NAME]"
type input "[EMAIL_ADDRESS][DOMAIN_NAME]"
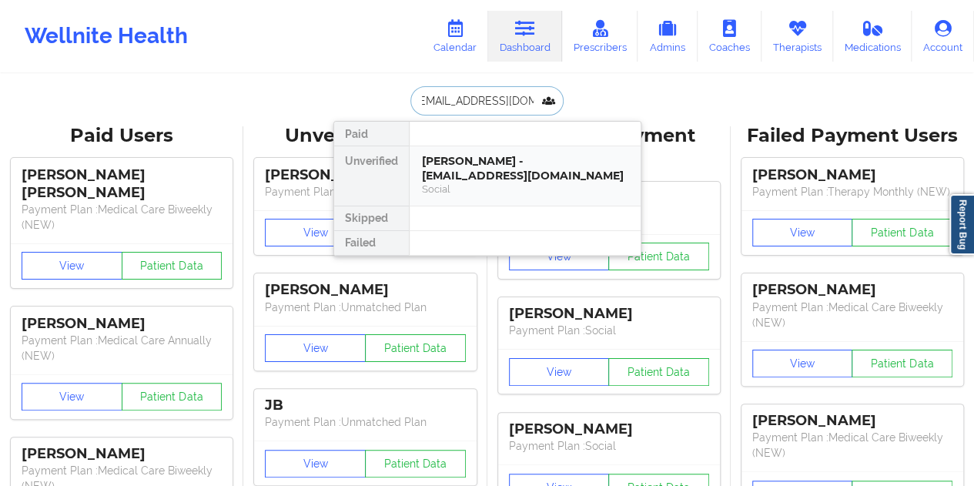
click at [496, 169] on div "[PERSON_NAME] - [EMAIL_ADDRESS][DOMAIN_NAME]" at bounding box center [525, 168] width 206 height 29
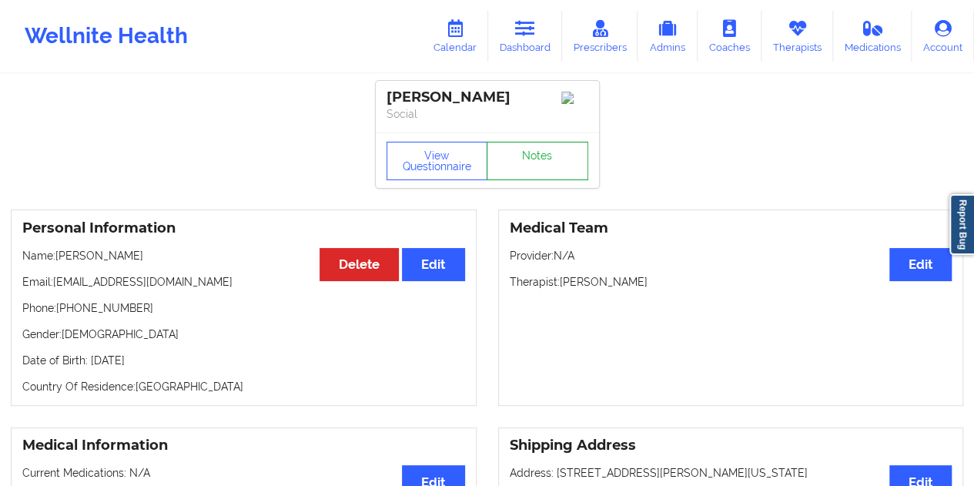
click at [556, 163] on link "Notes" at bounding box center [538, 161] width 102 height 39
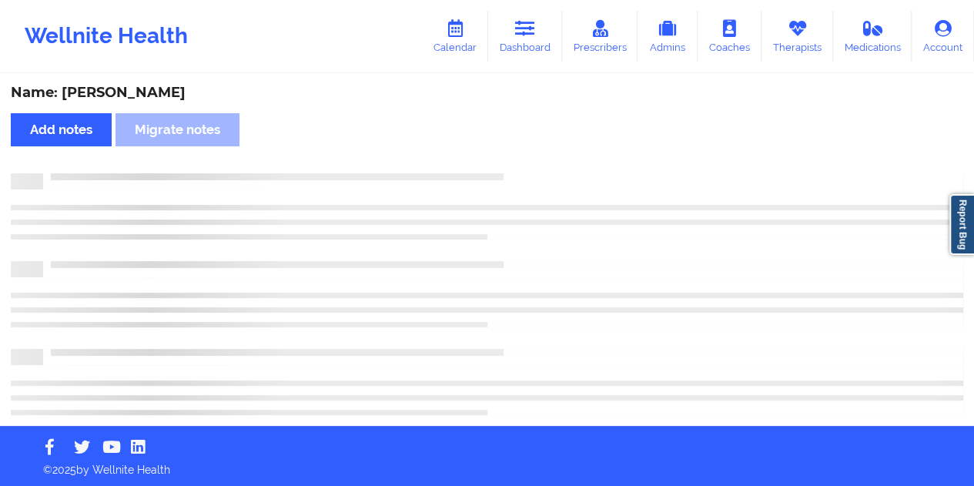
click at [169, 96] on div "Name: [PERSON_NAME]" at bounding box center [487, 93] width 953 height 18
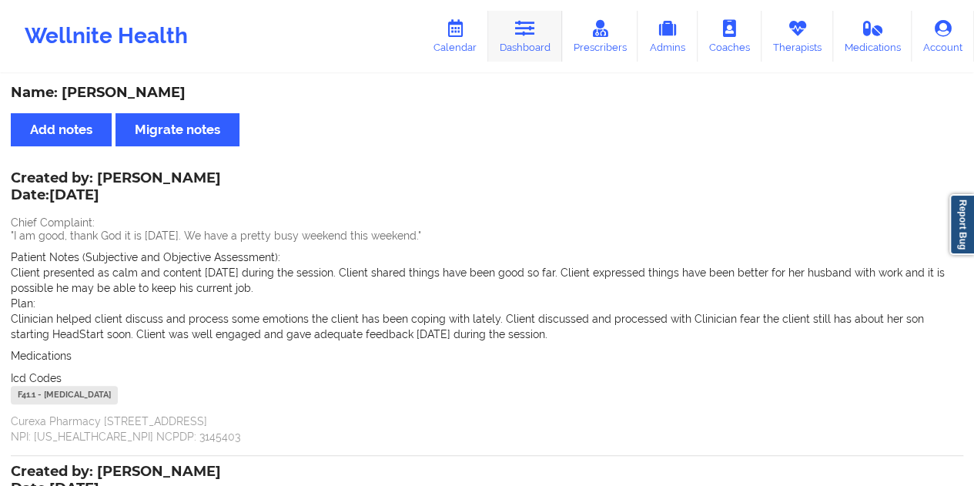
click at [532, 25] on icon at bounding box center [525, 28] width 20 height 17
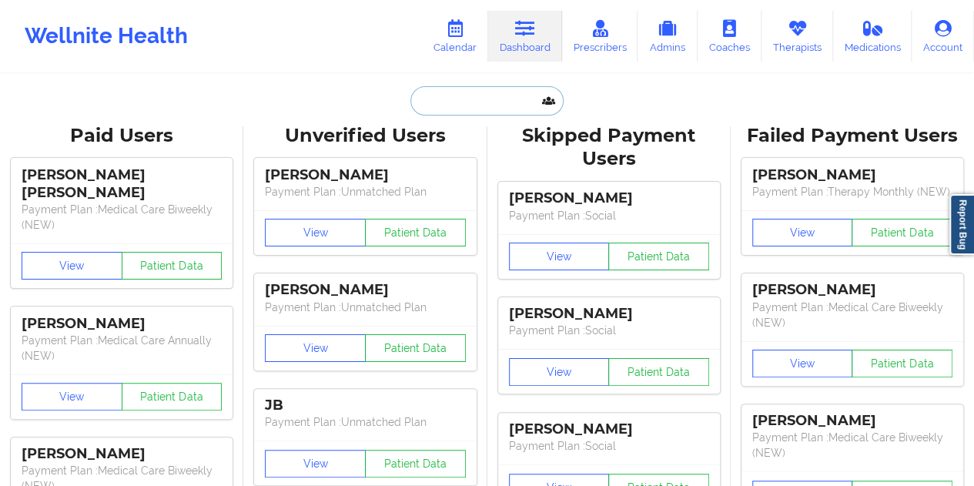
click at [458, 103] on input "text" at bounding box center [487, 100] width 153 height 29
paste input "[DOMAIN_NAME][EMAIL_ADDRESS][DOMAIN_NAME]"
type input "[DOMAIN_NAME][EMAIL_ADDRESS][DOMAIN_NAME]"
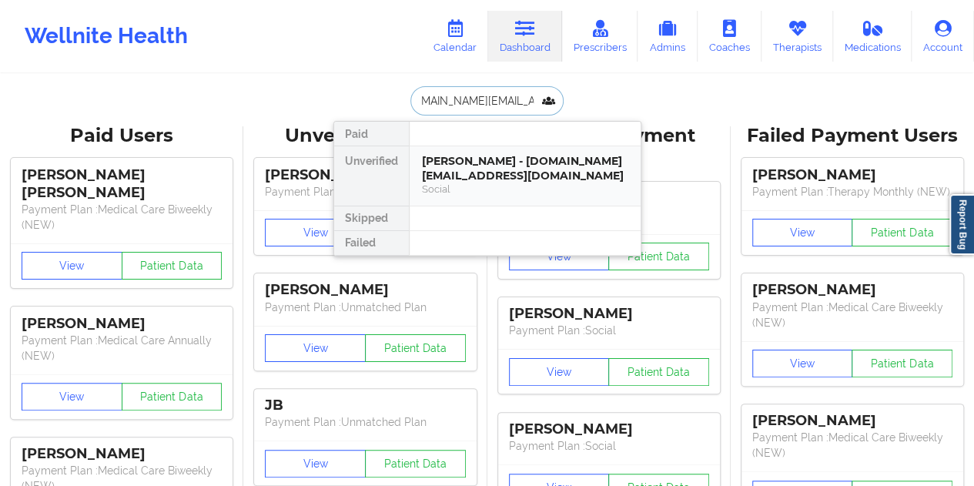
click at [491, 164] on div "[PERSON_NAME] - [DOMAIN_NAME][EMAIL_ADDRESS][DOMAIN_NAME]" at bounding box center [525, 168] width 206 height 29
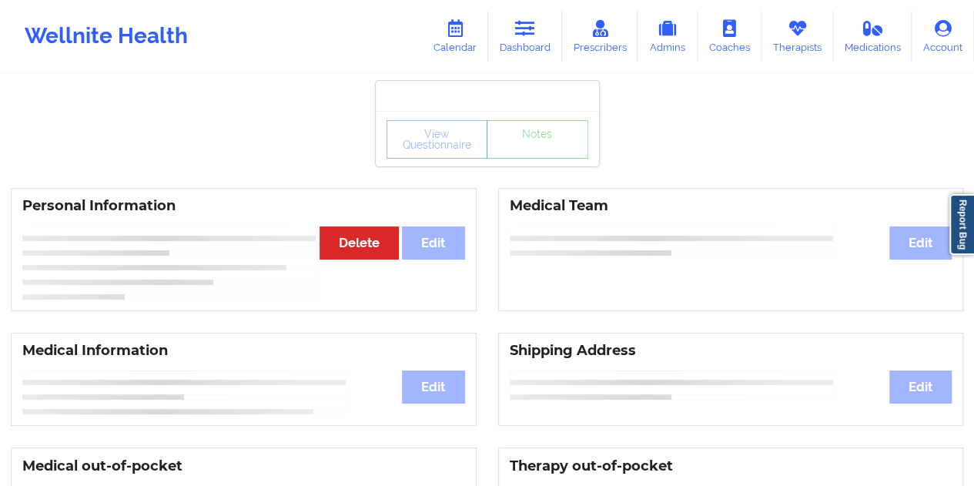
click at [539, 159] on link "Notes" at bounding box center [538, 139] width 102 height 39
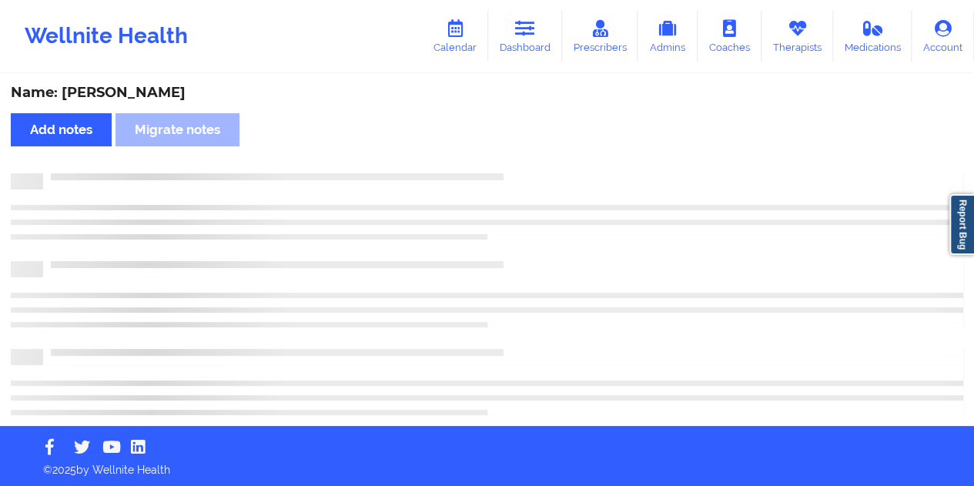
click at [117, 98] on div "Name: [PERSON_NAME]" at bounding box center [487, 93] width 953 height 18
click at [117, 97] on div "Name: [PERSON_NAME]" at bounding box center [487, 93] width 953 height 18
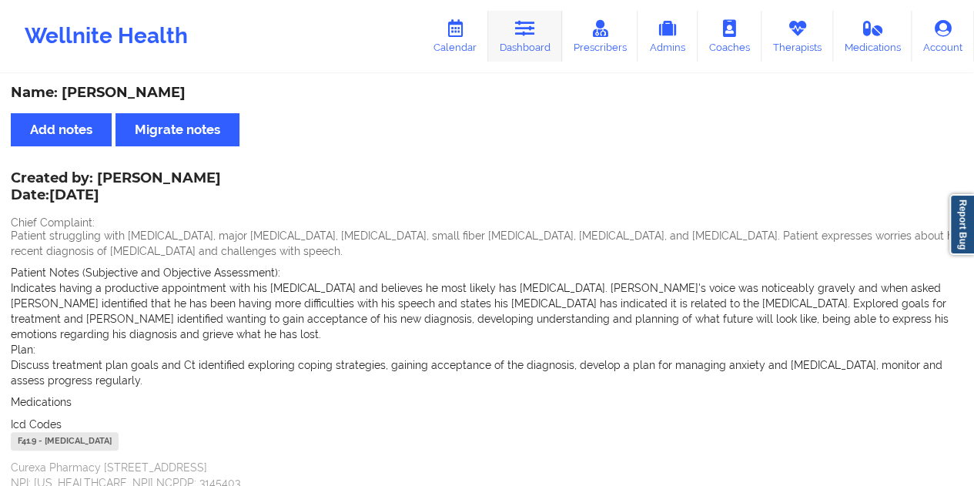
click at [533, 47] on link "Dashboard" at bounding box center [525, 36] width 74 height 51
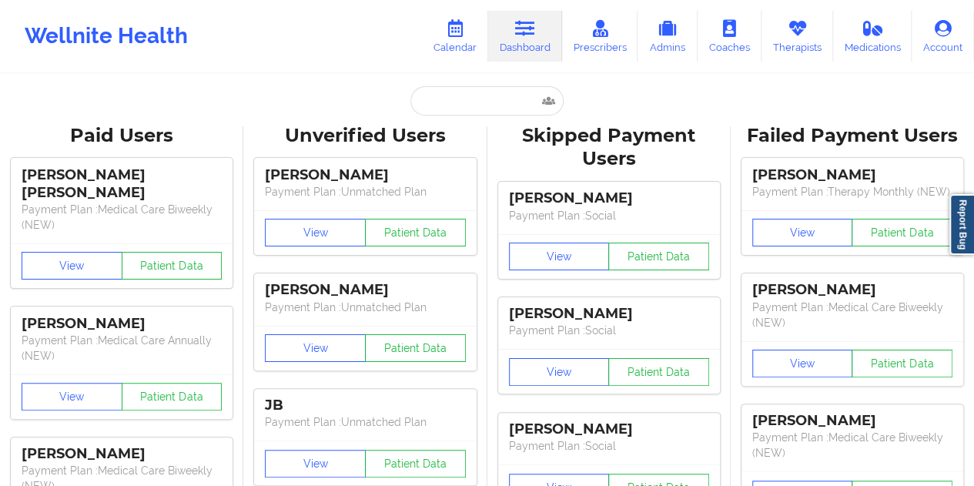
click at [469, 104] on input "text" at bounding box center [487, 100] width 153 height 29
paste input "[EMAIL_ADDRESS][DOMAIN_NAME]"
type input "[EMAIL_ADDRESS][DOMAIN_NAME]"
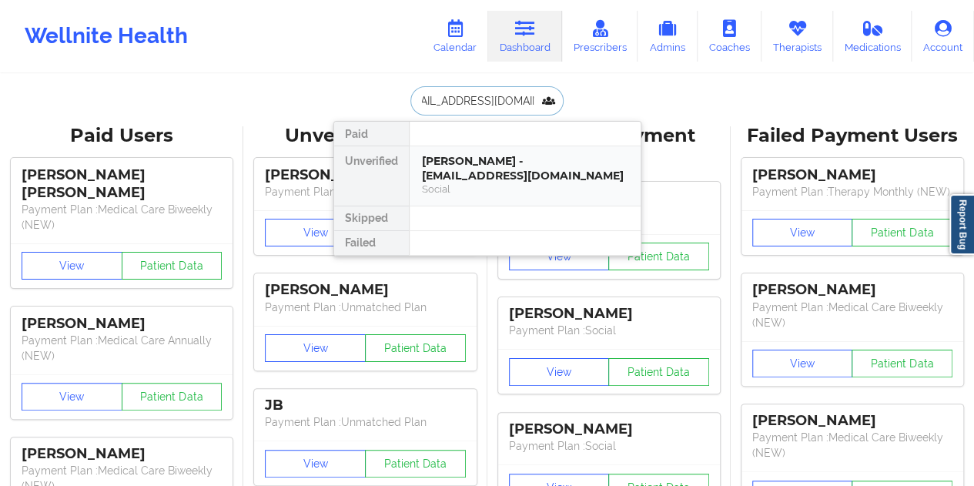
click at [485, 189] on div "Social" at bounding box center [525, 189] width 206 height 13
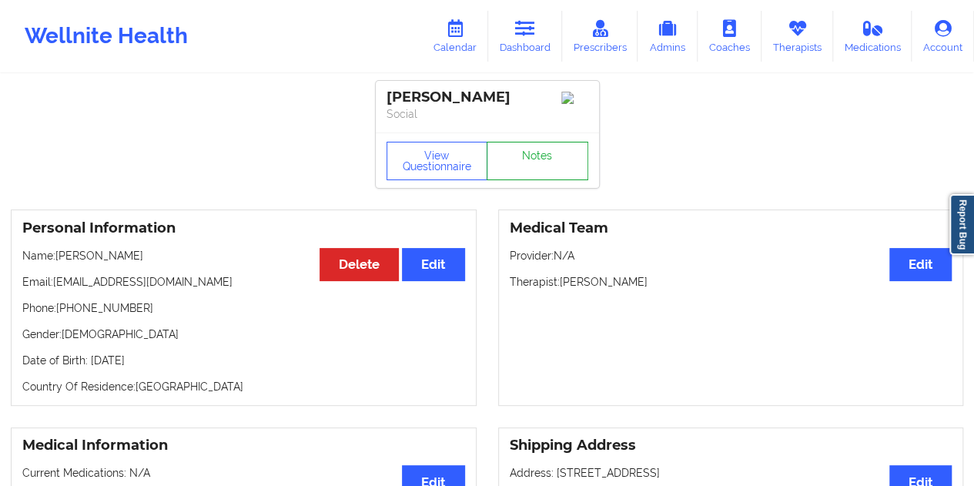
click at [527, 158] on link "Notes" at bounding box center [538, 161] width 102 height 39
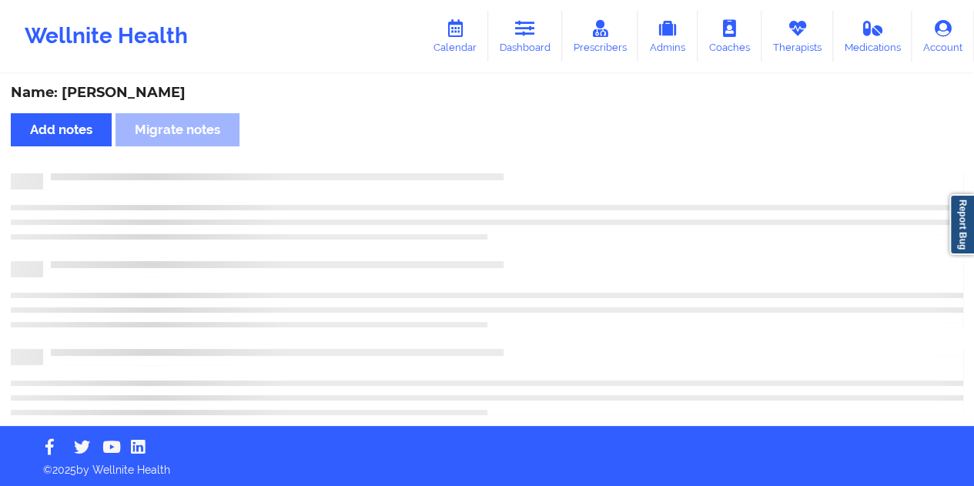
click at [158, 96] on div "Name: [PERSON_NAME]" at bounding box center [487, 93] width 953 height 18
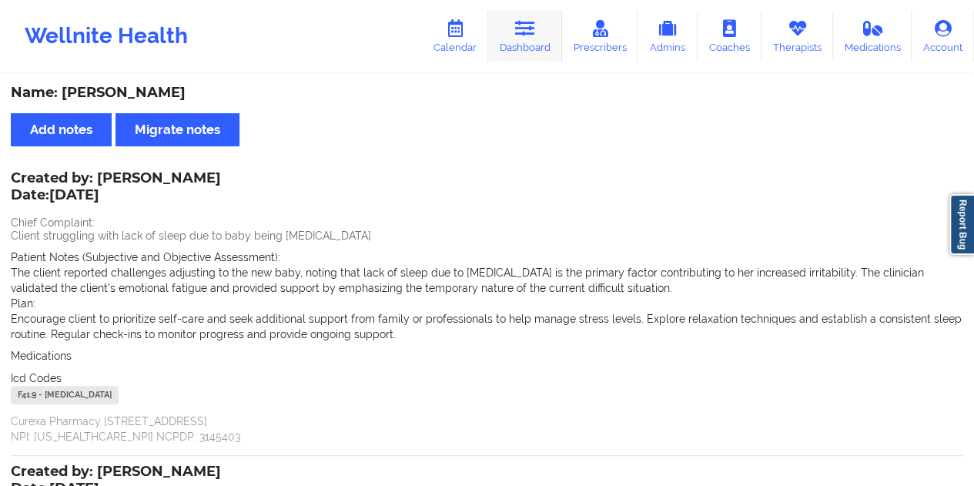
click at [536, 43] on link "Dashboard" at bounding box center [525, 36] width 74 height 51
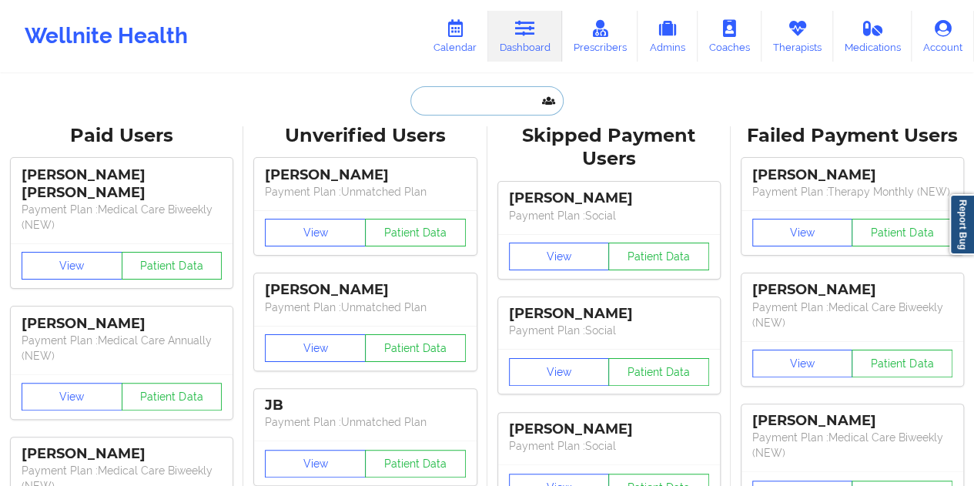
click at [459, 107] on input "text" at bounding box center [487, 100] width 153 height 29
paste input "[EMAIL_ADDRESS][DOMAIN_NAME]"
type input "[EMAIL_ADDRESS][DOMAIN_NAME]"
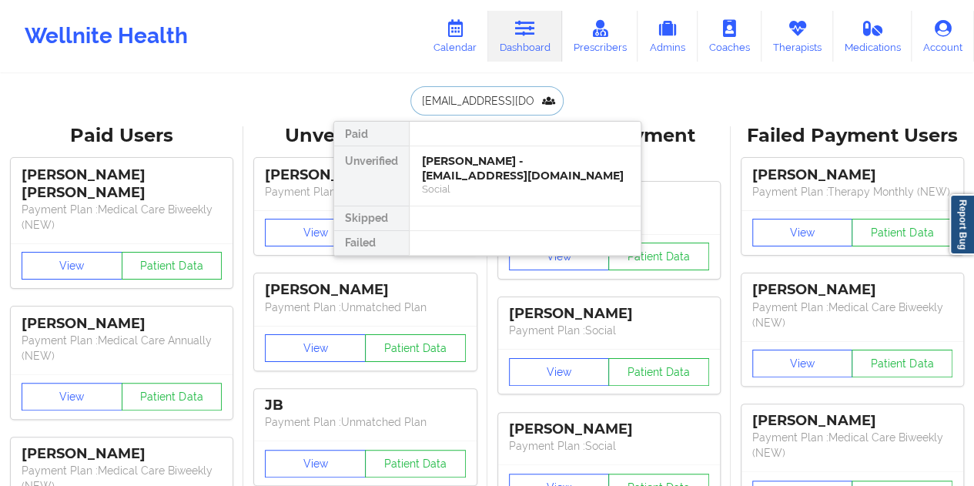
scroll to position [0, 29]
click at [495, 177] on div "[PERSON_NAME] - [EMAIL_ADDRESS][DOMAIN_NAME]" at bounding box center [525, 168] width 206 height 29
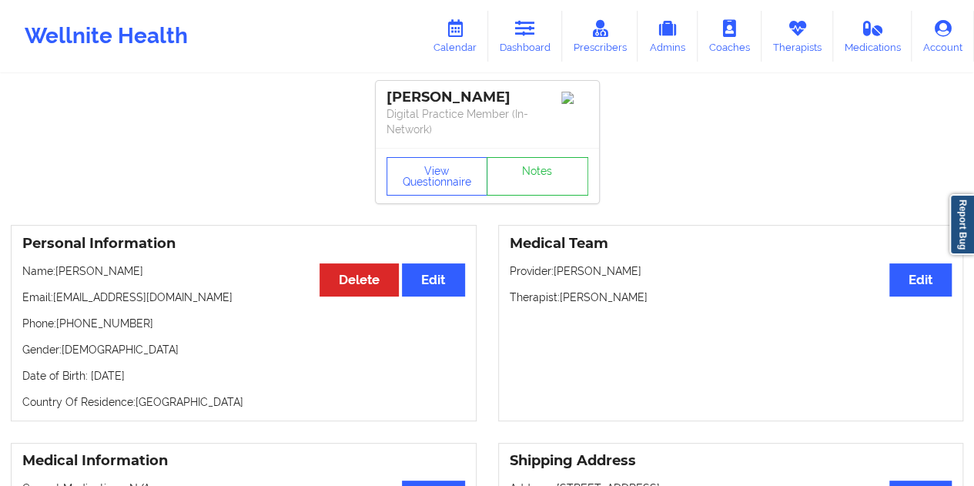
click at [533, 156] on div "View Questionnaire Notes" at bounding box center [487, 175] width 223 height 55
click at [524, 175] on link "Notes" at bounding box center [538, 176] width 102 height 39
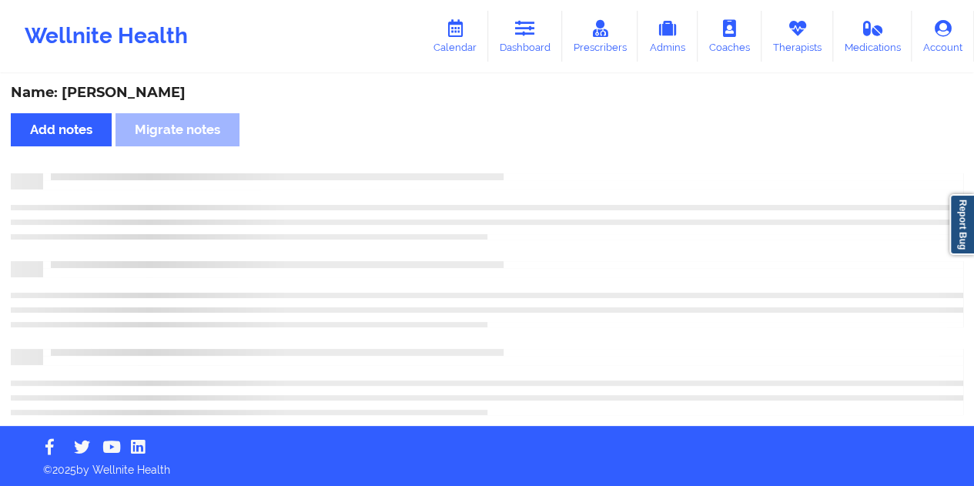
click at [170, 101] on div "Name: [PERSON_NAME]" at bounding box center [487, 93] width 953 height 18
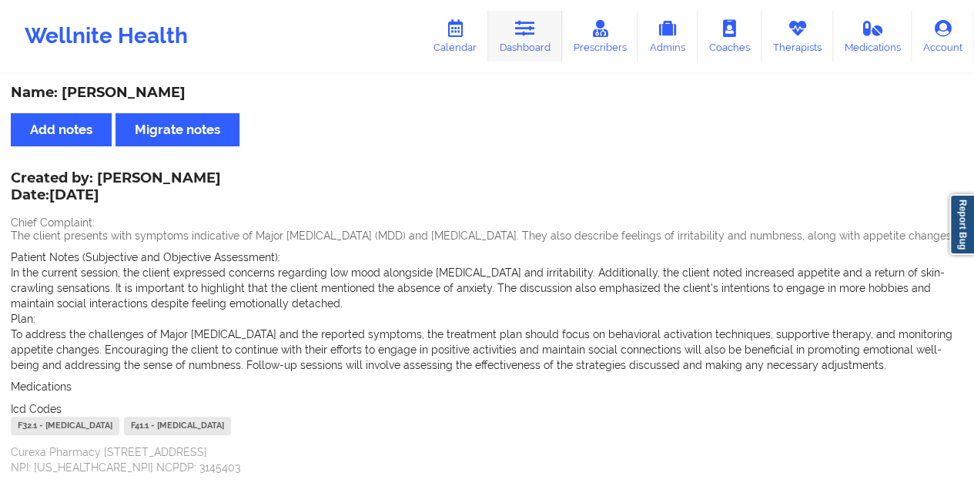
click at [516, 35] on link "Dashboard" at bounding box center [525, 36] width 74 height 51
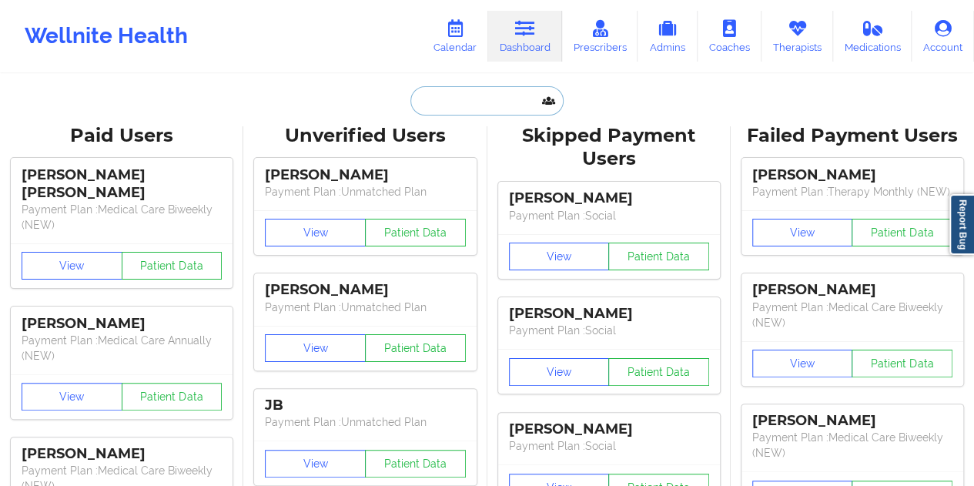
click at [454, 110] on input "text" at bounding box center [487, 100] width 153 height 29
paste input "[EMAIL_ADDRESS][DOMAIN_NAME]"
type input "[EMAIL_ADDRESS][DOMAIN_NAME]"
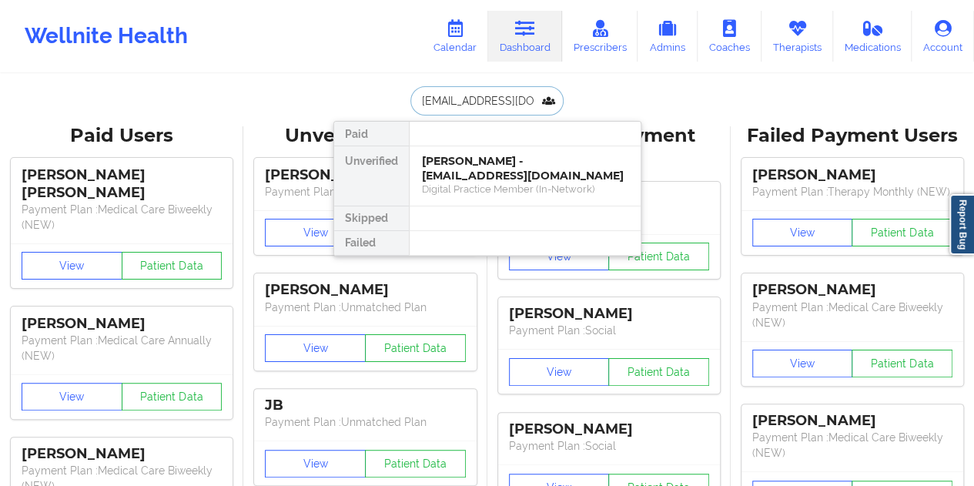
scroll to position [0, 22]
click at [488, 174] on div "[PERSON_NAME] - [EMAIL_ADDRESS][DOMAIN_NAME]" at bounding box center [525, 168] width 206 height 29
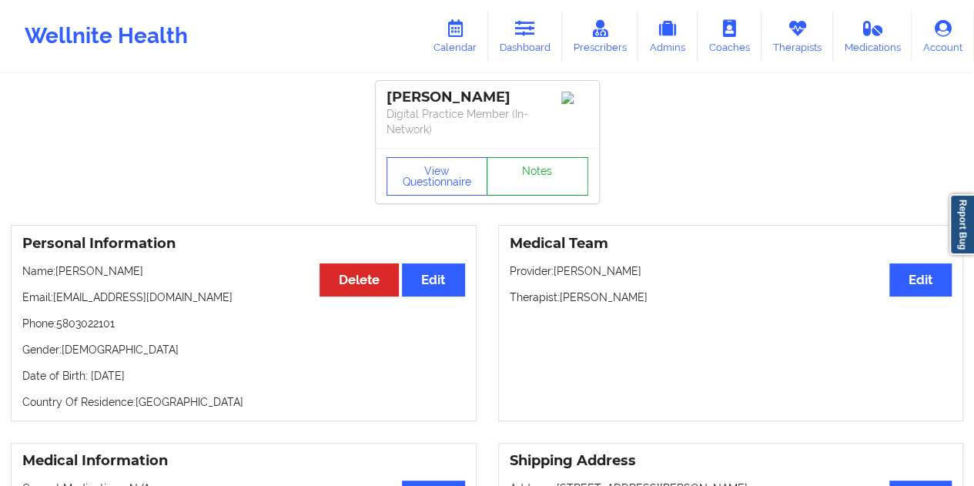
click at [533, 158] on link "Notes" at bounding box center [538, 176] width 102 height 39
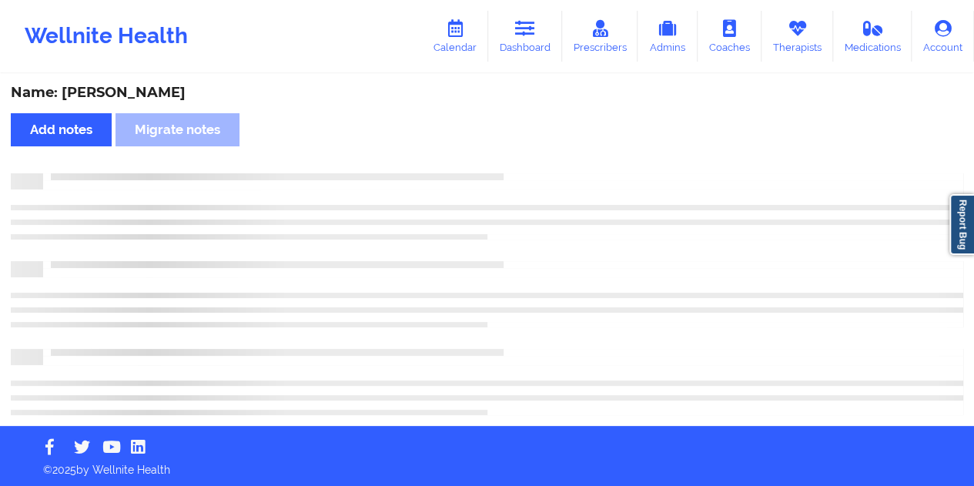
click at [139, 99] on div "Name: [PERSON_NAME]" at bounding box center [487, 93] width 953 height 18
click at [136, 92] on div "Name: [PERSON_NAME]" at bounding box center [487, 93] width 953 height 18
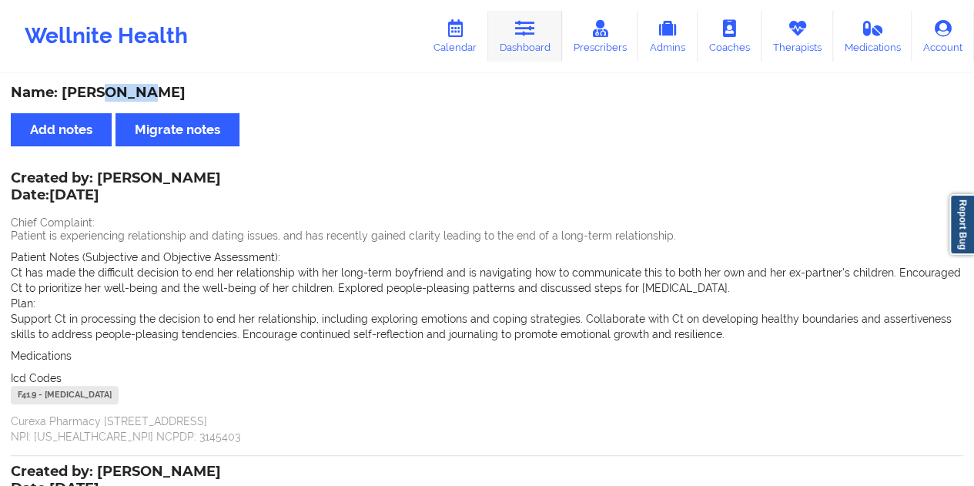
click at [519, 27] on icon at bounding box center [525, 28] width 20 height 17
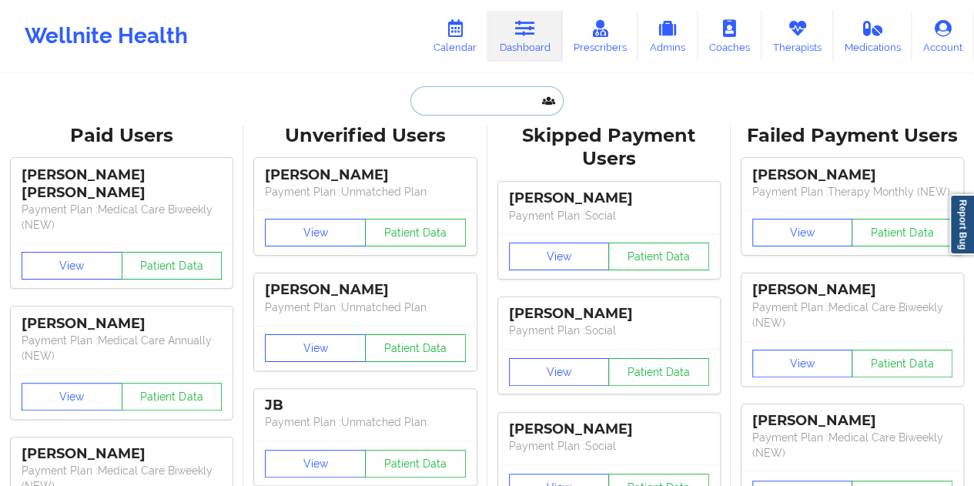
click at [494, 96] on input "text" at bounding box center [487, 100] width 153 height 29
paste input "[EMAIL_ADDRESS][DOMAIN_NAME]"
type input "[EMAIL_ADDRESS][DOMAIN_NAME]"
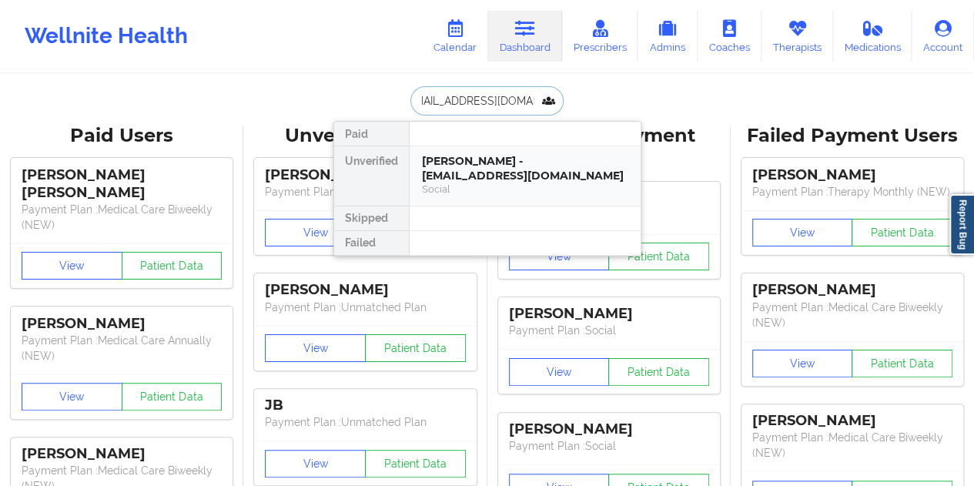
click at [485, 175] on div "[PERSON_NAME] - [EMAIL_ADDRESS][DOMAIN_NAME]" at bounding box center [525, 168] width 206 height 29
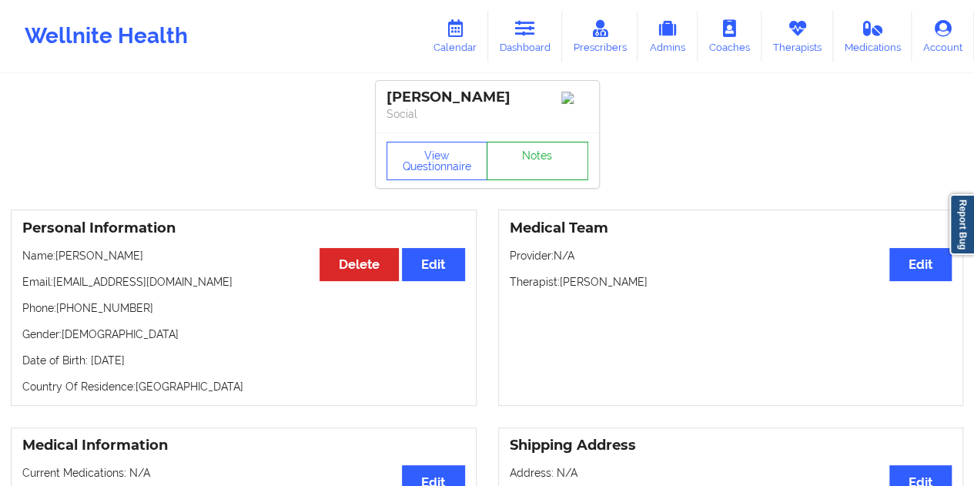
click at [526, 168] on link "Notes" at bounding box center [538, 161] width 102 height 39
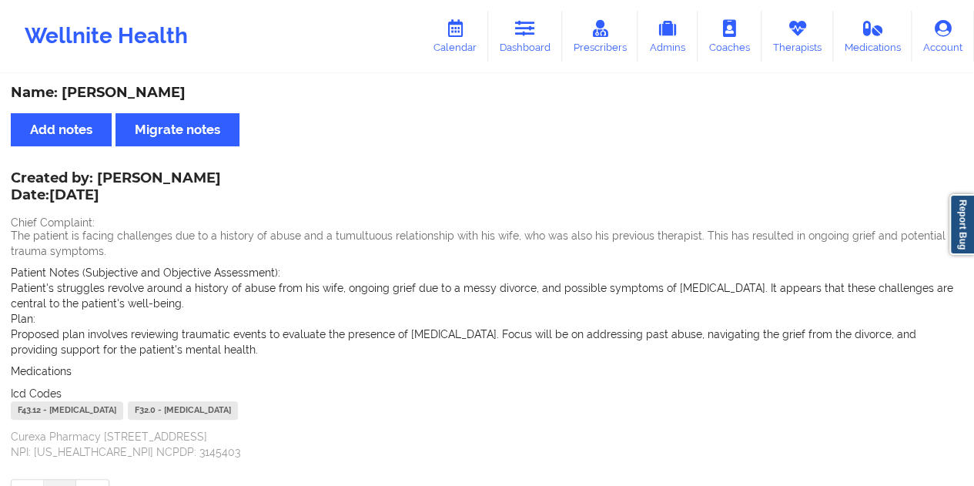
click at [159, 99] on div "Name: [PERSON_NAME]" at bounding box center [487, 93] width 953 height 18
click at [543, 38] on link "Dashboard" at bounding box center [525, 36] width 74 height 51
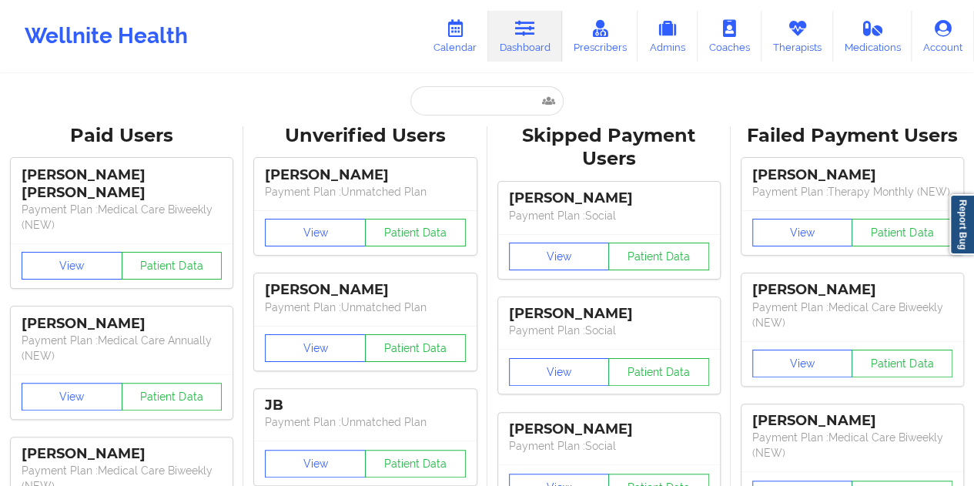
click at [454, 109] on input "text" at bounding box center [487, 100] width 153 height 29
paste input "[EMAIL_ADDRESS][DOMAIN_NAME]"
type input "[EMAIL_ADDRESS][DOMAIN_NAME]"
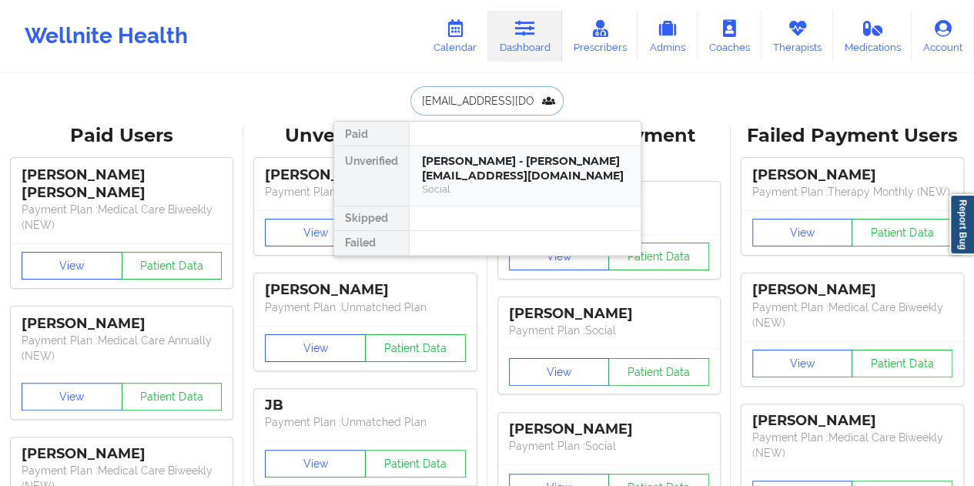
click at [500, 183] on div "Social" at bounding box center [525, 189] width 206 height 13
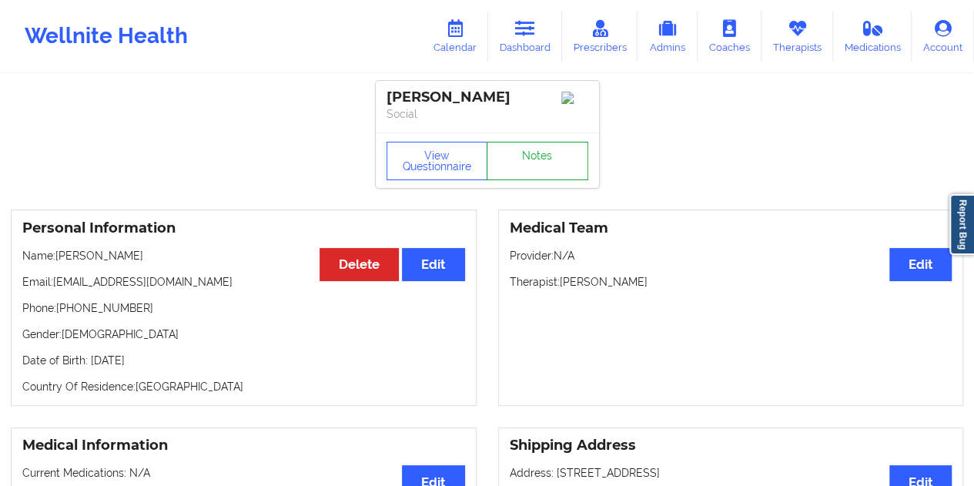
click at [528, 163] on link "Notes" at bounding box center [538, 161] width 102 height 39
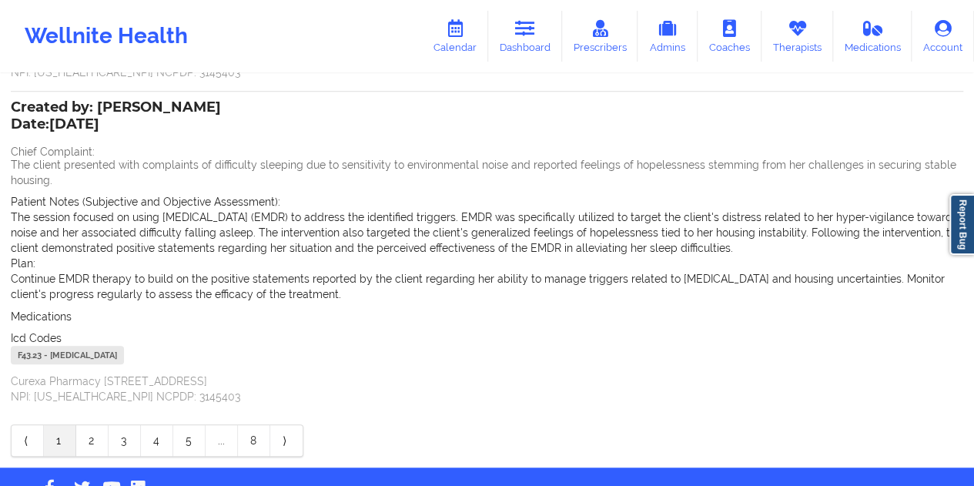
scroll to position [407, 0]
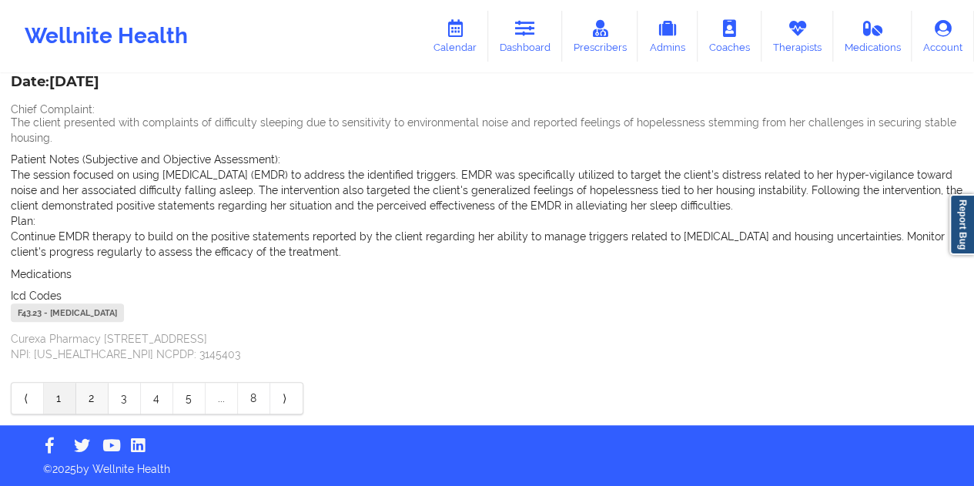
click at [101, 398] on link "2" at bounding box center [92, 398] width 32 height 31
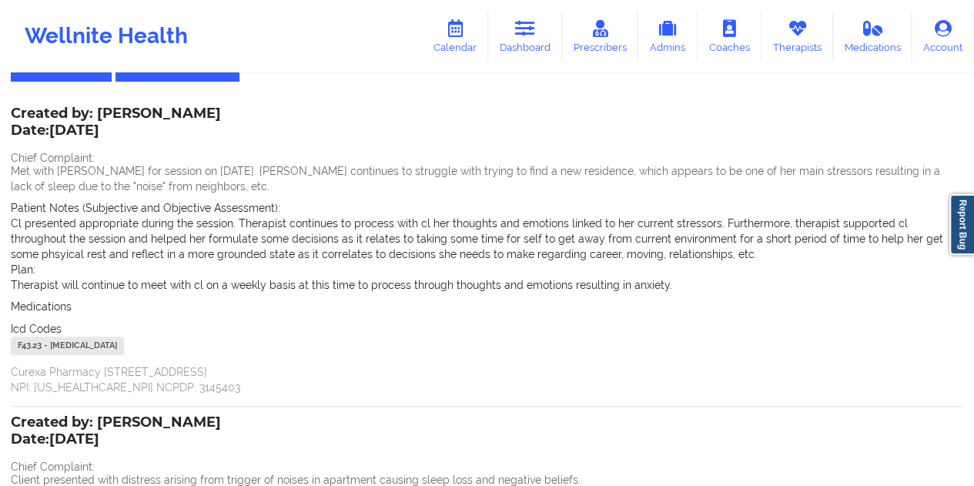
scroll to position [0, 0]
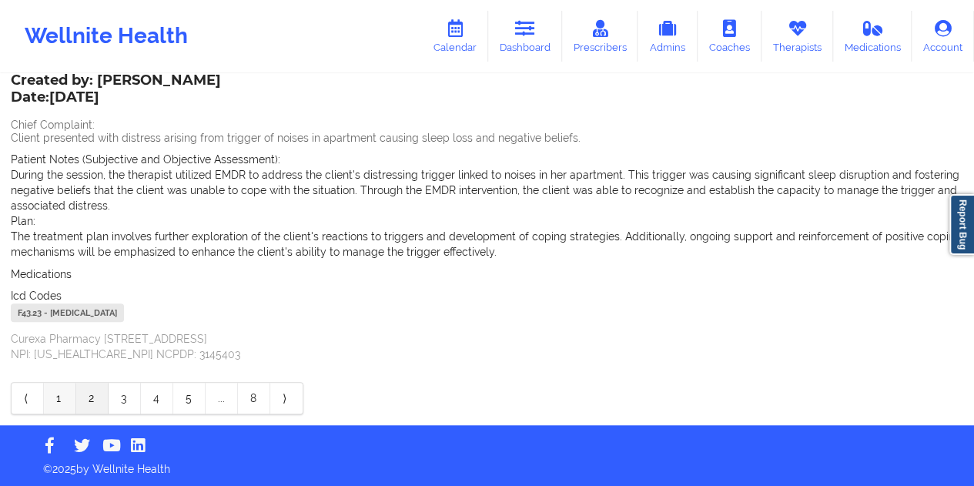
click at [58, 404] on link "1" at bounding box center [60, 398] width 32 height 31
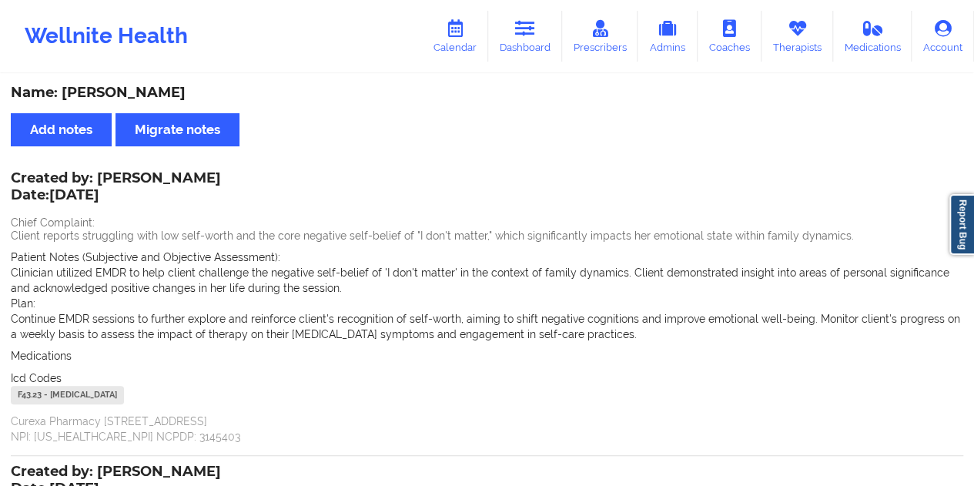
drag, startPoint x: 203, startPoint y: 181, endPoint x: 155, endPoint y: 178, distance: 48.6
click at [155, 178] on div "Created by: [PERSON_NAME] Date: [DATE] Chief Complaint: Client reports struggli…" at bounding box center [487, 308] width 953 height 271
click at [155, 178] on div "Created by: [PERSON_NAME] Date: [DATE]" at bounding box center [116, 187] width 210 height 35
click at [169, 178] on div "Created by: [PERSON_NAME] Date: [DATE]" at bounding box center [116, 187] width 210 height 35
click at [169, 177] on div "Created by: [PERSON_NAME] Date: [DATE]" at bounding box center [116, 187] width 210 height 35
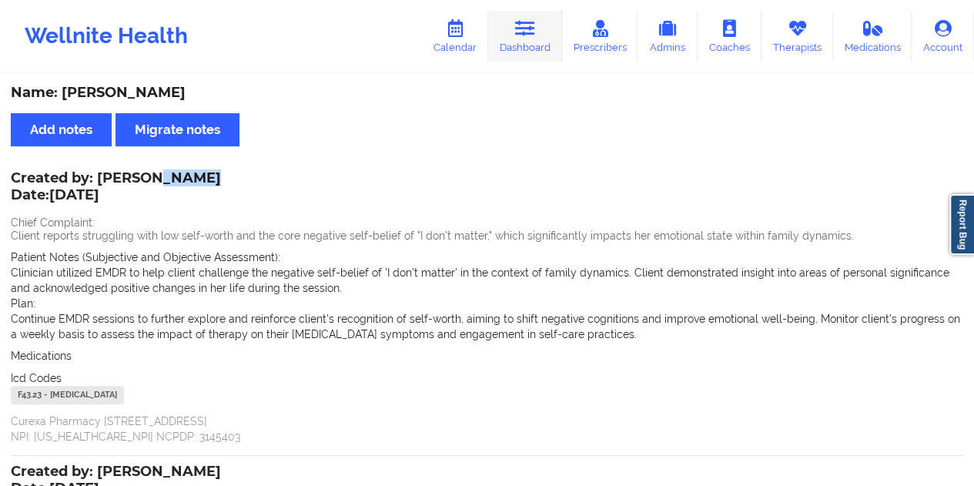
drag, startPoint x: 534, startPoint y: 38, endPoint x: 538, endPoint y: 45, distance: 8.6
click at [534, 38] on link "Dashboard" at bounding box center [525, 36] width 74 height 51
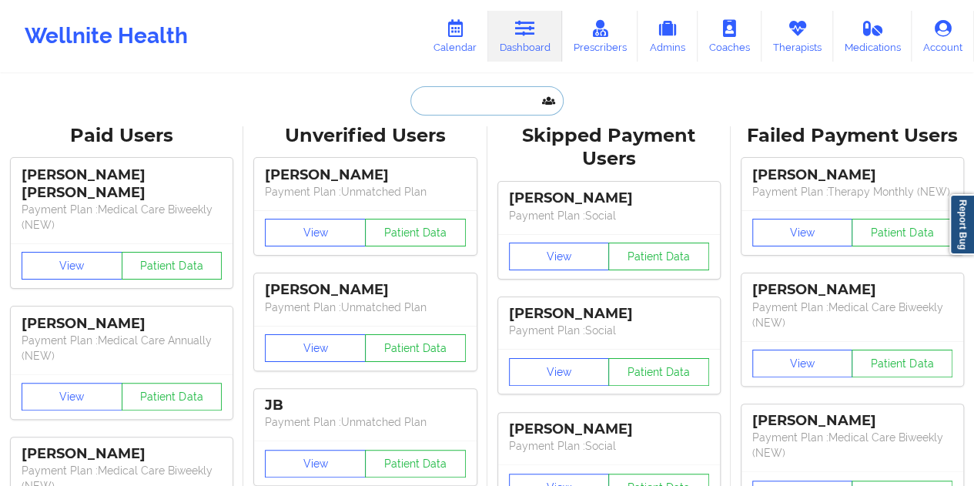
click at [484, 109] on input "text" at bounding box center [487, 100] width 153 height 29
paste input "[EMAIL_ADDRESS][DOMAIN_NAME]"
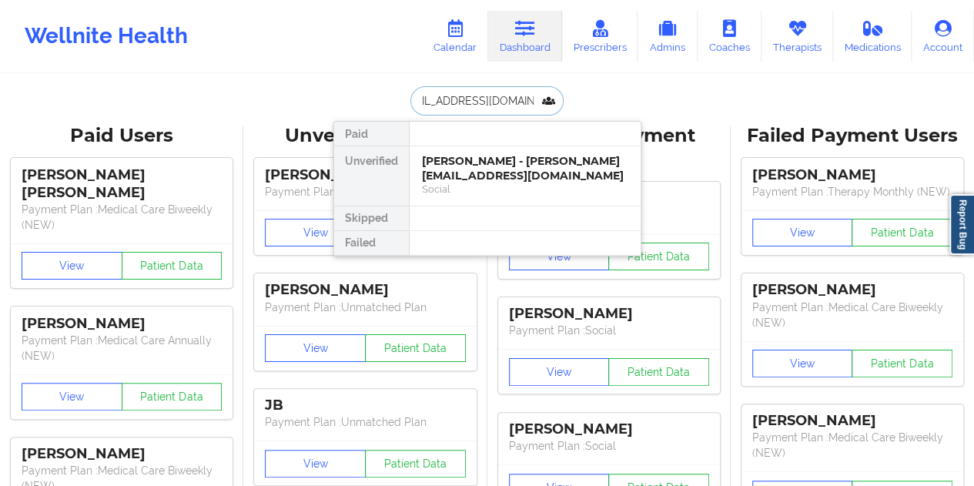
type input "[EMAIL_ADDRESS][DOMAIN_NAME]"
click at [476, 158] on div "[PERSON_NAME] - [EMAIL_ADDRESS][DOMAIN_NAME]" at bounding box center [525, 168] width 206 height 29
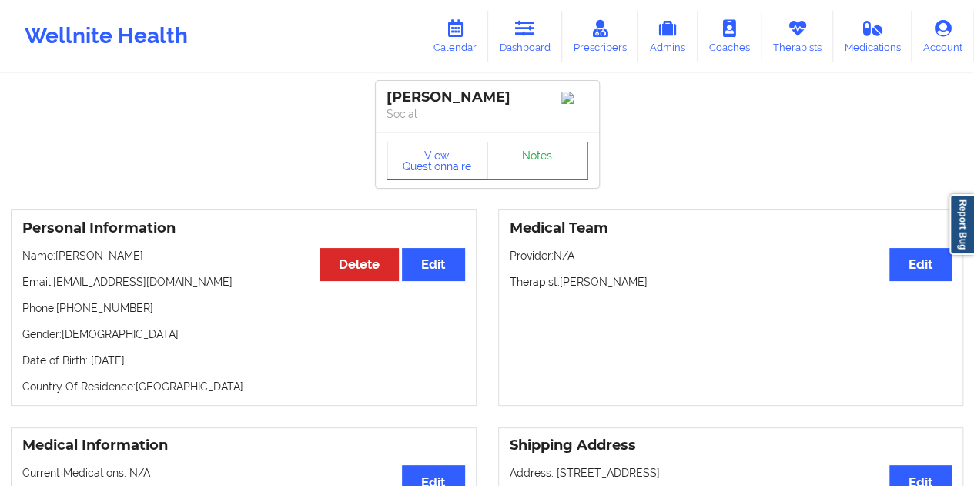
click at [534, 165] on link "Notes" at bounding box center [538, 161] width 102 height 39
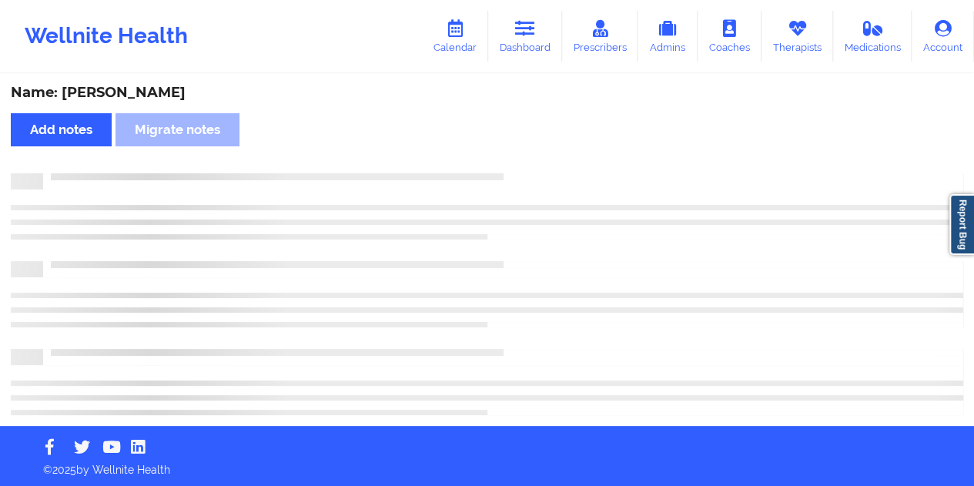
click at [163, 93] on div "Name: [PERSON_NAME]" at bounding box center [487, 93] width 953 height 18
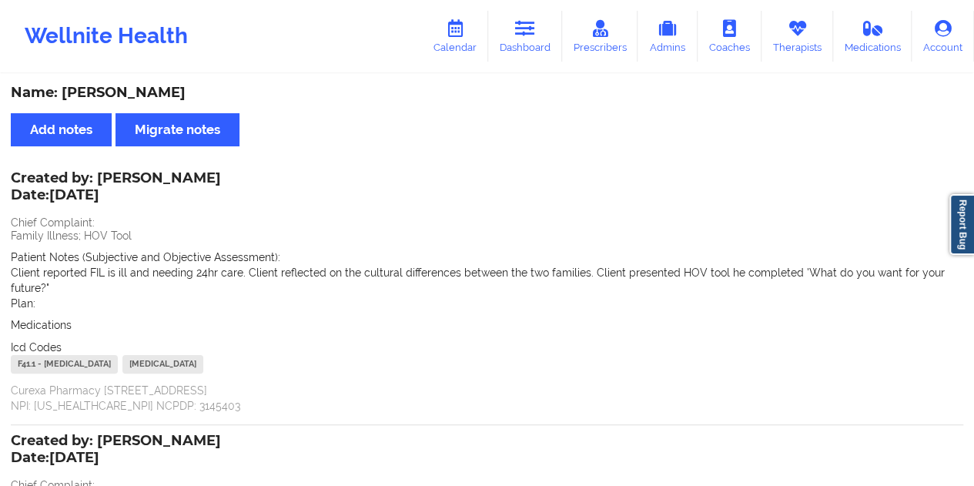
click at [163, 93] on div "Name: [PERSON_NAME]" at bounding box center [487, 93] width 953 height 18
drag, startPoint x: 203, startPoint y: 176, endPoint x: 103, endPoint y: 173, distance: 100.2
click at [103, 173] on div "Created by: [PERSON_NAME] Date: [DATE]" at bounding box center [116, 187] width 210 height 35
click at [535, 29] on icon at bounding box center [525, 28] width 20 height 17
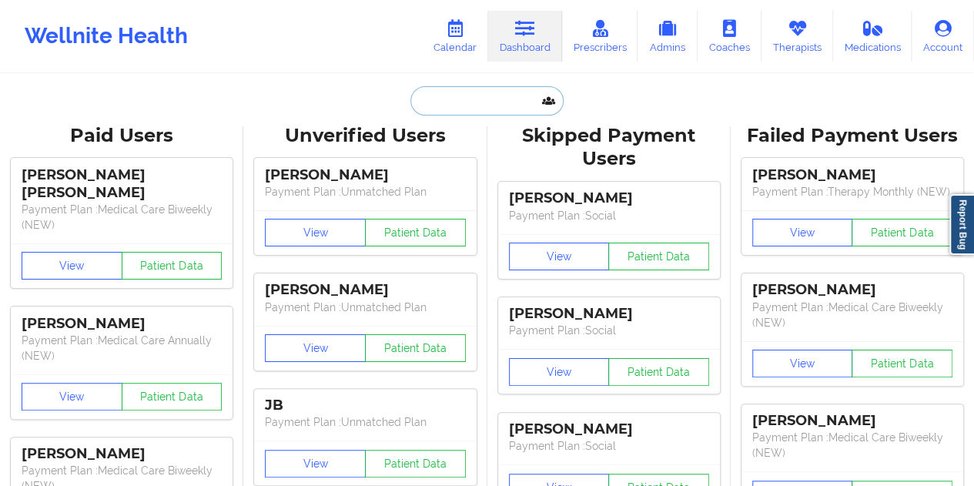
click at [507, 96] on input "text" at bounding box center [487, 100] width 153 height 29
paste input "[EMAIL_ADDRESS][DOMAIN_NAME]"
type input "[EMAIL_ADDRESS][DOMAIN_NAME]"
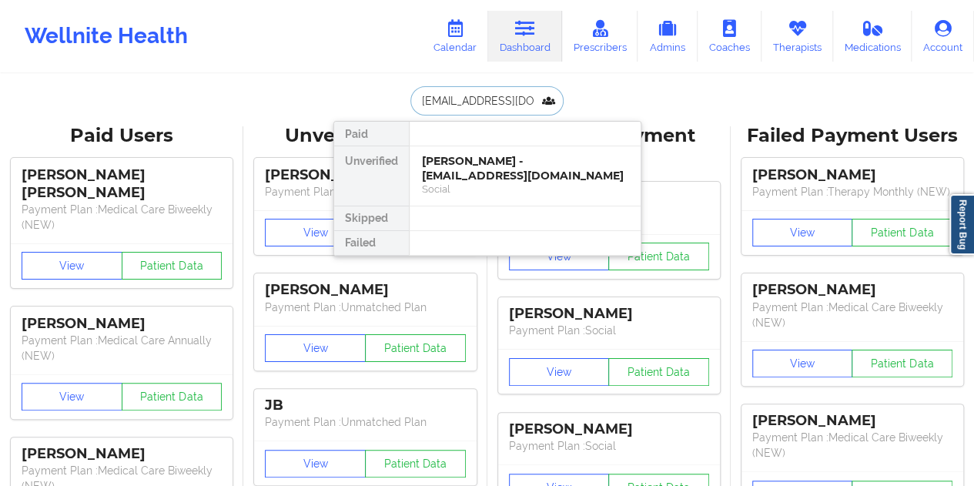
scroll to position [0, 26]
click at [503, 178] on div "[PERSON_NAME] - [EMAIL_ADDRESS][DOMAIN_NAME]" at bounding box center [525, 168] width 206 height 29
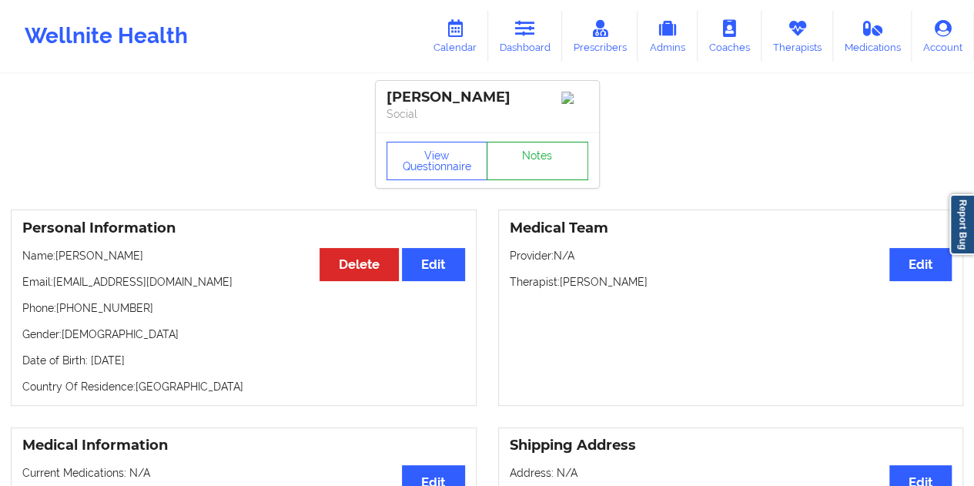
click at [543, 164] on link "Notes" at bounding box center [538, 161] width 102 height 39
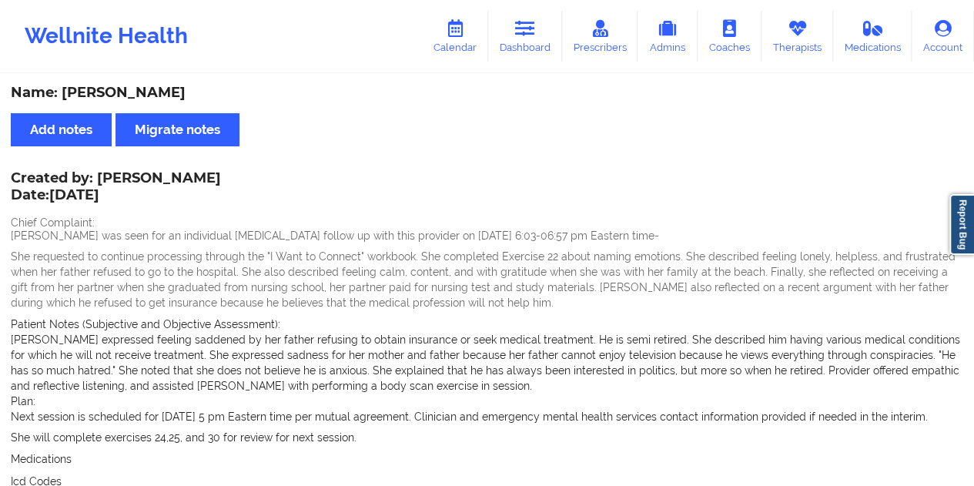
drag, startPoint x: 203, startPoint y: 177, endPoint x: 145, endPoint y: 176, distance: 58.6
click at [145, 176] on div "Created by: [PERSON_NAME] Date: [DATE] Chief Complaint: [PERSON_NAME] was seen …" at bounding box center [487, 360] width 953 height 374
drag, startPoint x: 97, startPoint y: 173, endPoint x: 199, endPoint y: 175, distance: 101.7
click at [199, 175] on div "Created by: [PERSON_NAME] Date: [DATE]" at bounding box center [116, 187] width 210 height 35
click at [544, 38] on link "Dashboard" at bounding box center [525, 36] width 74 height 51
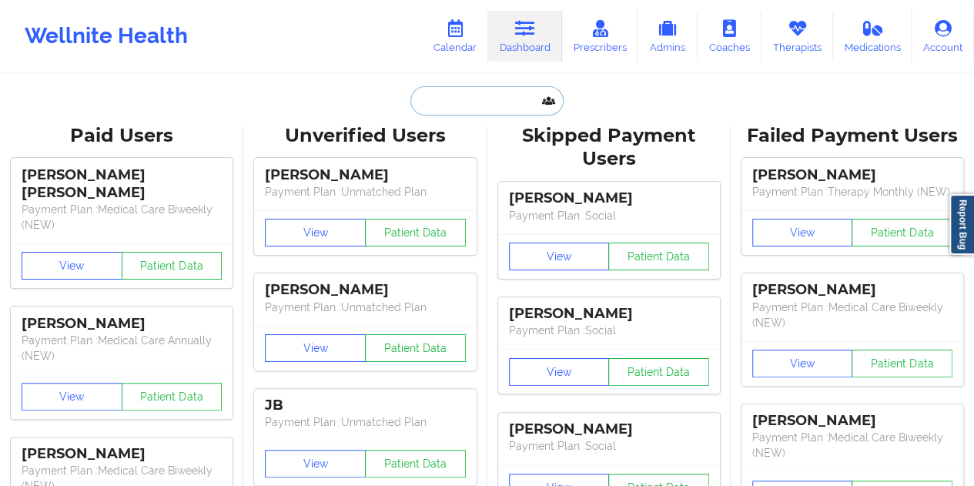
click at [482, 98] on input "text" at bounding box center [487, 100] width 153 height 29
paste input "[EMAIL_ADDRESS][DOMAIN_NAME]"
type input "[EMAIL_ADDRESS][DOMAIN_NAME]"
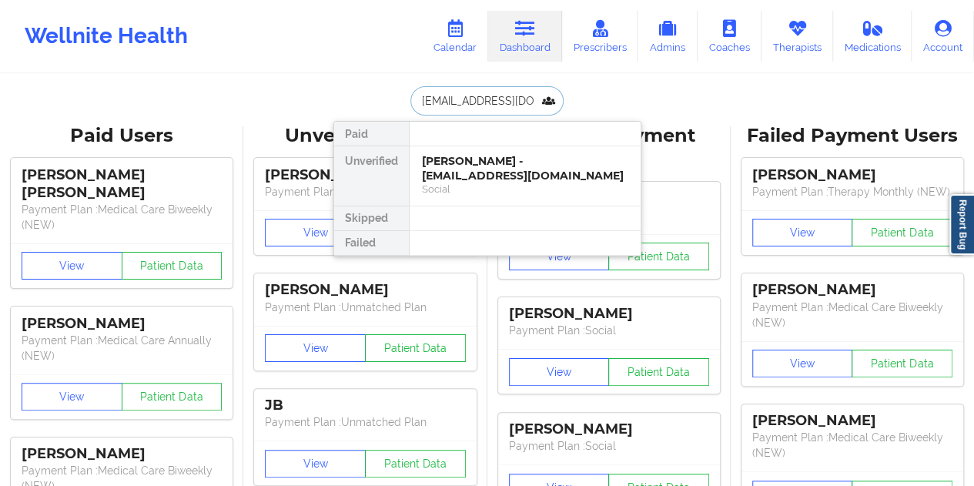
scroll to position [0, 18]
click at [508, 170] on div "Cyquia [PERSON_NAME] - [EMAIL_ADDRESS][DOMAIN_NAME]" at bounding box center [525, 168] width 206 height 29
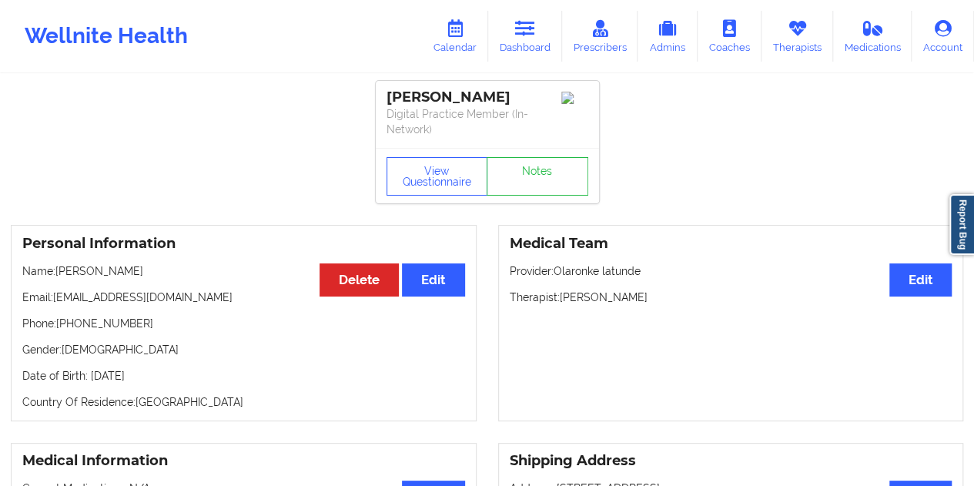
click at [539, 156] on div "View Questionnaire Notes" at bounding box center [487, 175] width 223 height 55
click at [563, 190] on link "Notes" at bounding box center [538, 176] width 102 height 39
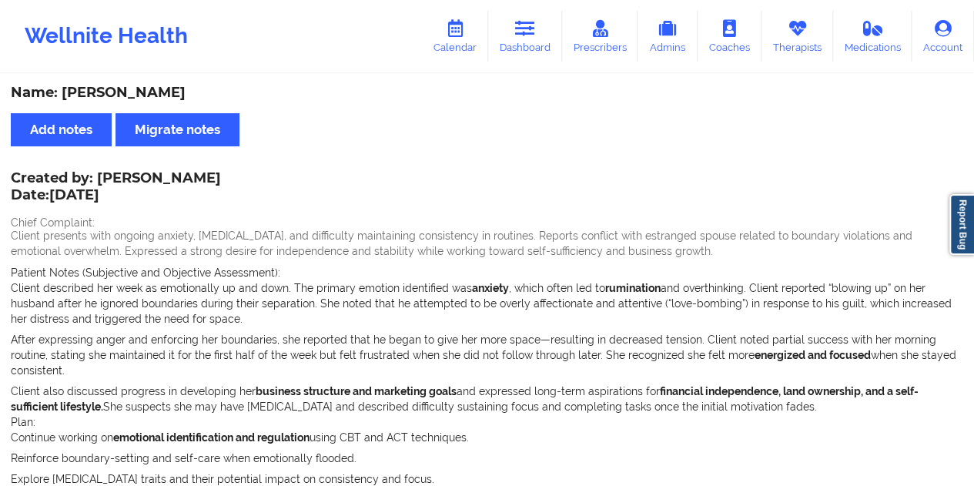
click at [146, 91] on div "Name: [PERSON_NAME]" at bounding box center [487, 93] width 953 height 18
click at [538, 53] on link "Dashboard" at bounding box center [525, 36] width 74 height 51
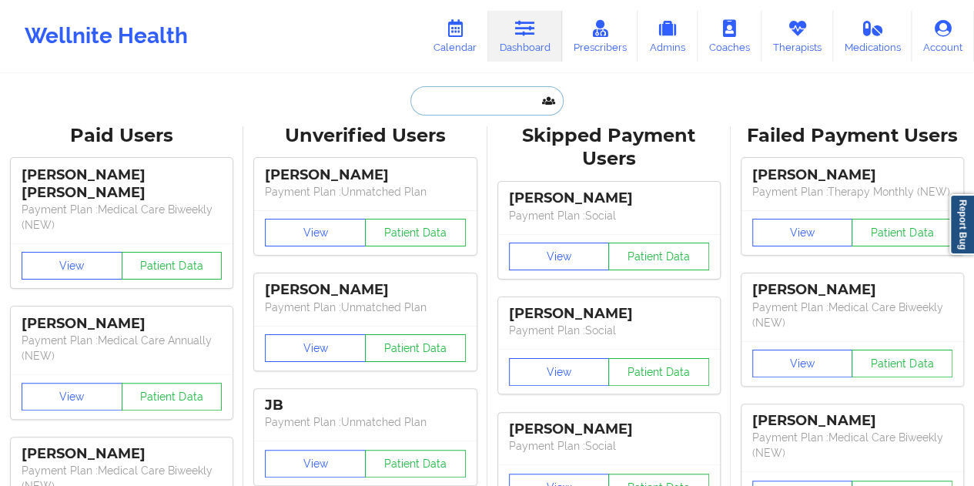
click at [468, 99] on input "text" at bounding box center [487, 100] width 153 height 29
paste input "[EMAIL_ADDRESS][DOMAIN_NAME]"
type input "[EMAIL_ADDRESS][DOMAIN_NAME]"
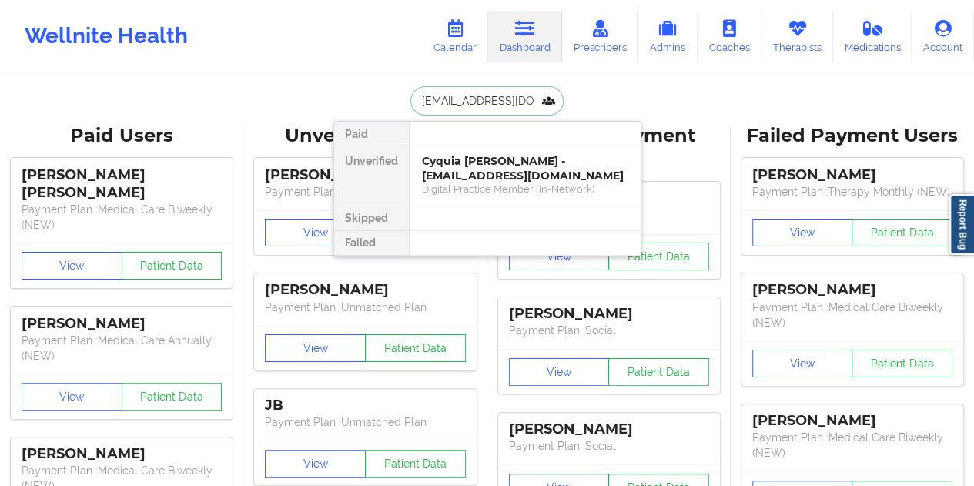
scroll to position [0, 4]
click at [475, 154] on div "[PERSON_NAME] - [EMAIL_ADDRESS][DOMAIN_NAME]" at bounding box center [525, 168] width 206 height 29
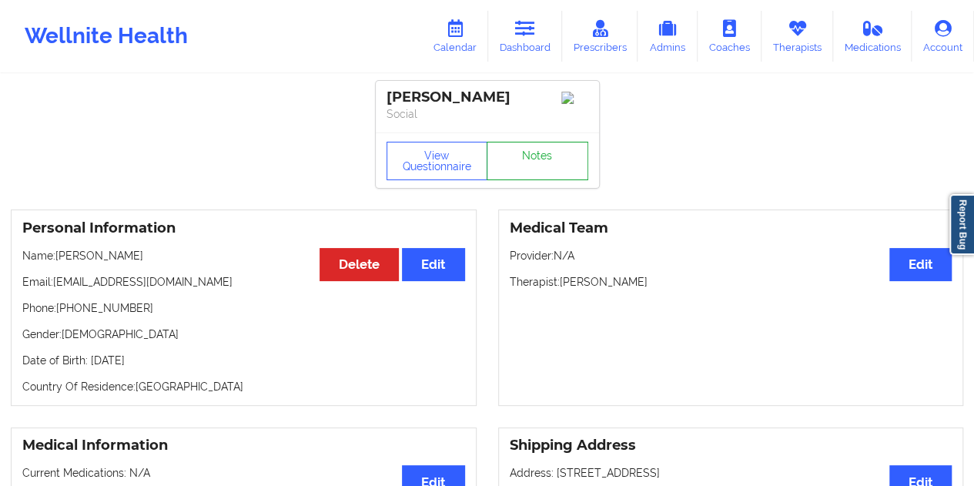
click at [524, 164] on link "Notes" at bounding box center [538, 161] width 102 height 39
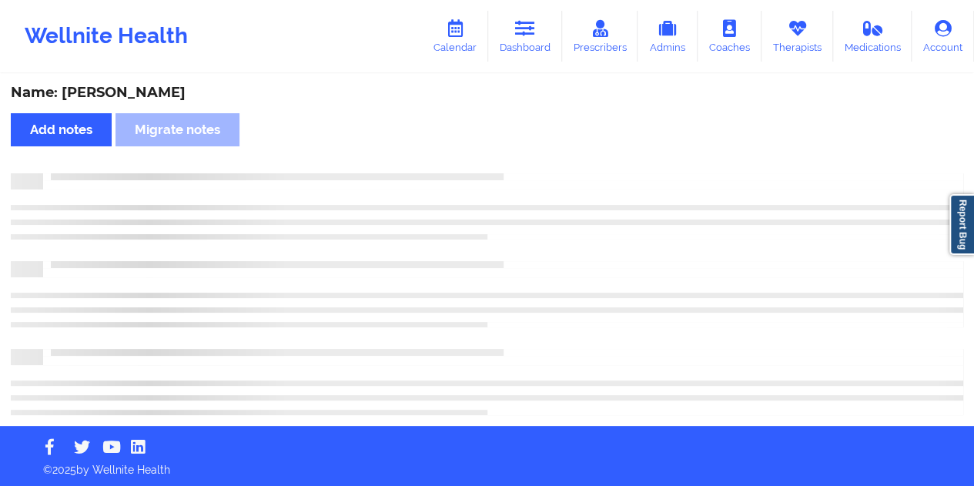
click at [162, 95] on div "Name: [PERSON_NAME]" at bounding box center [487, 93] width 953 height 18
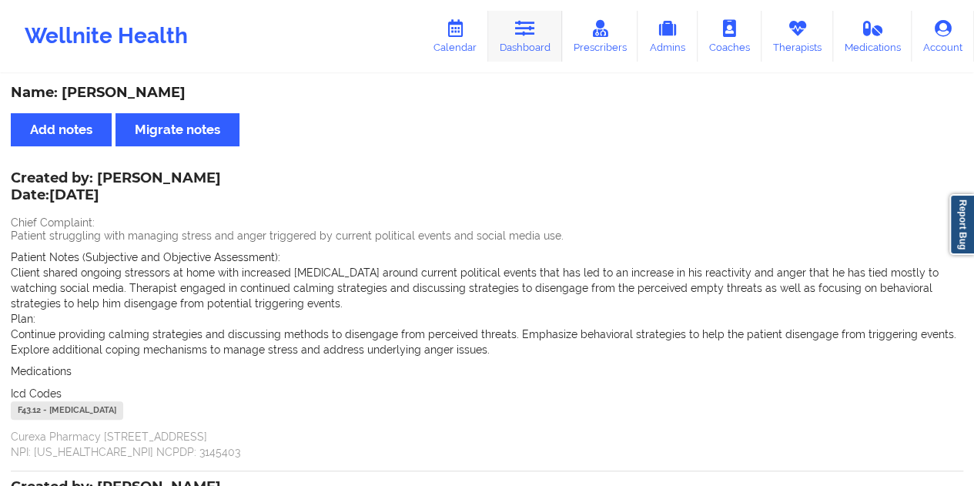
click at [519, 31] on icon at bounding box center [525, 28] width 20 height 17
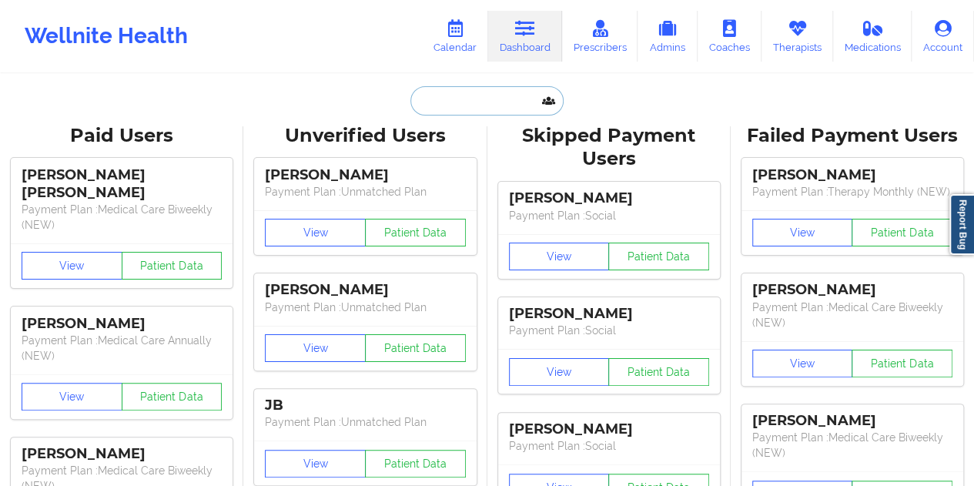
click at [468, 92] on input "text" at bounding box center [487, 100] width 153 height 29
paste input "[EMAIL_ADDRESS][DOMAIN_NAME]"
type input "[EMAIL_ADDRESS][DOMAIN_NAME]"
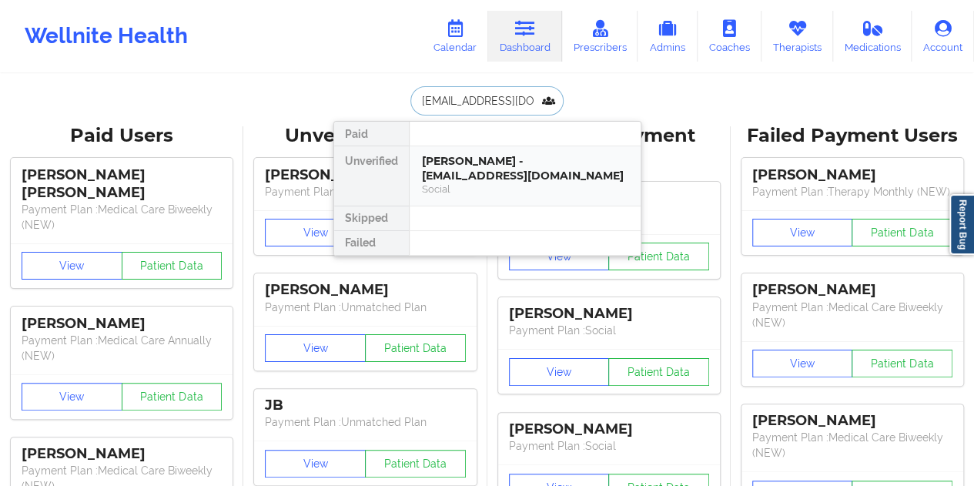
click at [482, 172] on div "[PERSON_NAME] - [EMAIL_ADDRESS][DOMAIN_NAME]" at bounding box center [525, 168] width 206 height 29
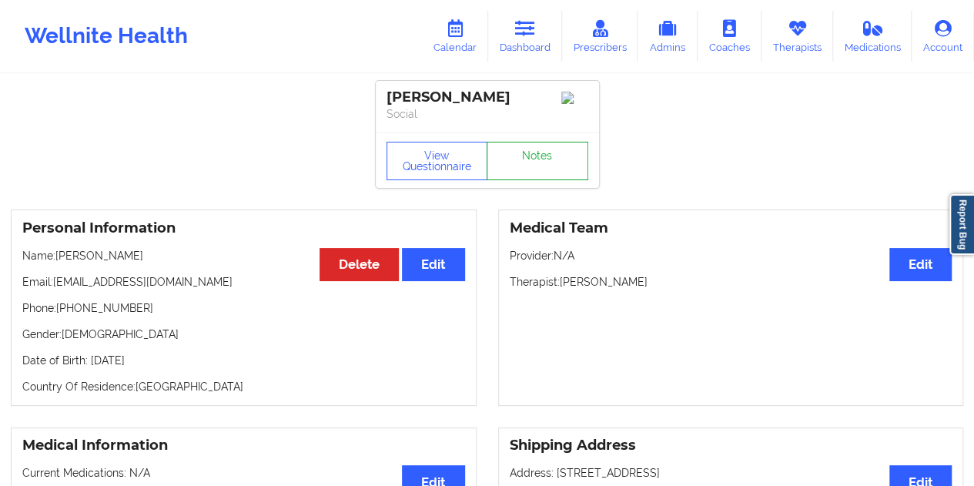
click at [534, 173] on link "Notes" at bounding box center [538, 161] width 102 height 39
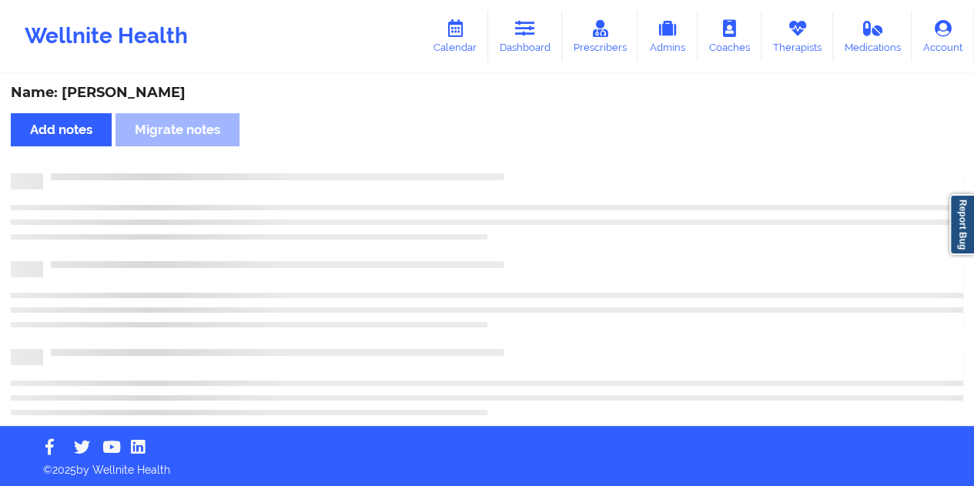
click at [160, 97] on div "Name: [PERSON_NAME]" at bounding box center [487, 93] width 953 height 18
click at [161, 97] on div "Name: [PERSON_NAME]" at bounding box center [487, 93] width 953 height 18
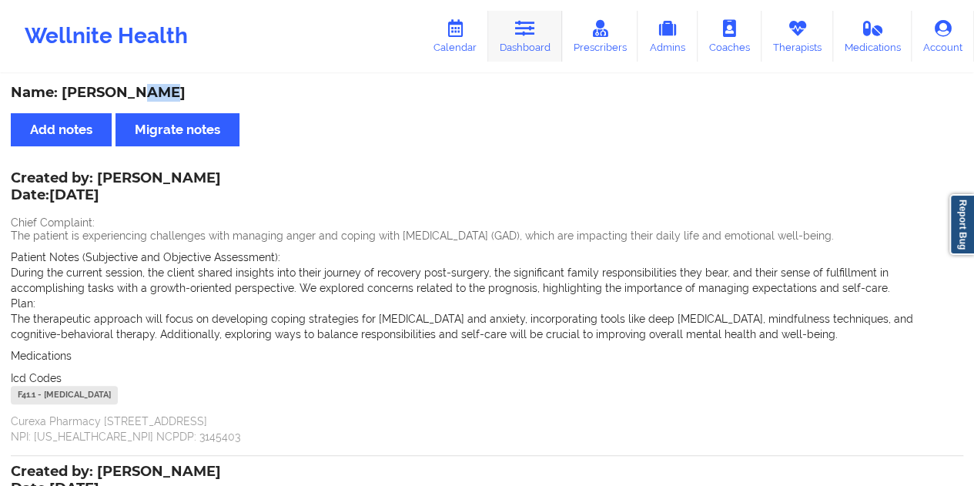
drag, startPoint x: 537, startPoint y: 31, endPoint x: 528, endPoint y: 42, distance: 14.3
click at [535, 31] on icon at bounding box center [525, 28] width 20 height 17
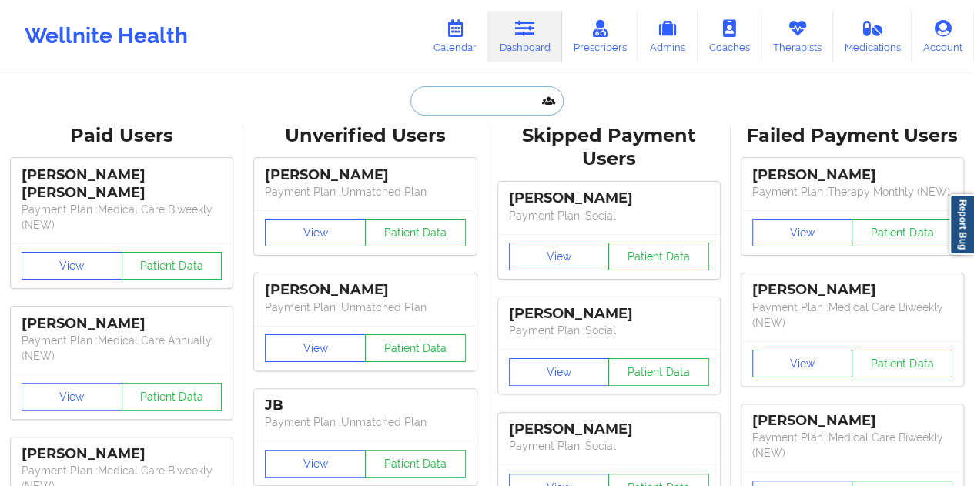
click at [475, 96] on input "text" at bounding box center [487, 100] width 153 height 29
paste input "[PERSON_NAME][EMAIL_ADDRESS][DOMAIN_NAME]"
type input "[PERSON_NAME][EMAIL_ADDRESS][DOMAIN_NAME]"
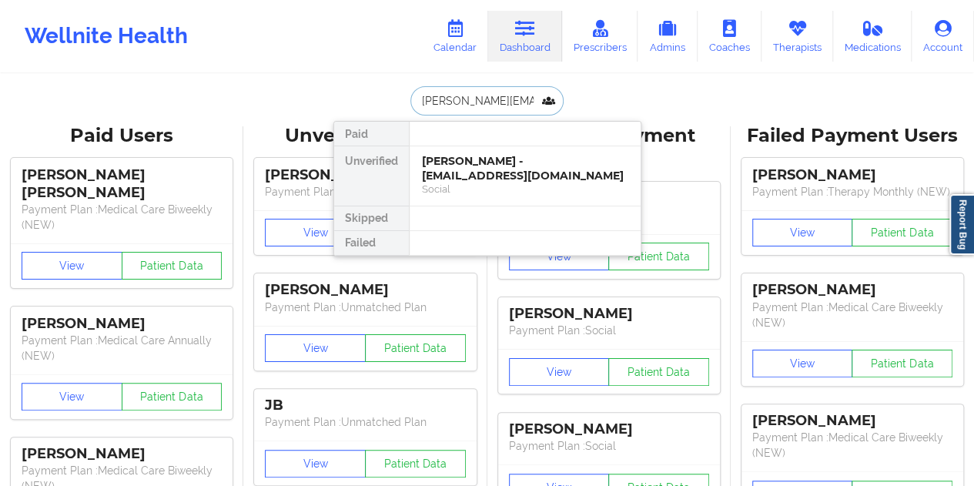
scroll to position [0, 20]
click at [498, 171] on div "Walton Charles - [EMAIL_ADDRESS][DOMAIN_NAME]" at bounding box center [525, 168] width 206 height 29
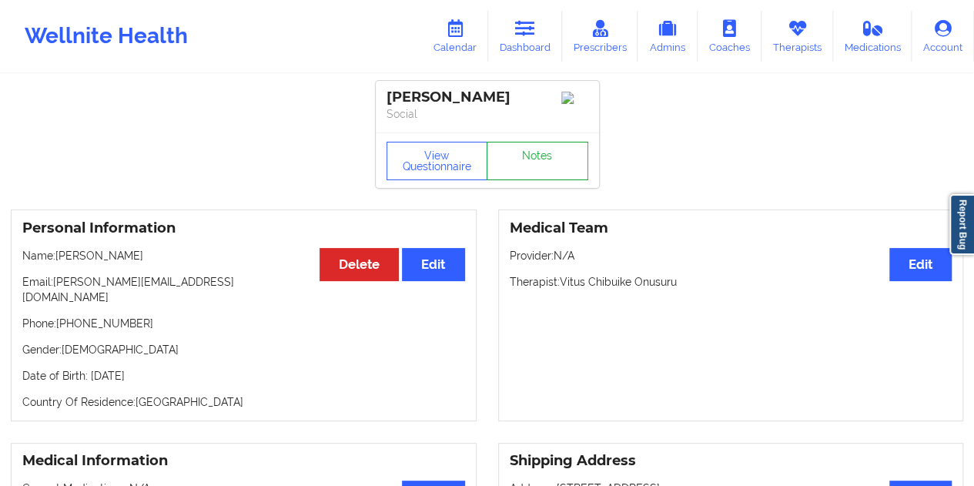
click at [528, 170] on link "Notes" at bounding box center [538, 161] width 102 height 39
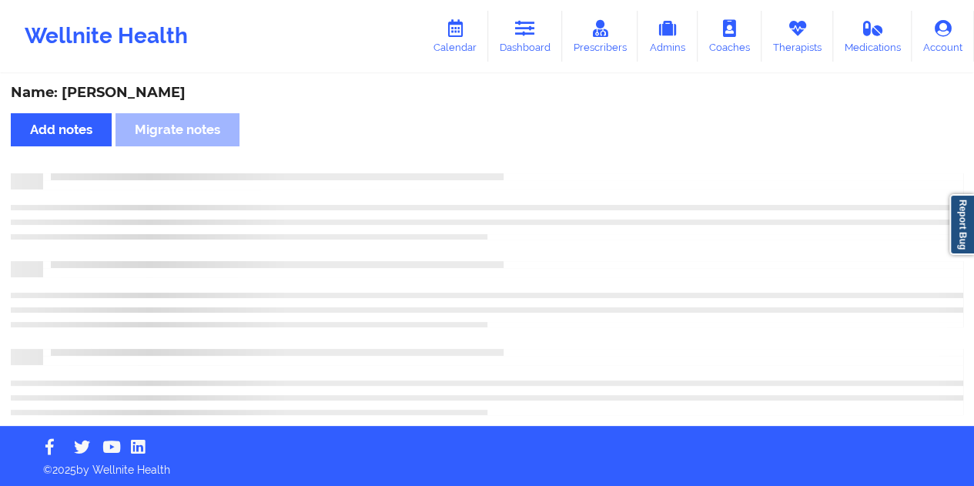
click at [145, 92] on div "Name: [PERSON_NAME]" at bounding box center [487, 93] width 953 height 18
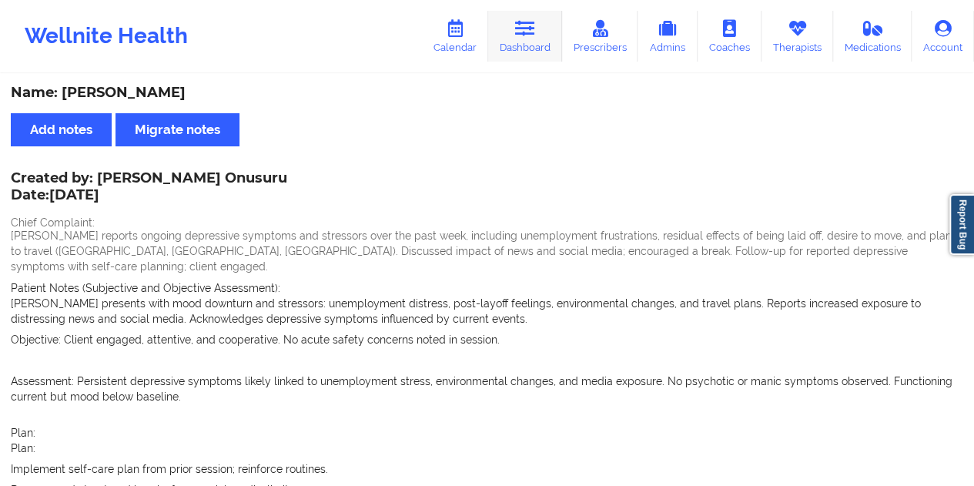
click at [539, 43] on link "Dashboard" at bounding box center [525, 36] width 74 height 51
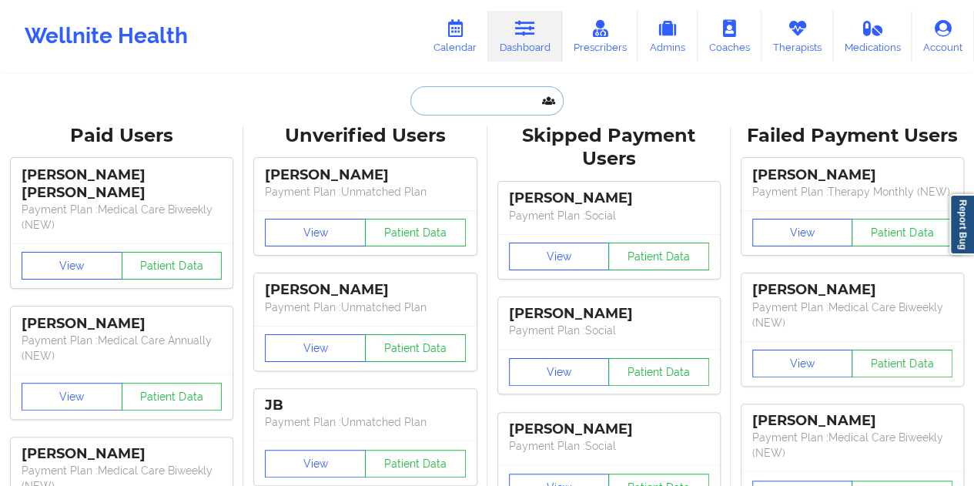
click at [456, 112] on input "text" at bounding box center [487, 100] width 153 height 29
paste input "[EMAIL_ADDRESS][DOMAIN_NAME]"
type input "[EMAIL_ADDRESS][DOMAIN_NAME]"
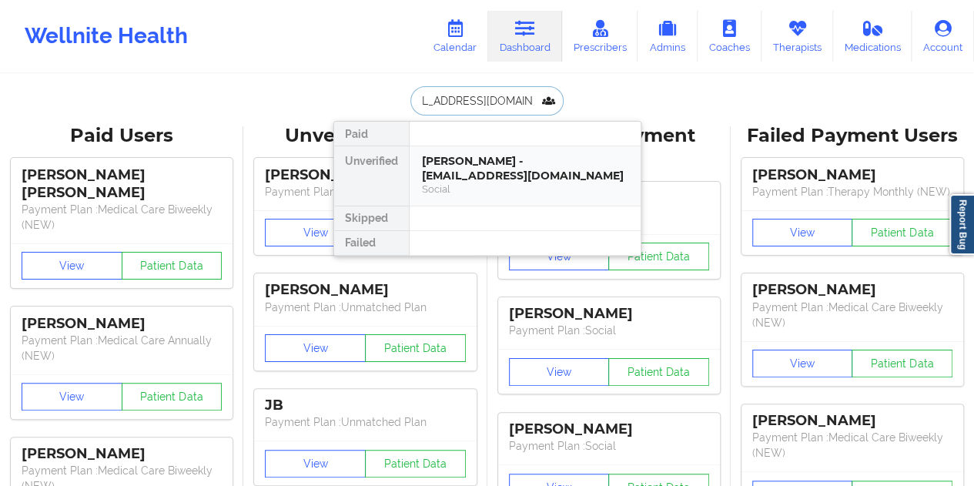
click at [481, 169] on div "[PERSON_NAME] - [EMAIL_ADDRESS][DOMAIN_NAME]" at bounding box center [525, 168] width 206 height 29
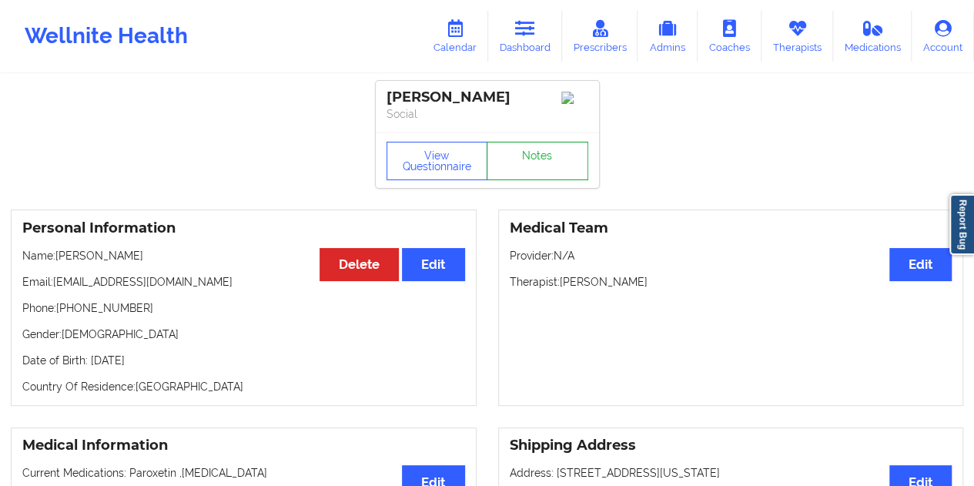
click at [527, 161] on link "Notes" at bounding box center [538, 161] width 102 height 39
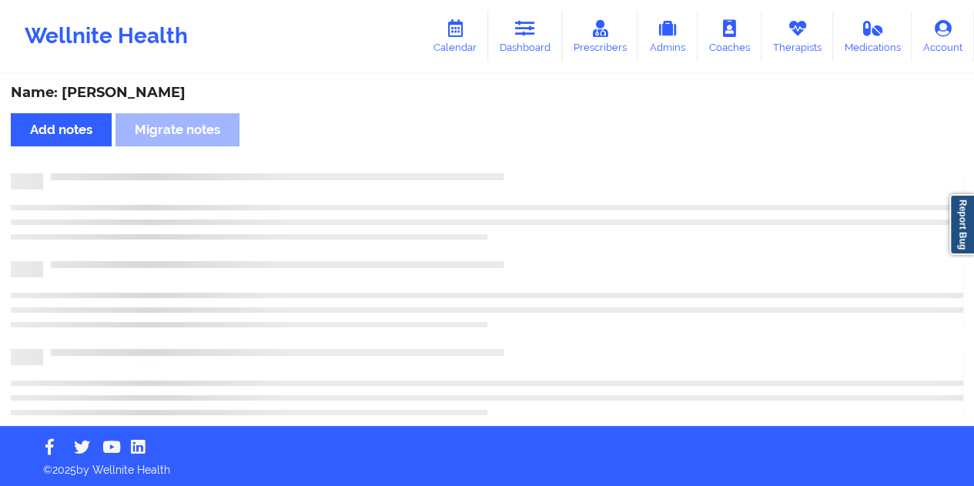
click at [136, 90] on div "Name: [PERSON_NAME]" at bounding box center [487, 93] width 953 height 18
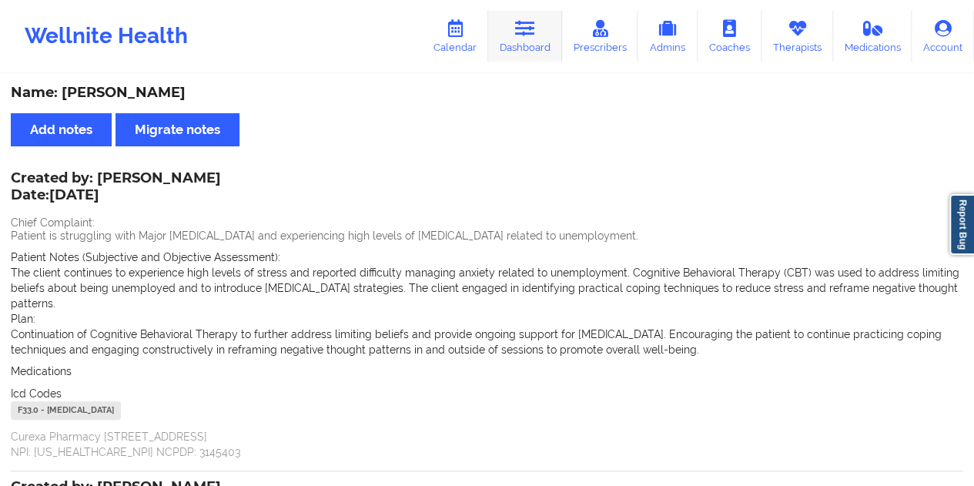
click at [532, 29] on icon at bounding box center [525, 28] width 20 height 17
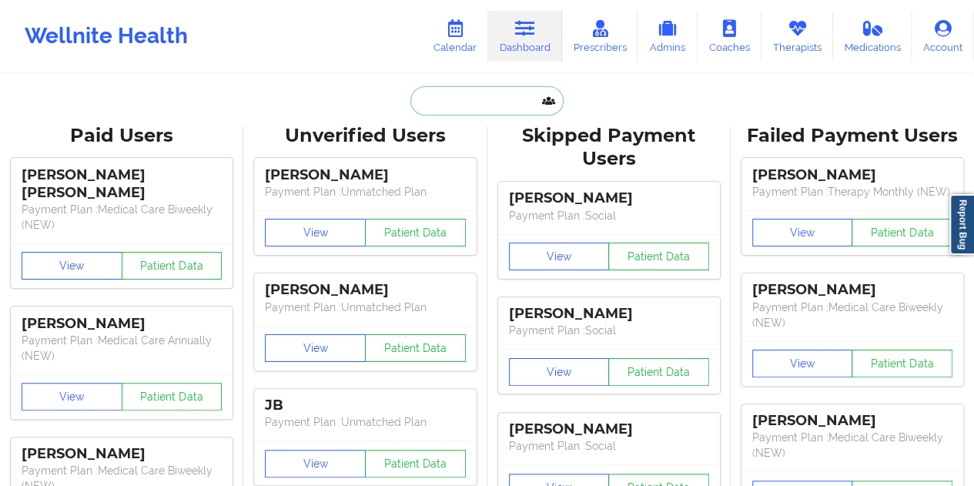
click at [491, 107] on input "text" at bounding box center [487, 100] width 153 height 29
paste input "[EMAIL_ADDRESS][DOMAIN_NAME]"
type input "[EMAIL_ADDRESS][DOMAIN_NAME]"
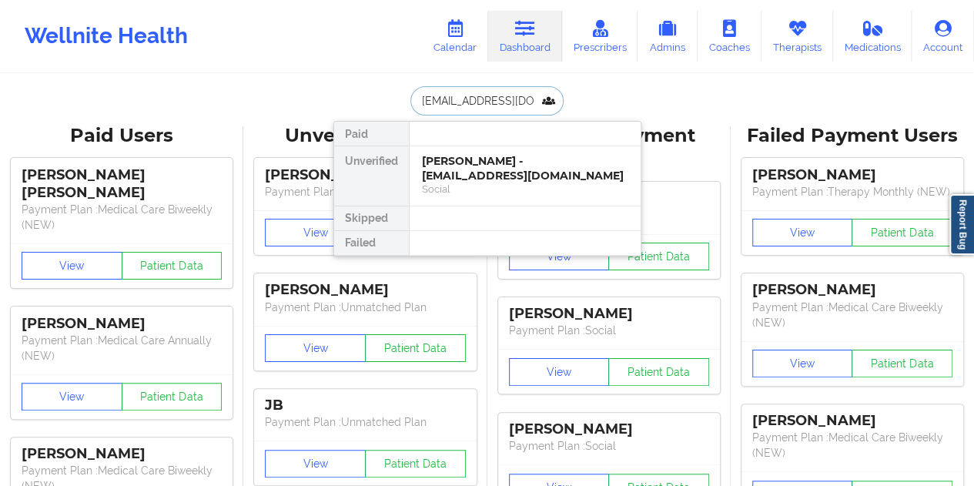
scroll to position [0, 35]
click at [518, 187] on div "Social" at bounding box center [525, 189] width 206 height 13
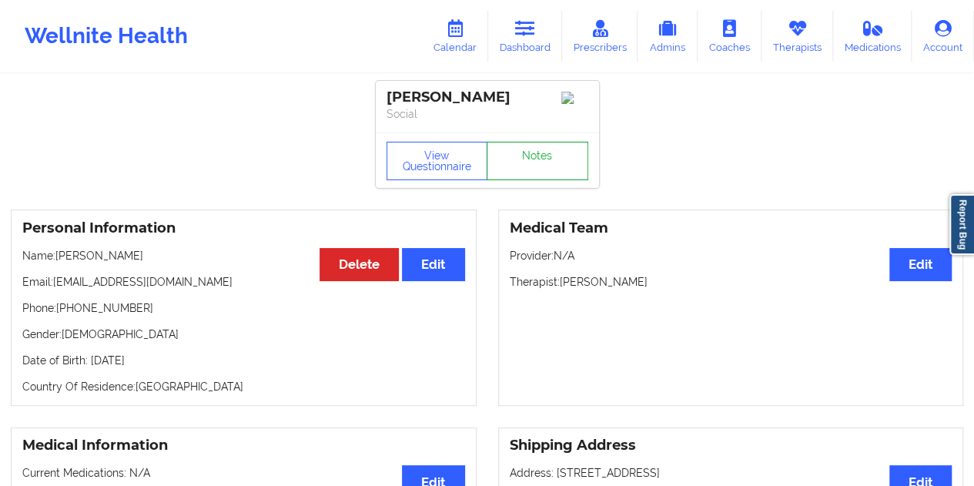
click at [535, 170] on link "Notes" at bounding box center [538, 161] width 102 height 39
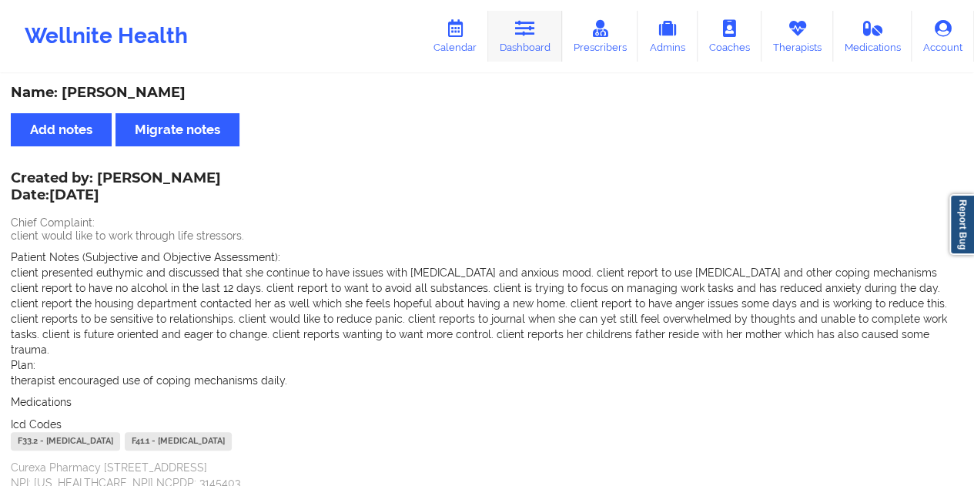
click at [534, 32] on icon at bounding box center [525, 28] width 20 height 17
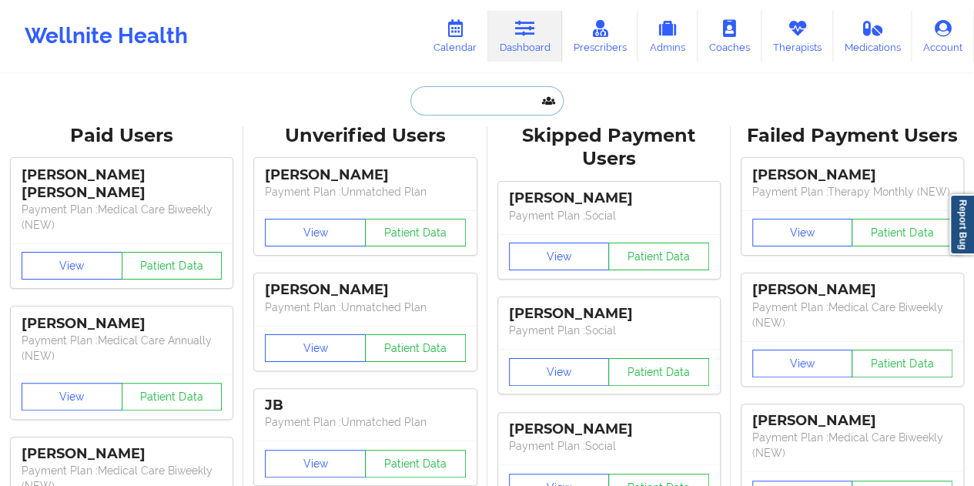
click at [478, 113] on input "text" at bounding box center [487, 100] width 153 height 29
paste input "[EMAIL_ADDRESS][DOMAIN_NAME]"
type input "[EMAIL_ADDRESS][DOMAIN_NAME]"
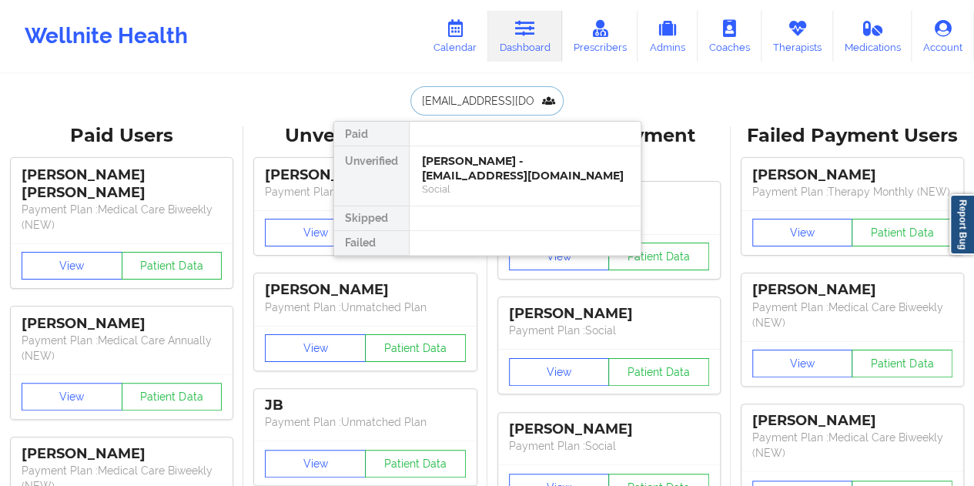
scroll to position [0, 15]
click at [516, 181] on div "[PERSON_NAME] - [EMAIL_ADDRESS][DOMAIN_NAME]" at bounding box center [525, 168] width 206 height 29
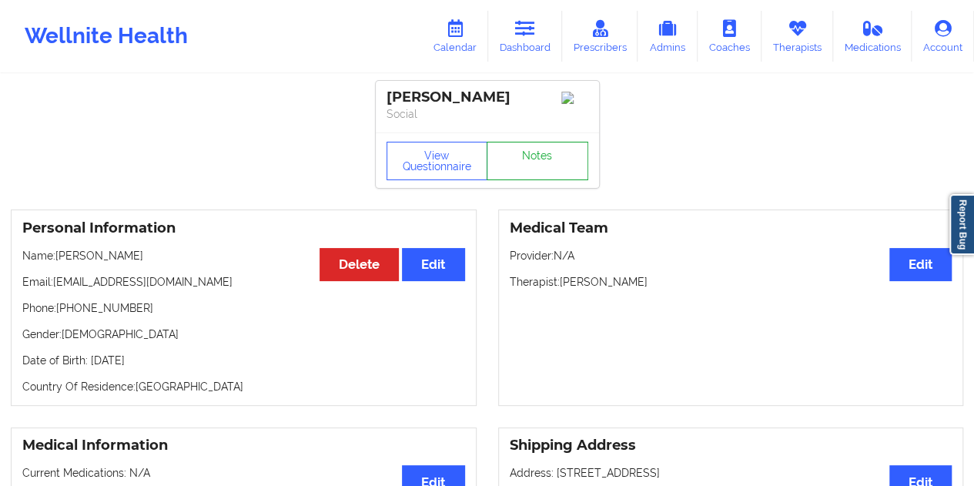
click at [527, 155] on link "Notes" at bounding box center [538, 161] width 102 height 39
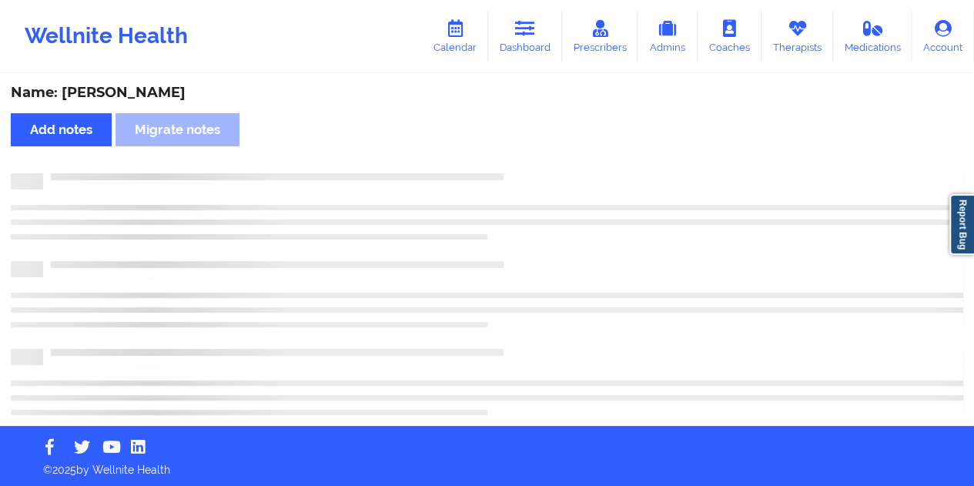
click at [138, 88] on div "Name: [PERSON_NAME]" at bounding box center [487, 93] width 953 height 18
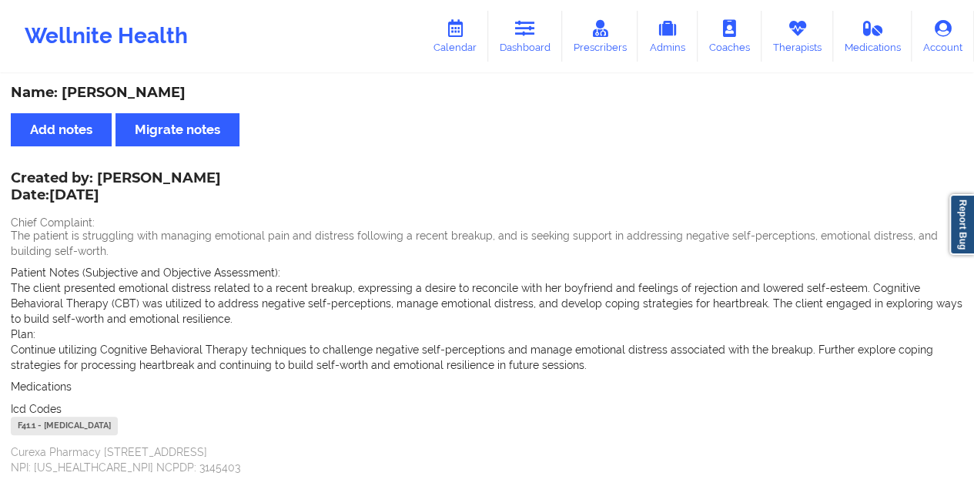
click at [522, 52] on link "Dashboard" at bounding box center [525, 36] width 74 height 51
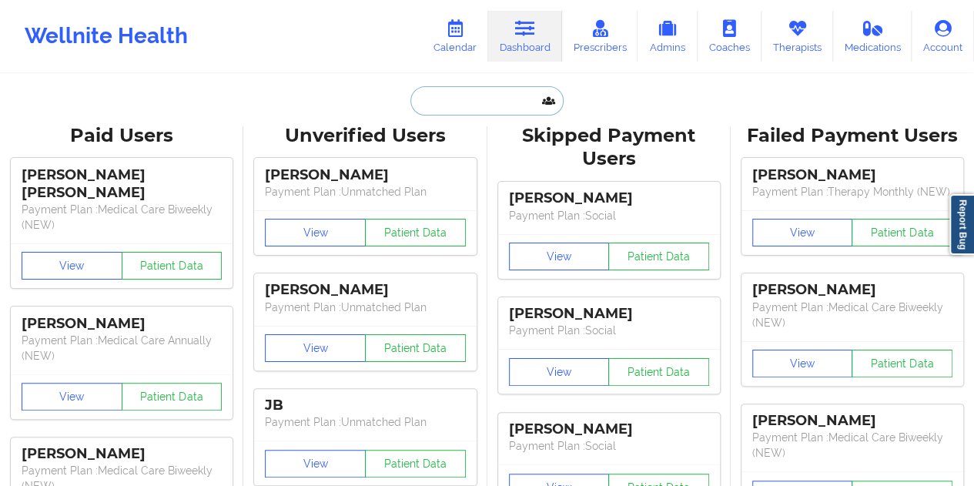
click at [448, 113] on input "text" at bounding box center [487, 100] width 153 height 29
paste input "[EMAIL_ADDRESS][DOMAIN_NAME]"
type input "[EMAIL_ADDRESS][DOMAIN_NAME]"
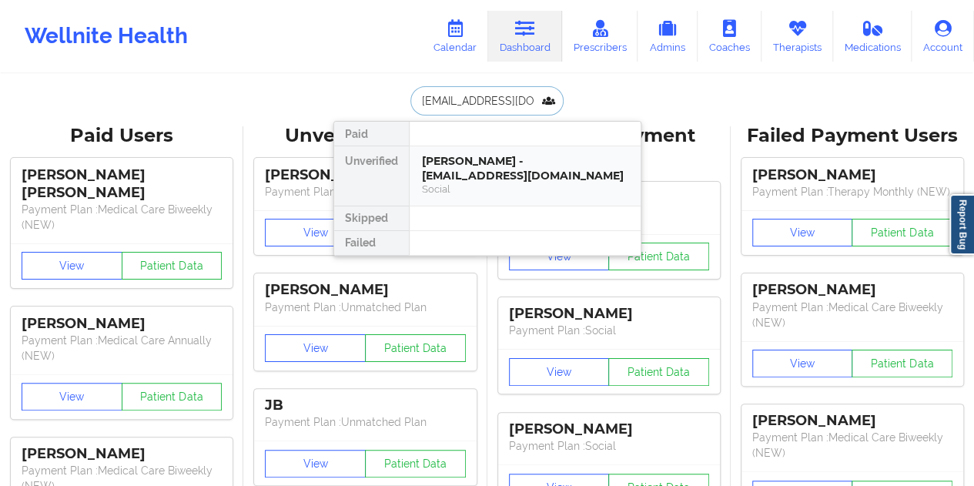
click at [491, 165] on div "[PERSON_NAME] - [EMAIL_ADDRESS][DOMAIN_NAME]" at bounding box center [525, 168] width 206 height 29
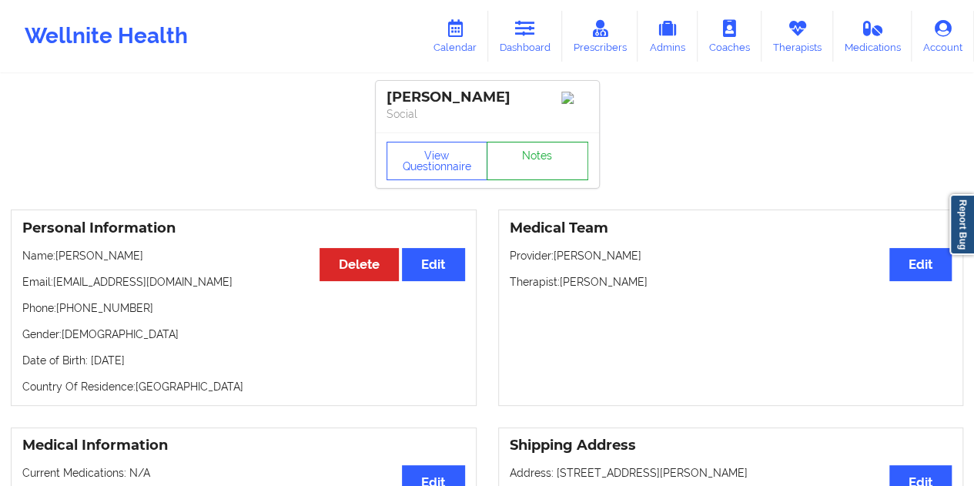
click at [522, 167] on link "Notes" at bounding box center [538, 161] width 102 height 39
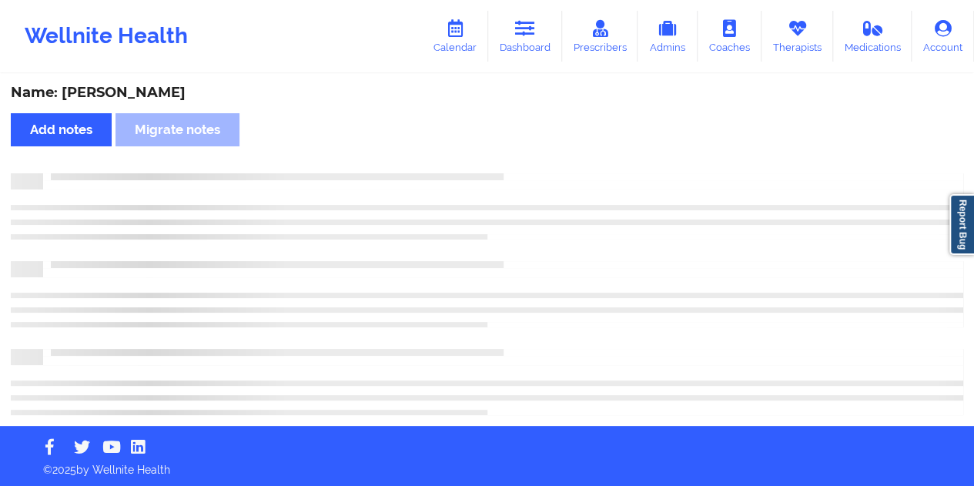
click at [122, 99] on div "Name: [PERSON_NAME]" at bounding box center [487, 93] width 953 height 18
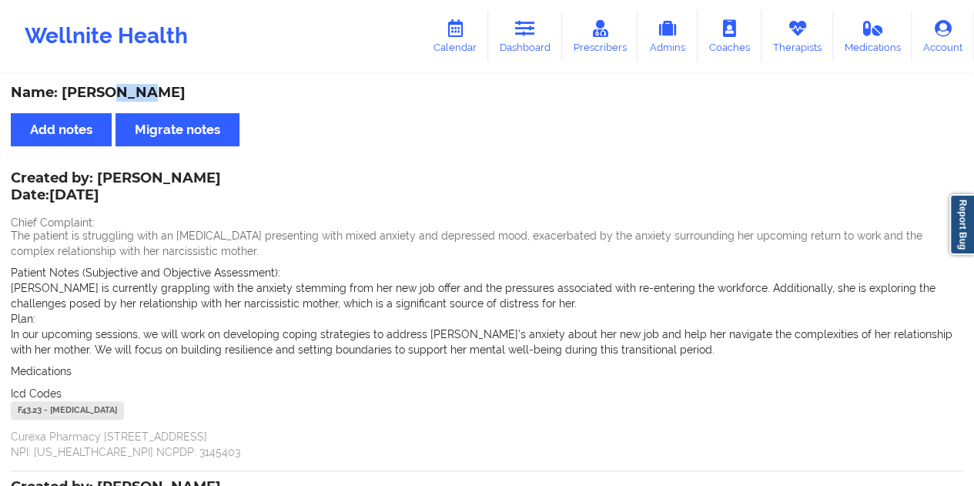
click at [535, 35] on icon at bounding box center [525, 28] width 20 height 17
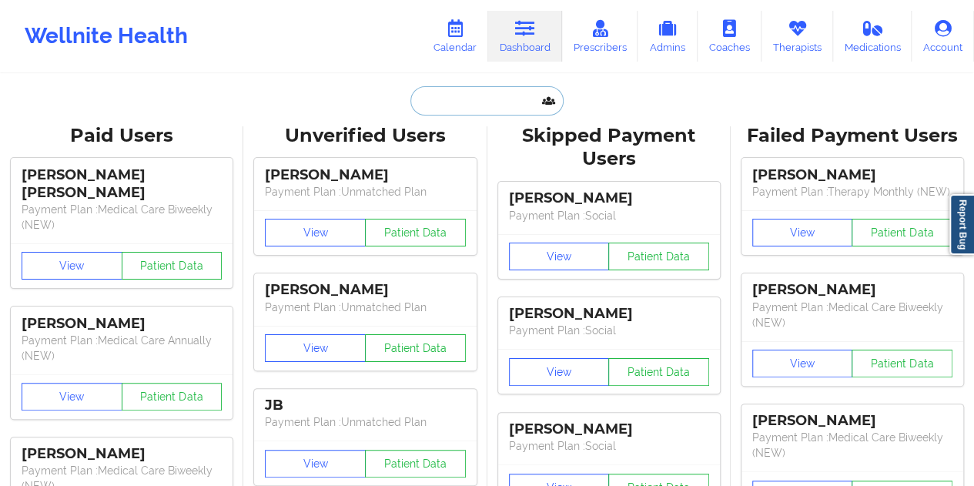
click at [483, 89] on input "text" at bounding box center [487, 100] width 153 height 29
paste input "[EMAIL_ADDRESS][DOMAIN_NAME]"
type input "[EMAIL_ADDRESS][DOMAIN_NAME]"
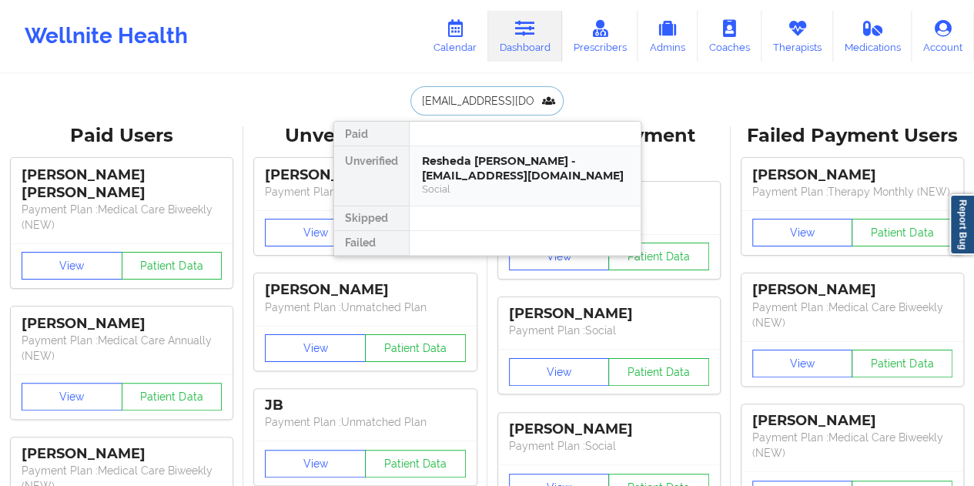
click at [502, 170] on div "Resheda [PERSON_NAME] - [EMAIL_ADDRESS][DOMAIN_NAME]" at bounding box center [525, 168] width 206 height 29
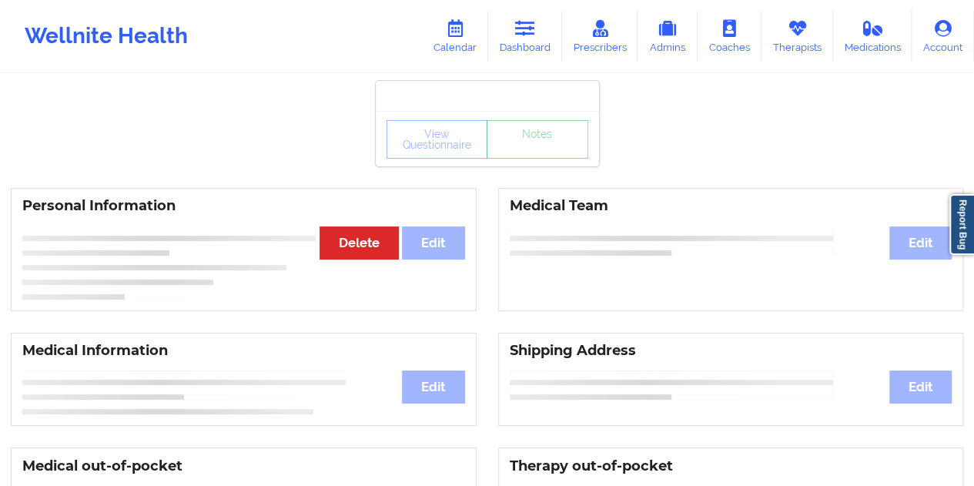
click at [553, 158] on link "Notes" at bounding box center [538, 139] width 102 height 39
